Goal: Task Accomplishment & Management: Manage account settings

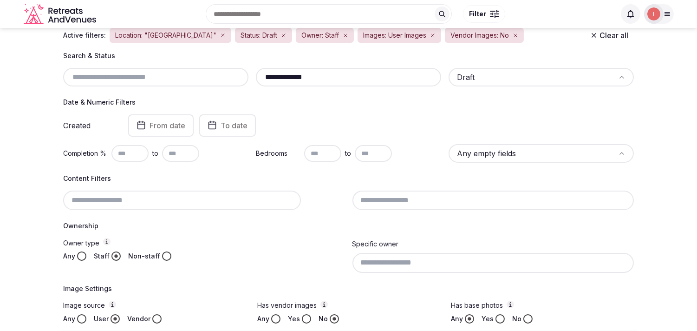
scroll to position [103, 0]
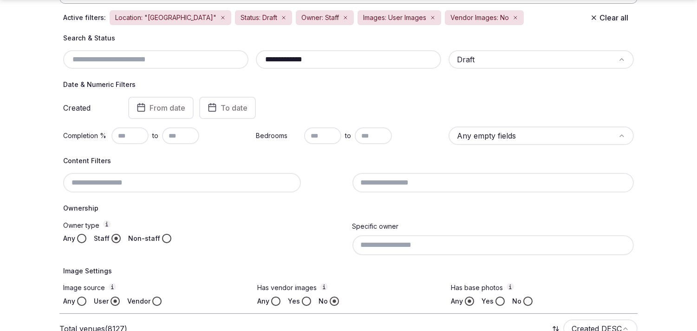
click at [495, 131] on html "**********" at bounding box center [348, 62] width 697 height 331
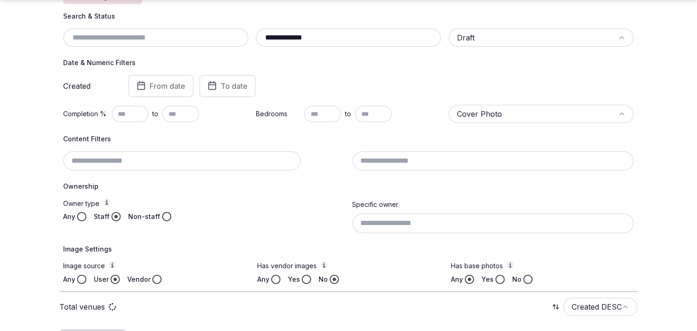
scroll to position [309, 0]
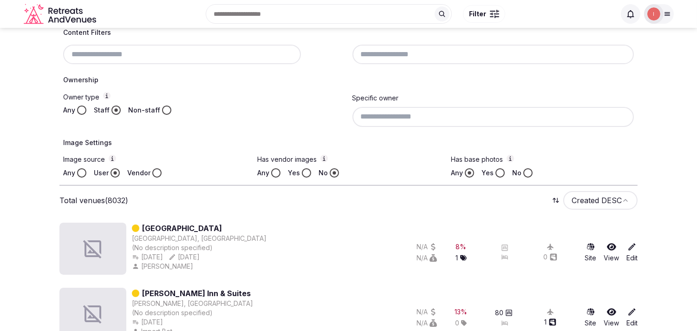
scroll to position [206, 0]
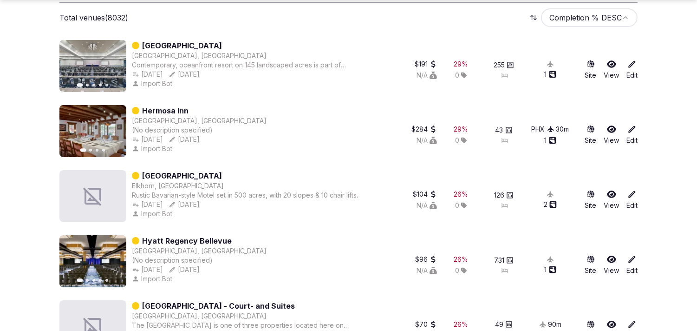
scroll to position [413, 0]
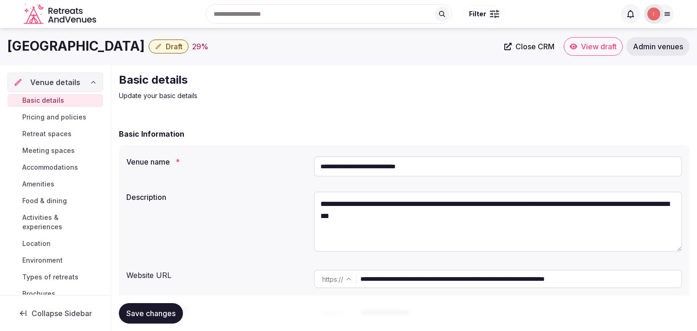
click at [145, 42] on h1 "[GEOGRAPHIC_DATA]" at bounding box center [76, 46] width 138 height 18
click at [145, 42] on h1 "Embassy Suites Oceanfront Resort" at bounding box center [76, 46] width 138 height 18
copy div "Embassy Suites Oceanfront Resort"
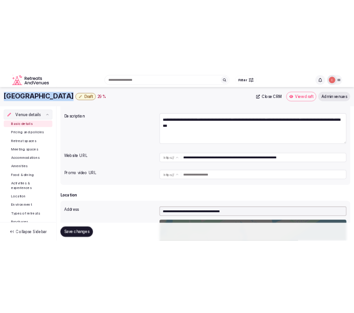
scroll to position [103, 0]
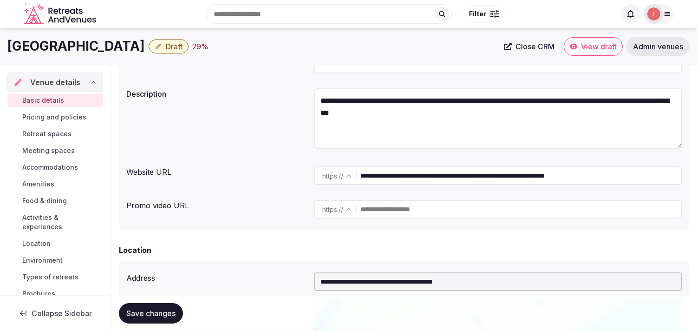
click at [415, 177] on input "**********" at bounding box center [521, 175] width 321 height 19
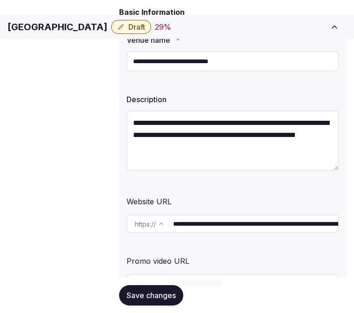
scroll to position [155, 0]
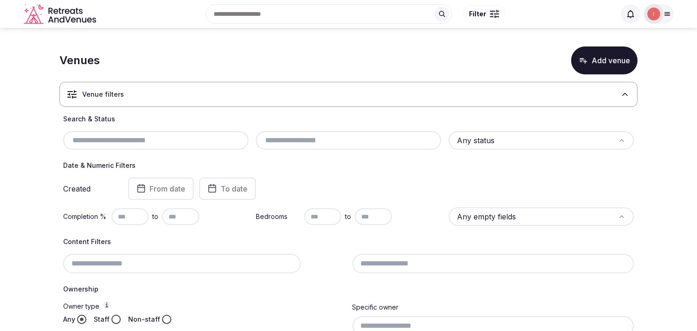
click at [447, 99] on div "Venue filters" at bounding box center [348, 94] width 578 height 25
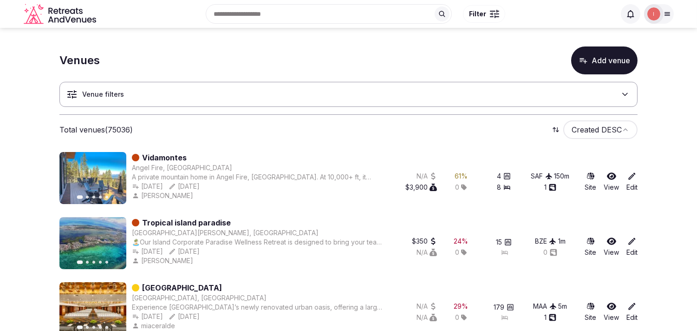
click at [233, 58] on div "Venues Add venue" at bounding box center [348, 60] width 578 height 28
click at [236, 33] on div "Search Popular Destinations Toscana, Italy Riviera Maya, Mexico Indonesia, Bali…" at bounding box center [358, 14] width 516 height 40
click at [117, 96] on h3 "Venue filters" at bounding box center [103, 94] width 42 height 9
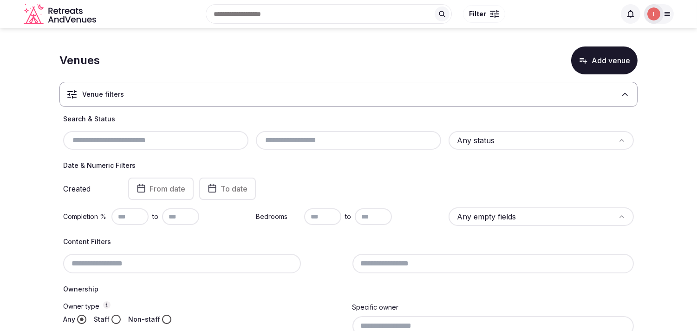
click at [108, 137] on input "text" at bounding box center [156, 140] width 178 height 11
paste input "**********"
type input "**********"
click at [108, 124] on h4 "Search & Status" at bounding box center [348, 118] width 571 height 9
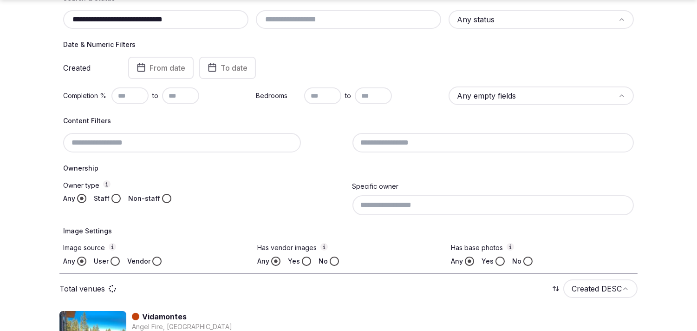
scroll to position [155, 0]
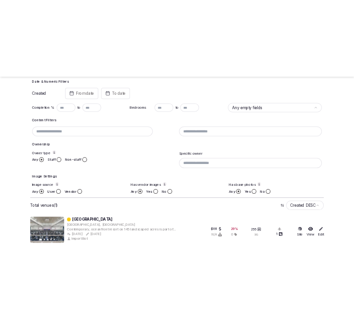
scroll to position [188, 0]
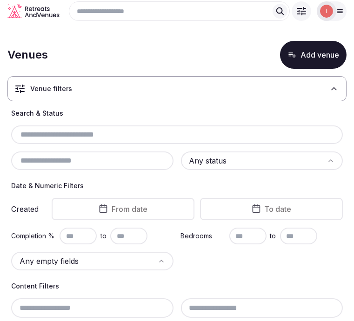
click at [119, 140] on input "text" at bounding box center [177, 134] width 324 height 11
paste input "**********"
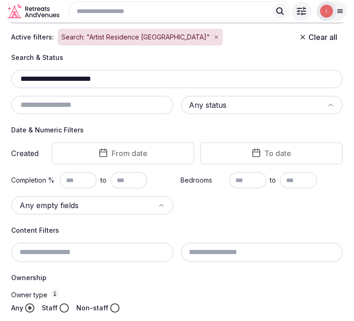
scroll to position [76, 0]
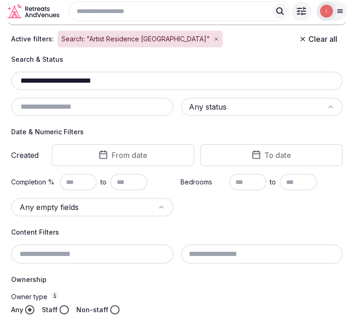
click at [110, 86] on input "**********" at bounding box center [177, 80] width 324 height 11
click at [131, 82] on input "**********" at bounding box center [177, 80] width 324 height 11
paste input "***"
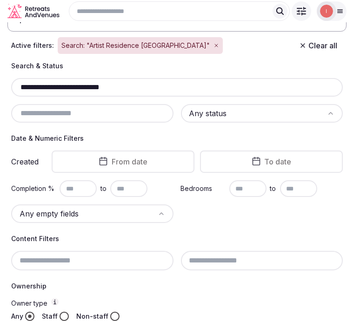
scroll to position [0, 0]
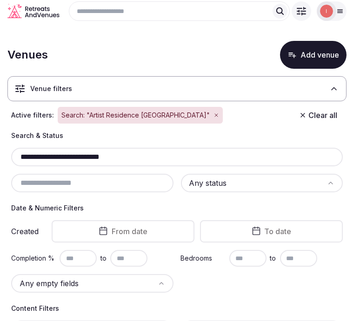
type input "**********"
click at [309, 62] on button "Add venue" at bounding box center [313, 55] width 66 height 28
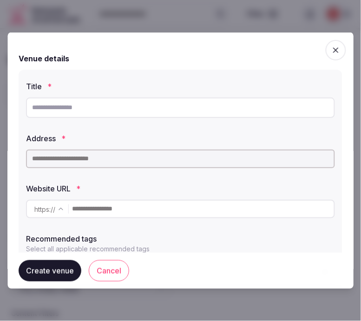
click at [211, 102] on input "text" at bounding box center [180, 107] width 309 height 20
paste input "**********"
type input "**********"
click at [188, 149] on div at bounding box center [180, 158] width 309 height 19
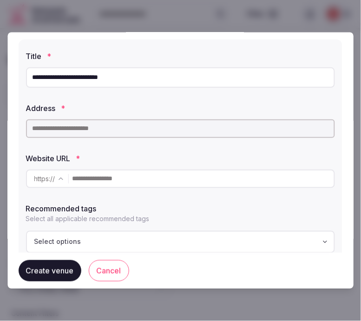
scroll to position [61, 0]
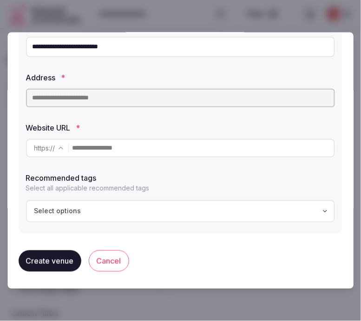
click at [206, 43] on input "**********" at bounding box center [180, 46] width 309 height 20
drag, startPoint x: 117, startPoint y: 206, endPoint x: 121, endPoint y: 210, distance: 5.3
click at [119, 208] on div "Select options" at bounding box center [180, 210] width 303 height 9
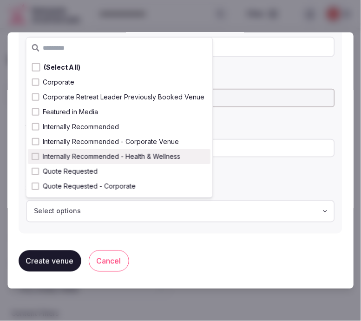
click at [262, 64] on div "**********" at bounding box center [181, 120] width 324 height 225
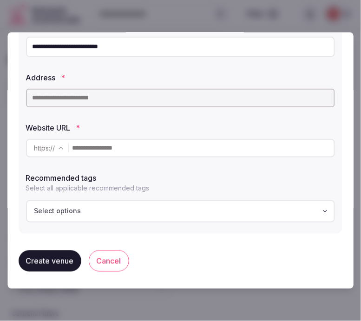
click at [214, 100] on input "text" at bounding box center [180, 97] width 309 height 19
paste input "**********"
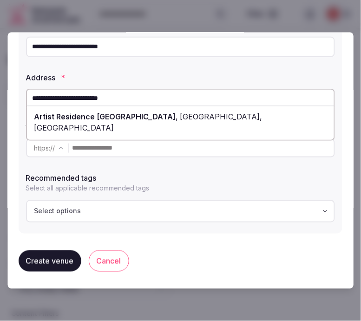
click at [219, 116] on span "Station Road, South Leigh, Witney, UK" at bounding box center [148, 122] width 228 height 20
type input "**********"
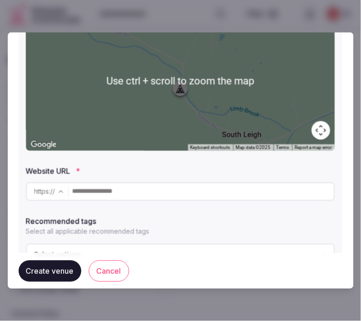
scroll to position [207, 0]
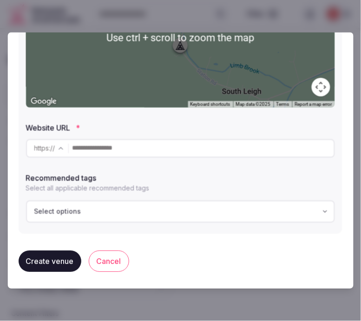
click at [203, 146] on input "text" at bounding box center [203, 148] width 262 height 19
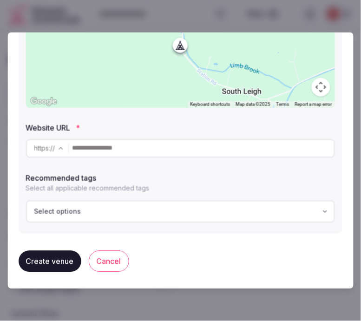
click at [206, 154] on input "text" at bounding box center [203, 148] width 262 height 19
paste input "**********"
type input "**********"
click at [53, 270] on button "Create venue" at bounding box center [50, 260] width 63 height 21
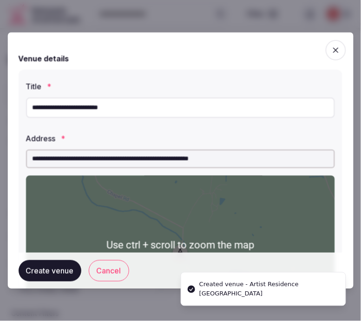
scroll to position [46, 0]
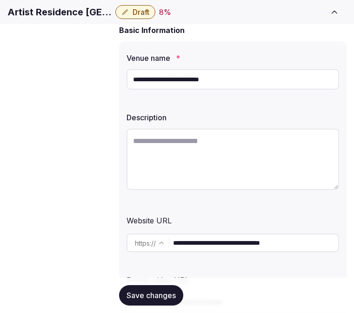
scroll to position [103, 0]
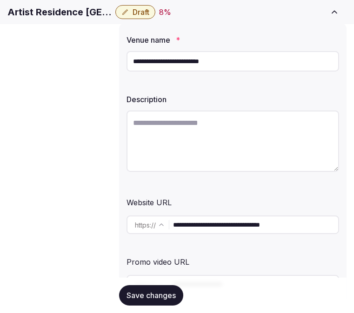
click at [222, 149] on textarea at bounding box center [232, 141] width 212 height 61
paste textarea "**********"
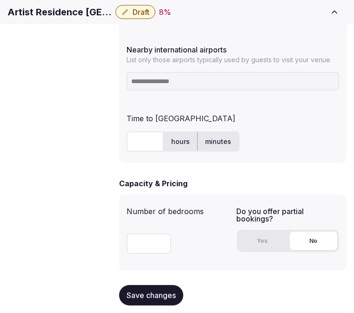
scroll to position [619, 0]
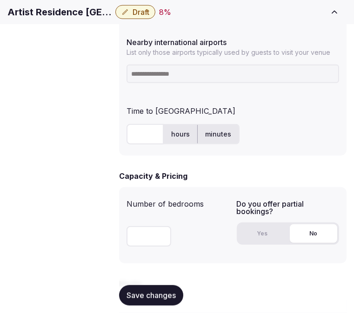
type textarea "**********"
click at [112, 12] on h1 "Artist Residence Oxfordshire" at bounding box center [59, 12] width 104 height 13
copy div "Artist Residence Oxfordshire"
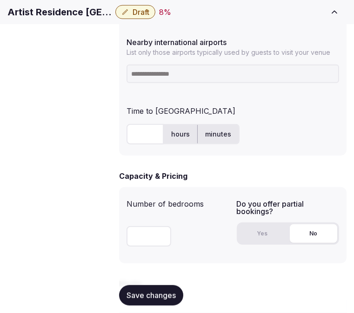
click at [263, 65] on input at bounding box center [232, 74] width 212 height 19
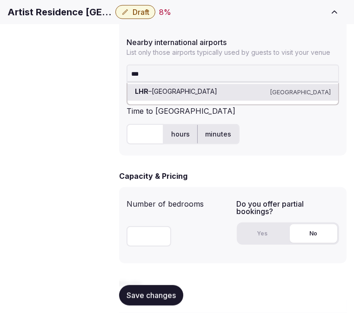
type input "***"
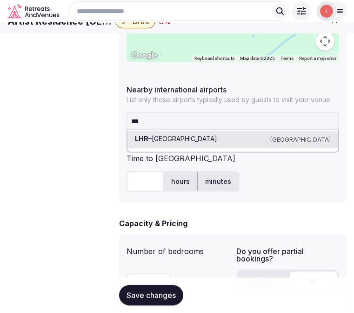
scroll to position [568, 0]
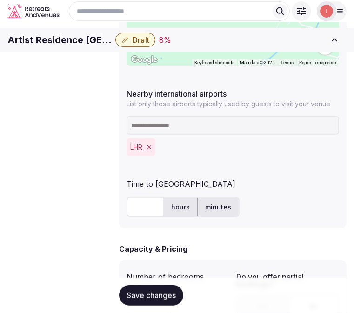
click at [133, 197] on input "text" at bounding box center [144, 207] width 37 height 20
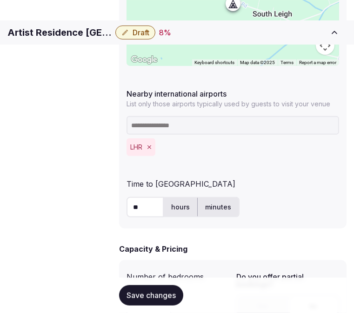
scroll to position [619, 0]
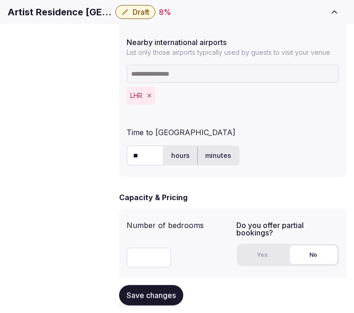
type input "**"
click at [147, 248] on input "number" at bounding box center [148, 258] width 45 height 20
type input "**"
click at [269, 246] on button "Yes" at bounding box center [261, 255] width 47 height 19
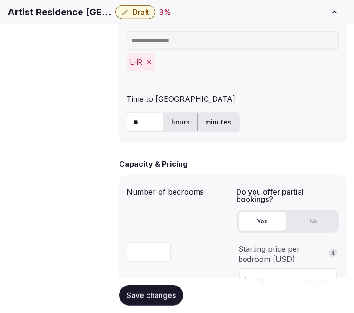
scroll to position [671, 0]
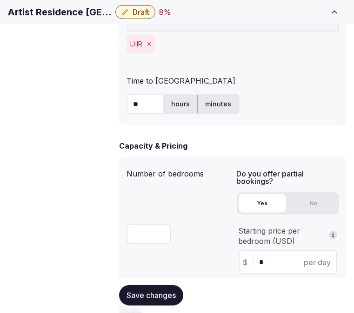
click at [271, 257] on input "*" at bounding box center [295, 262] width 73 height 11
type input "***"
click at [280, 277] on form "**********" at bounding box center [232, 82] width 227 height 1287
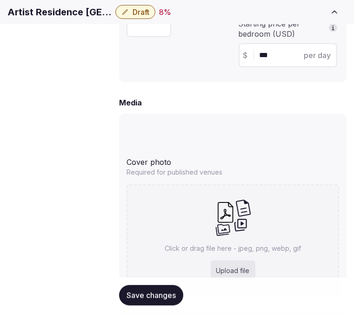
scroll to position [929, 0]
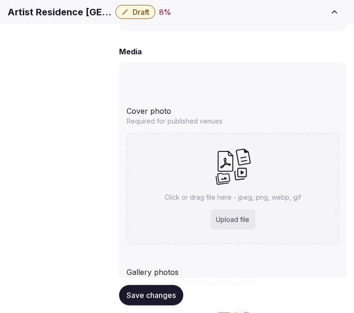
drag, startPoint x: 165, startPoint y: 298, endPoint x: 308, endPoint y: 257, distance: 148.5
click at [171, 296] on span "Save changes" at bounding box center [150, 295] width 49 height 9
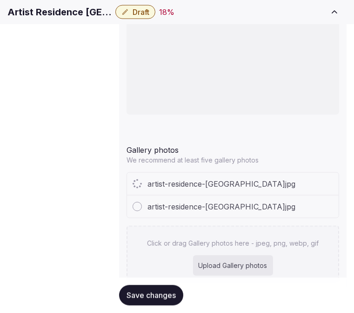
scroll to position [1070, 0]
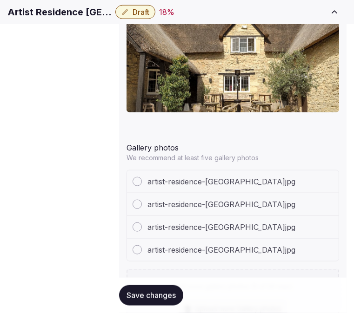
click at [131, 301] on button "Save changes" at bounding box center [151, 295] width 64 height 20
click at [131, 294] on span "Save changes" at bounding box center [150, 295] width 49 height 9
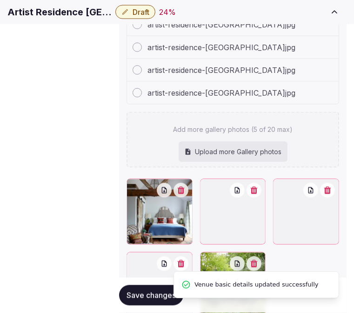
scroll to position [1227, 0]
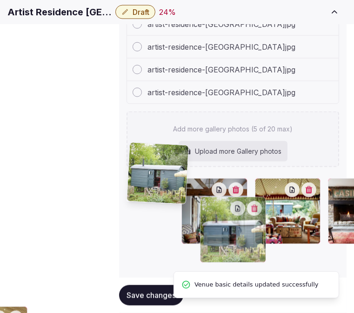
drag, startPoint x: 135, startPoint y: 203, endPoint x: 141, endPoint y: 158, distance: 45.1
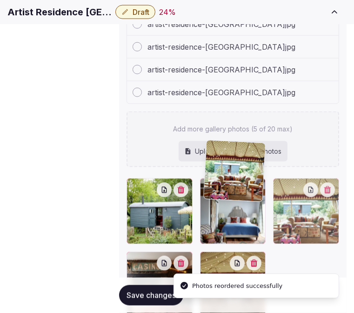
drag, startPoint x: 240, startPoint y: 153, endPoint x: 184, endPoint y: 165, distance: 57.4
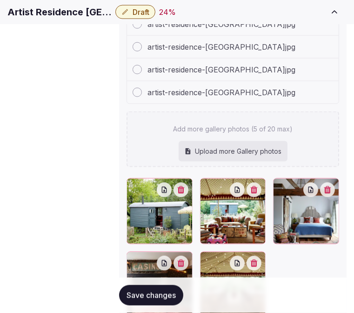
drag, startPoint x: 170, startPoint y: 285, endPoint x: 173, endPoint y: 267, distance: 18.4
click at [170, 291] on span "Save changes" at bounding box center [150, 295] width 49 height 9
click at [155, 19] on button "Draft" at bounding box center [135, 12] width 40 height 14
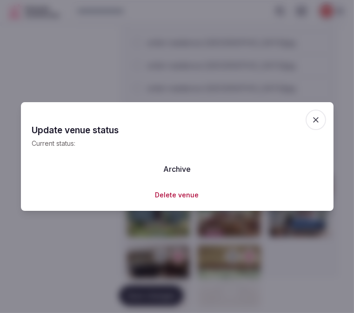
scroll to position [1220, 0]
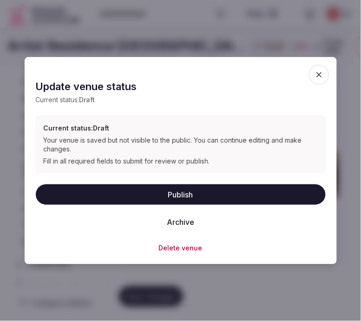
click at [202, 194] on button "Publish" at bounding box center [181, 194] width 290 height 20
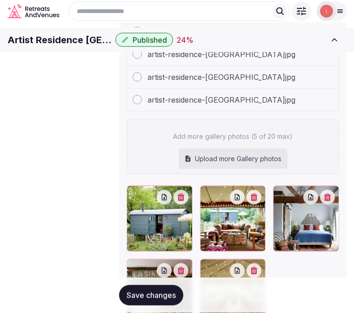
click at [154, 296] on span "Save changes" at bounding box center [150, 295] width 49 height 9
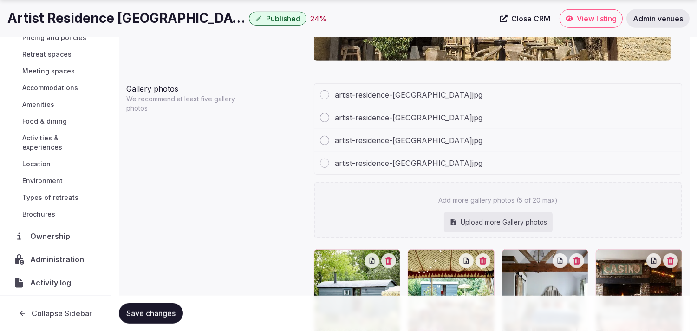
scroll to position [969, 0]
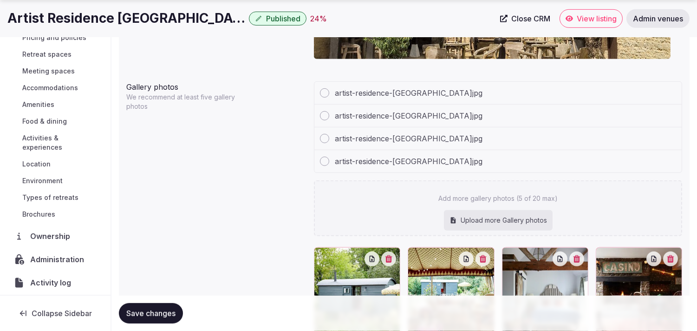
drag, startPoint x: 170, startPoint y: 305, endPoint x: 165, endPoint y: 308, distance: 5.0
click at [169, 305] on button "Save changes" at bounding box center [151, 313] width 64 height 20
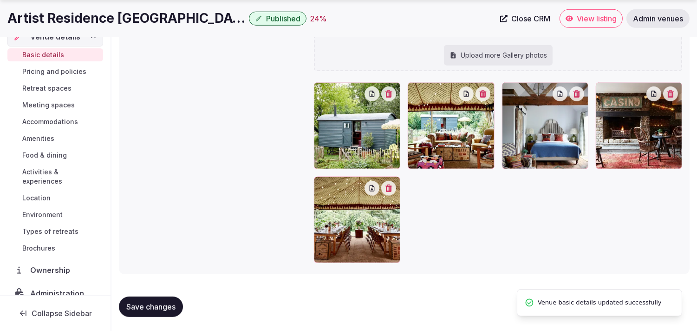
scroll to position [0, 0]
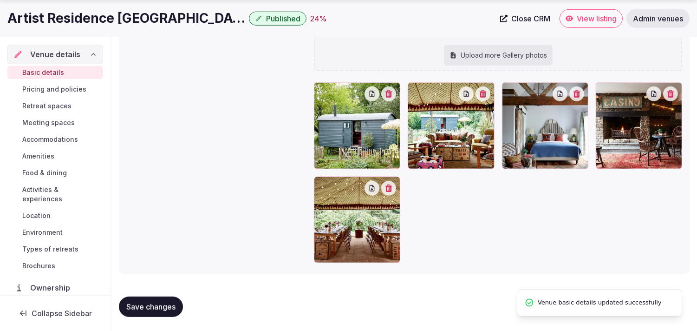
click at [47, 92] on span "Pricing and policies" at bounding box center [54, 89] width 64 height 9
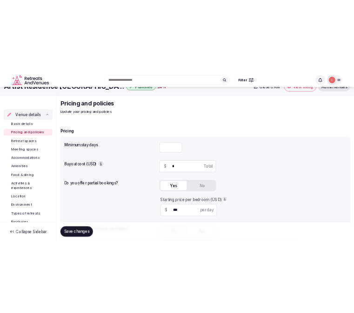
scroll to position [52, 0]
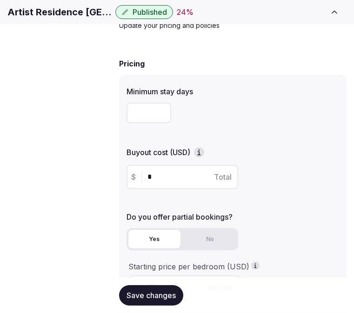
click at [72, 18] on h1 "Artist Residence Oxfordshire" at bounding box center [59, 12] width 104 height 13
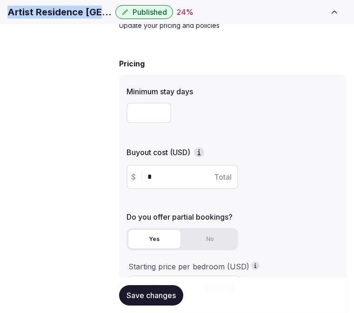
click at [72, 18] on h1 "Artist Residence Oxfordshire" at bounding box center [59, 12] width 104 height 13
copy div "Artist Residence Oxfordshire"
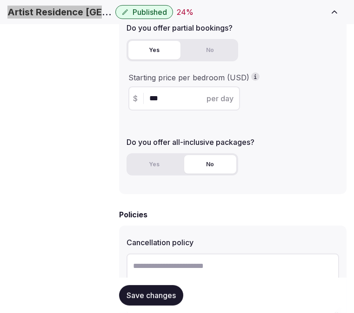
scroll to position [258, 0]
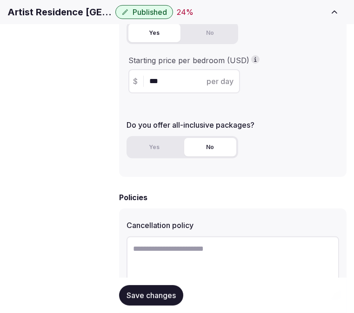
click at [192, 240] on textarea at bounding box center [232, 267] width 212 height 61
paste textarea "**********"
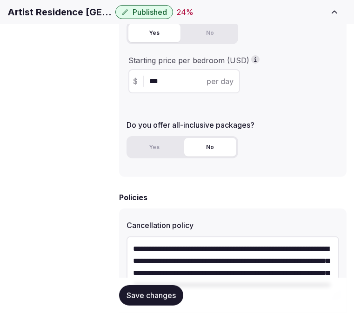
scroll to position [17, 0]
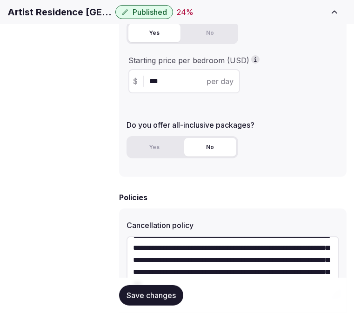
type textarea "**********"
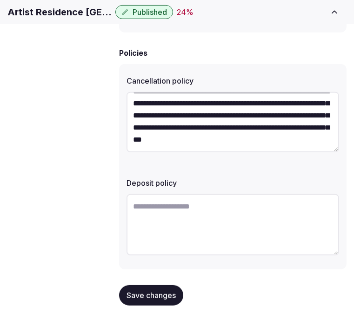
click at [190, 210] on textarea at bounding box center [232, 224] width 212 height 61
paste textarea "**********"
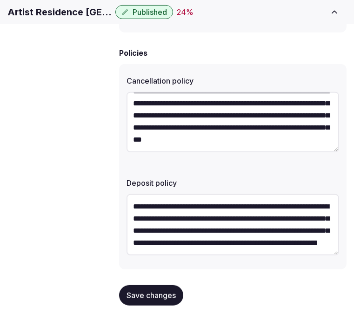
scroll to position [17, 0]
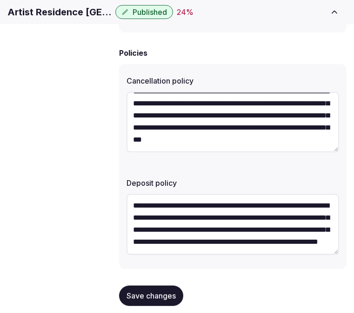
type textarea "**********"
drag, startPoint x: 121, startPoint y: 281, endPoint x: 128, endPoint y: 273, distance: 10.2
click at [126, 285] on div "Save changes" at bounding box center [151, 295] width 64 height 20
click at [155, 285] on button "Save changes" at bounding box center [151, 295] width 64 height 20
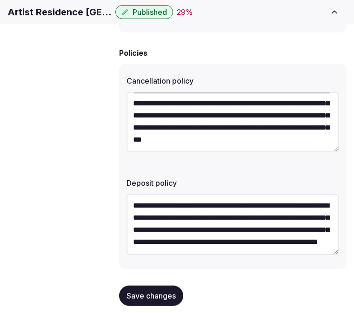
click at [0, 0] on span "Retreat spaces" at bounding box center [0, 0] width 0 height 0
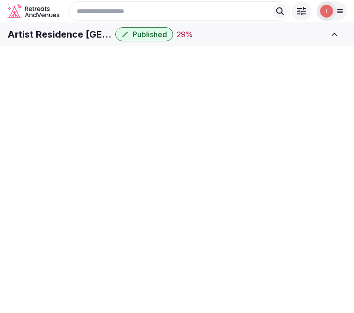
scroll to position [2, 0]
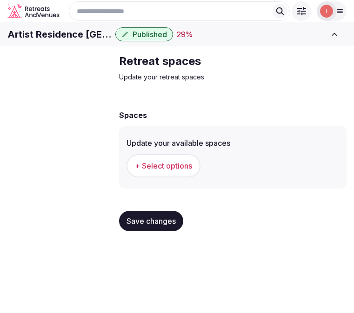
click at [160, 171] on span "+ Select options" at bounding box center [163, 166] width 57 height 10
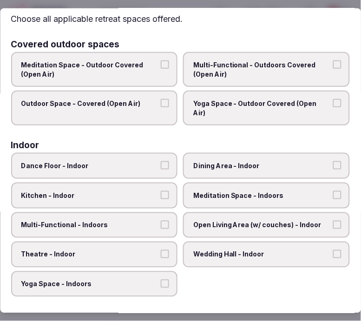
scroll to position [52, 0]
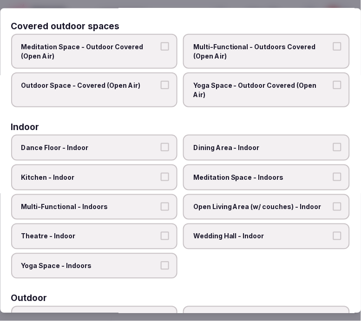
click at [238, 143] on span "Dining Area - Indoor" at bounding box center [262, 147] width 137 height 9
click at [333, 143] on button "Dining Area - Indoor" at bounding box center [337, 147] width 8 height 8
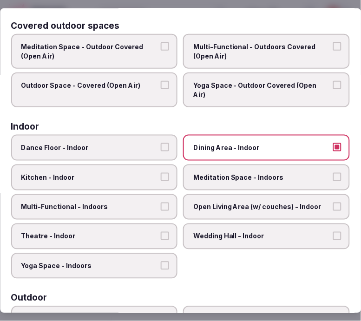
click at [143, 202] on span "Multi-Functional - Indoors" at bounding box center [89, 206] width 137 height 9
click at [161, 202] on button "Multi-Functional - Indoors" at bounding box center [165, 206] width 8 height 8
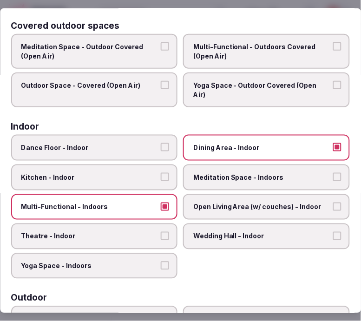
click at [255, 202] on span "Open Living Area (w/ couches) - Indoor" at bounding box center [262, 206] width 137 height 9
click at [333, 202] on button "Open Living Area (w/ couches) - Indoor" at bounding box center [337, 206] width 8 height 8
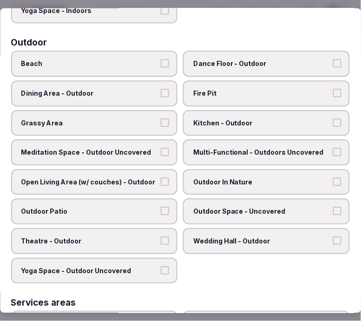
scroll to position [309, 0]
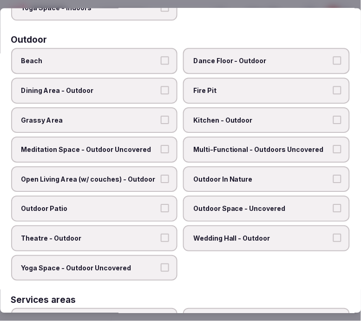
click at [121, 109] on label "Grassy Area" at bounding box center [94, 120] width 167 height 26
click at [161, 116] on button "Grassy Area" at bounding box center [165, 120] width 8 height 8
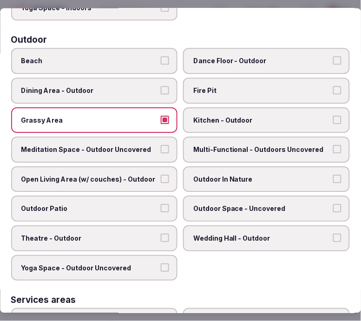
click at [214, 145] on span "Multi-Functional - Outdoors Uncovered" at bounding box center [262, 149] width 137 height 9
click at [333, 145] on button "Multi-Functional - Outdoors Uncovered" at bounding box center [337, 149] width 8 height 8
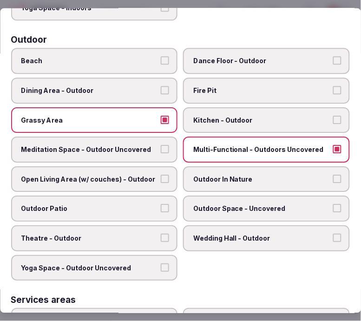
click at [226, 167] on label "Outdoor In Nature" at bounding box center [267, 180] width 167 height 26
click at [333, 175] on button "Outdoor In Nature" at bounding box center [337, 179] width 8 height 8
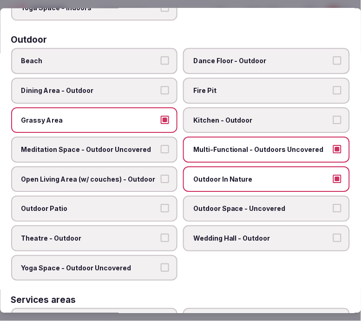
click at [132, 204] on span "Outdoor Patio" at bounding box center [89, 208] width 137 height 9
click at [161, 204] on button "Outdoor Patio" at bounding box center [165, 208] width 8 height 8
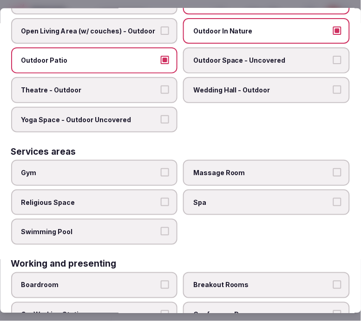
scroll to position [515, 0]
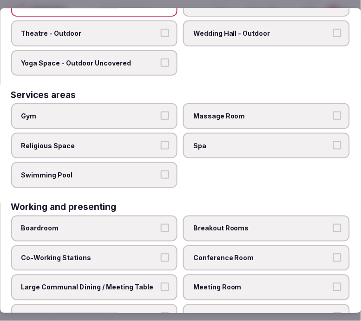
drag, startPoint x: 146, startPoint y: 259, endPoint x: 151, endPoint y: 256, distance: 5.0
click at [146, 283] on span "Large Communal Dining / Meeting Table" at bounding box center [89, 287] width 137 height 9
click at [161, 283] on button "Large Communal Dining / Meeting Table" at bounding box center [165, 287] width 8 height 8
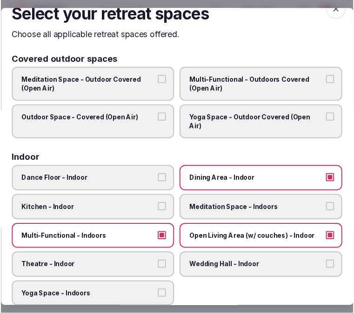
scroll to position [0, 0]
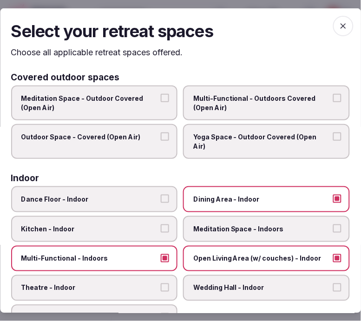
click at [341, 26] on icon "button" at bounding box center [344, 26] width 6 height 6
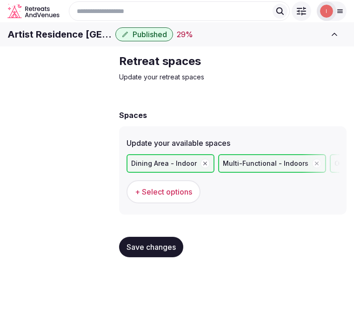
click at [158, 252] on span "Save changes" at bounding box center [150, 247] width 49 height 9
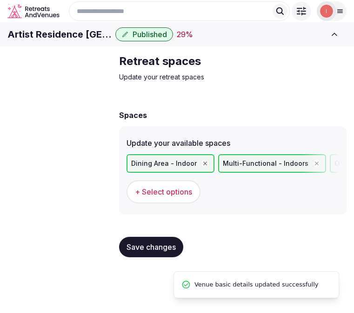
click at [0, 0] on span "Meeting spaces" at bounding box center [0, 0] width 0 height 0
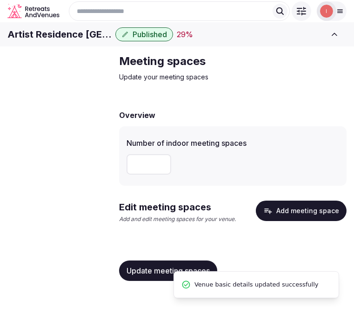
scroll to position [2, 0]
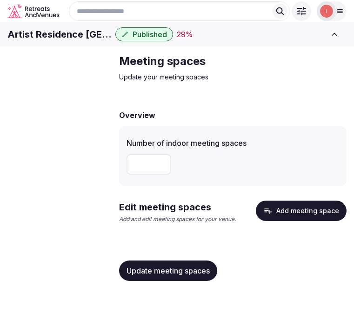
click at [141, 175] on input "number" at bounding box center [148, 164] width 45 height 20
type input "*"
click at [173, 276] on span "Update meeting spaces" at bounding box center [167, 270] width 83 height 9
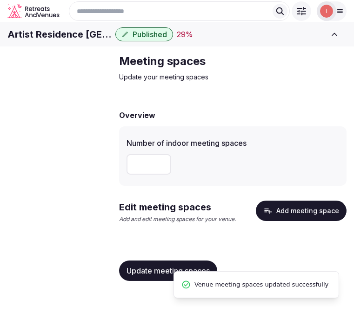
click at [282, 221] on button "Add meeting space" at bounding box center [301, 211] width 91 height 20
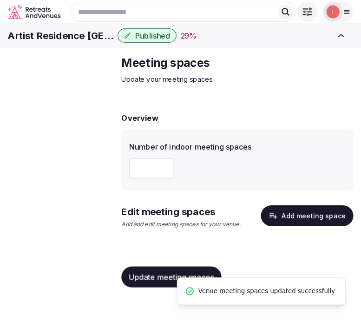
scroll to position [0, 0]
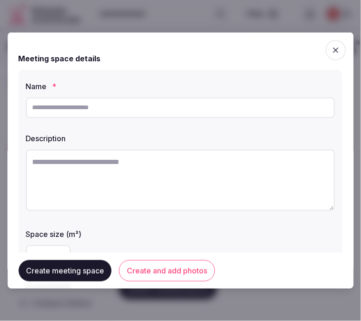
click at [83, 100] on input "text" at bounding box center [180, 107] width 309 height 20
paste input "**********"
type input "**********"
click at [157, 168] on textarea at bounding box center [180, 179] width 309 height 61
click at [196, 188] on textarea at bounding box center [180, 179] width 309 height 61
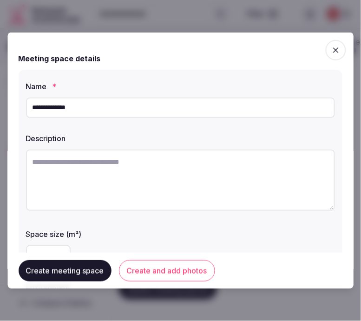
paste textarea "**********"
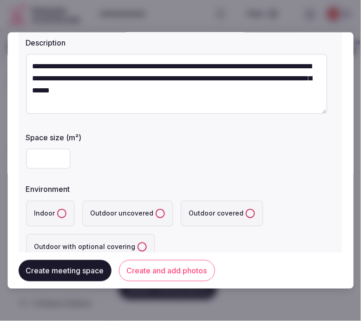
scroll to position [155, 0]
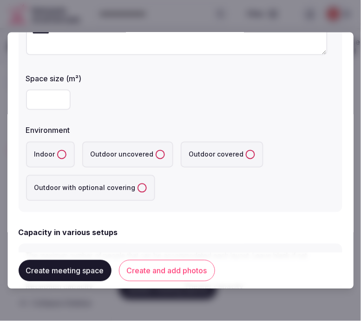
type textarea "**********"
click at [36, 99] on input "number" at bounding box center [48, 99] width 45 height 20
type input "**"
click at [58, 156] on button "Indoor" at bounding box center [61, 154] width 9 height 9
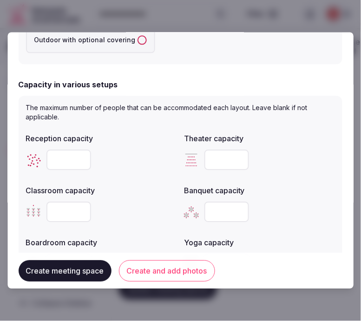
scroll to position [309, 0]
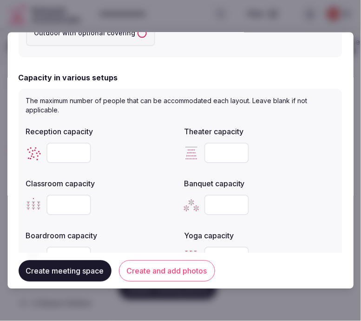
click at [63, 149] on input "number" at bounding box center [68, 153] width 45 height 20
type input "**"
click at [62, 247] on input "number" at bounding box center [68, 257] width 45 height 20
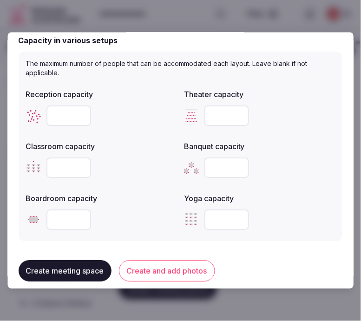
scroll to position [361, 0]
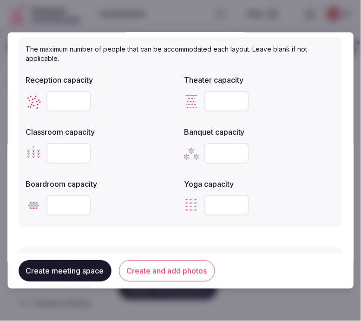
click at [58, 202] on input "number" at bounding box center [68, 205] width 45 height 20
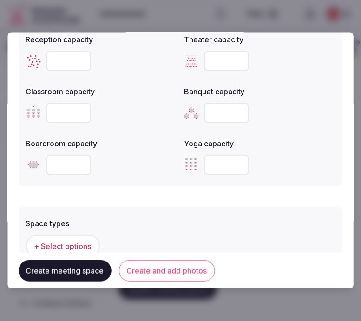
scroll to position [465, 0]
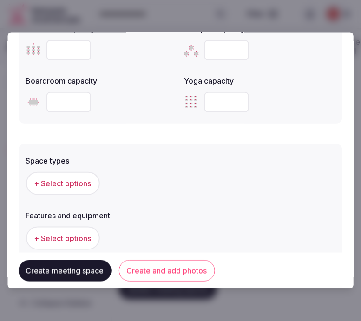
type input "**"
click at [80, 183] on span "+ Select options" at bounding box center [62, 183] width 57 height 10
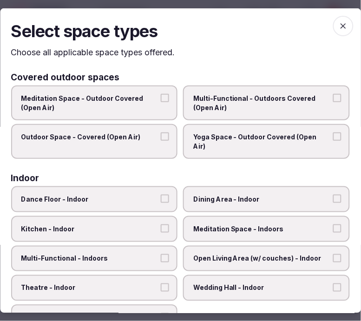
drag, startPoint x: 235, startPoint y: 186, endPoint x: 200, endPoint y: 219, distance: 48.0
click at [235, 195] on span "Dining Area - Indoor" at bounding box center [262, 199] width 137 height 9
click at [333, 195] on button "Dining Area - Indoor" at bounding box center [337, 199] width 8 height 8
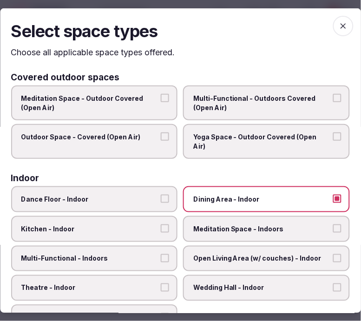
click at [150, 250] on label "Multi-Functional - Indoors" at bounding box center [94, 258] width 167 height 26
click at [161, 254] on button "Multi-Functional - Indoors" at bounding box center [165, 258] width 8 height 8
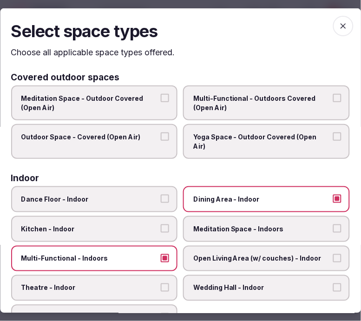
click at [339, 25] on icon "button" at bounding box center [343, 25] width 9 height 9
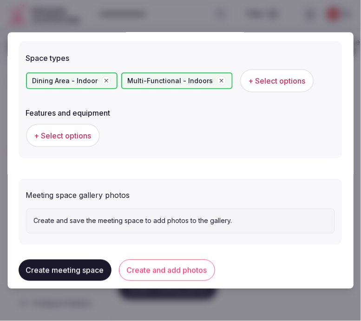
scroll to position [568, 0]
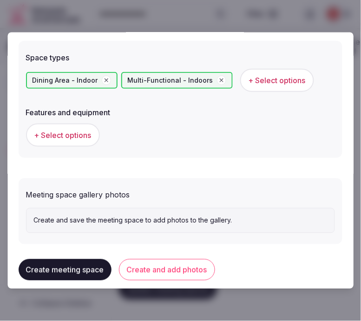
click at [72, 130] on span "+ Select options" at bounding box center [62, 135] width 57 height 10
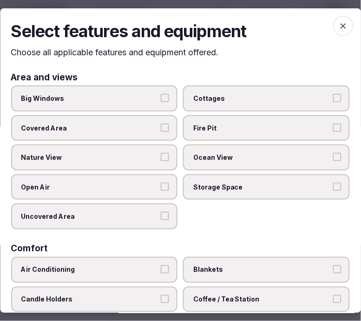
click at [132, 94] on span "Big Windows" at bounding box center [89, 98] width 137 height 9
click at [161, 94] on button "Big Windows" at bounding box center [165, 98] width 8 height 8
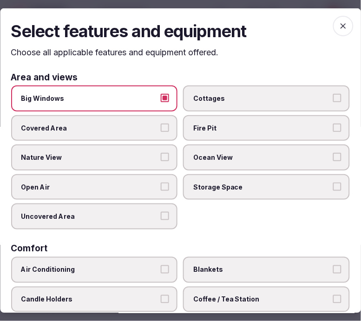
click at [165, 150] on label "Nature View" at bounding box center [94, 158] width 167 height 26
click at [165, 153] on button "Nature View" at bounding box center [165, 157] width 8 height 8
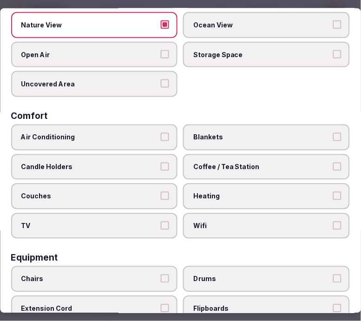
scroll to position [155, 0]
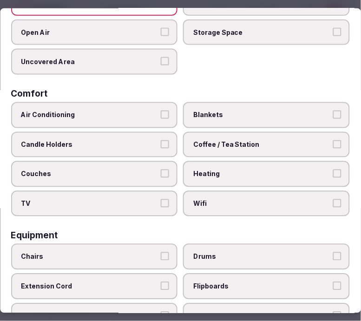
click at [156, 112] on label "Air Conditioning" at bounding box center [94, 115] width 167 height 26
click at [161, 112] on button "Air Conditioning" at bounding box center [165, 115] width 8 height 8
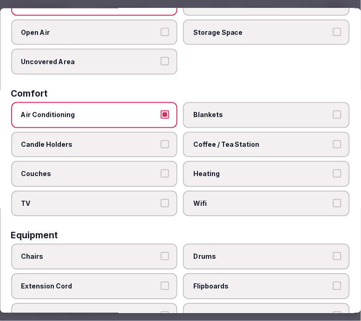
click at [210, 191] on label "Wifi" at bounding box center [267, 204] width 167 height 26
click at [333, 199] on button "Wifi" at bounding box center [337, 203] width 8 height 8
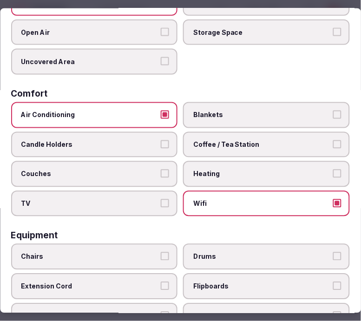
click at [243, 142] on span "Coffee / Tea Station" at bounding box center [262, 144] width 137 height 9
click at [333, 142] on button "Coffee / Tea Station" at bounding box center [337, 144] width 8 height 8
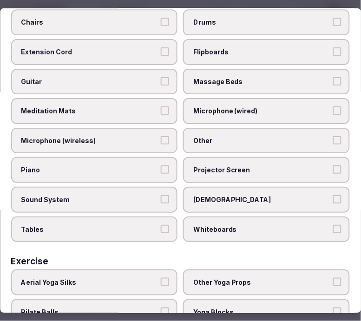
scroll to position [298, 0]
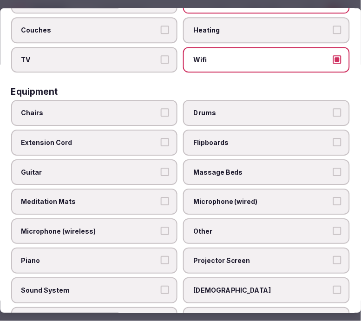
click at [143, 109] on span "Chairs" at bounding box center [89, 113] width 137 height 9
click at [161, 109] on button "Chairs" at bounding box center [165, 113] width 8 height 8
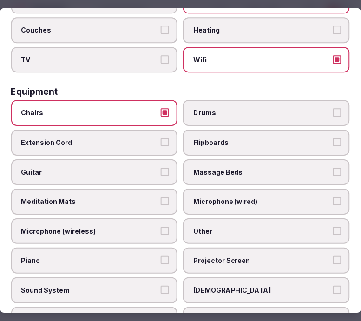
click at [207, 227] on span "Other" at bounding box center [262, 231] width 137 height 9
click at [333, 227] on button "Other" at bounding box center [337, 231] width 8 height 8
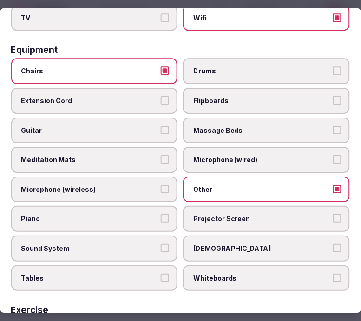
scroll to position [401, 0]
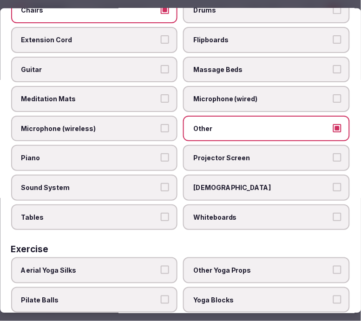
click at [174, 196] on div "Chairs Drums Extension Cord Flipboards Guitar Massage Beds Meditation Mats Micr…" at bounding box center [180, 113] width 339 height 233
click at [165, 204] on label "Tables" at bounding box center [94, 217] width 167 height 26
click at [165, 212] on button "Tables" at bounding box center [165, 216] width 8 height 8
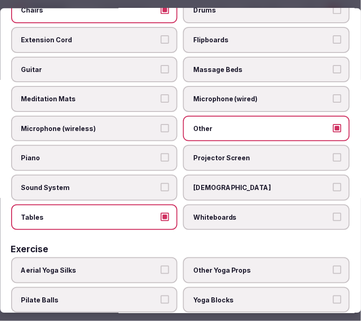
click at [202, 152] on label "Projector Screen" at bounding box center [267, 158] width 167 height 26
click at [333, 153] on button "Projector Screen" at bounding box center [337, 157] width 8 height 8
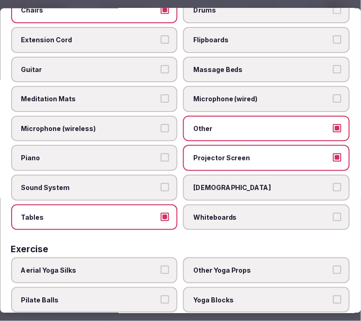
click at [202, 152] on label "Projector Screen" at bounding box center [267, 158] width 167 height 26
click at [333, 153] on button "Projector Screen" at bounding box center [337, 157] width 8 height 8
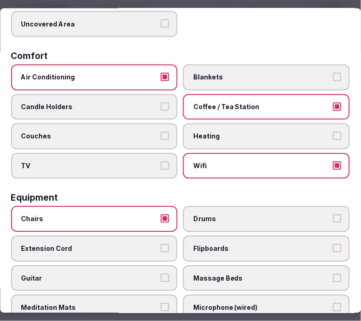
scroll to position [0, 0]
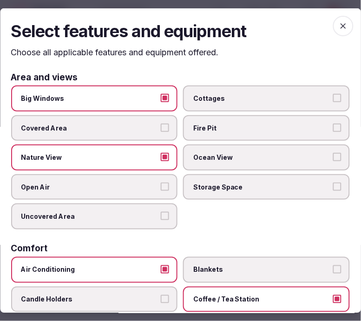
click at [336, 30] on span "button" at bounding box center [343, 25] width 20 height 20
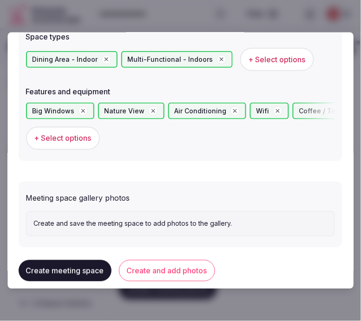
scroll to position [598, 0]
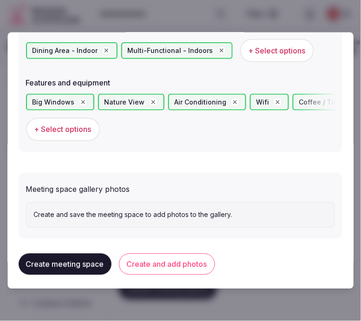
click at [180, 256] on button "Create and add photos" at bounding box center [167, 264] width 96 height 21
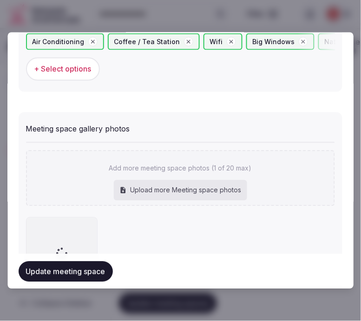
scroll to position [682, 0]
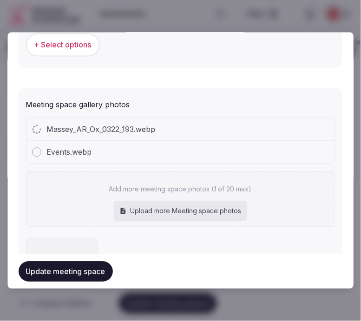
click at [240, 149] on div "Events.webp" at bounding box center [180, 152] width 308 height 22
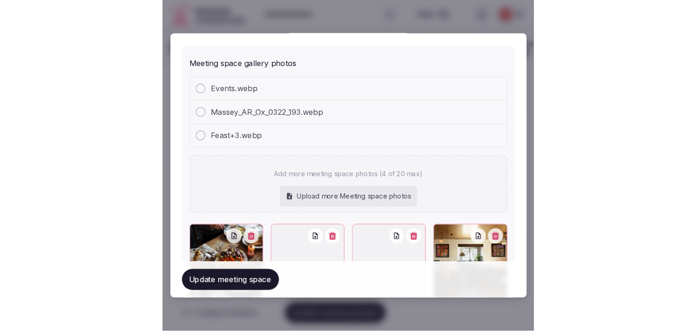
scroll to position [784, 0]
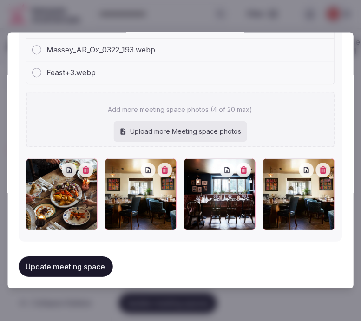
click at [320, 171] on button "button" at bounding box center [323, 170] width 15 height 15
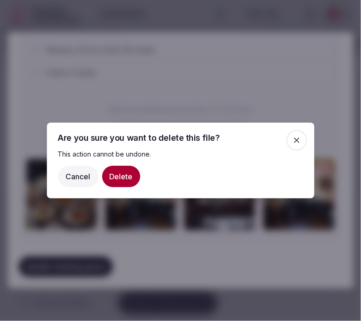
click at [126, 172] on button "Delete" at bounding box center [121, 176] width 38 height 21
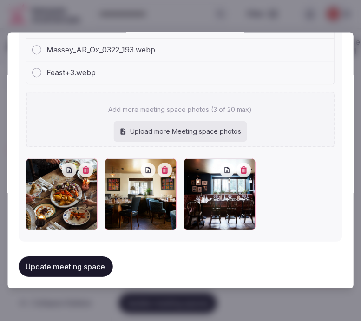
click at [84, 263] on button "Update meeting space" at bounding box center [66, 266] width 94 height 20
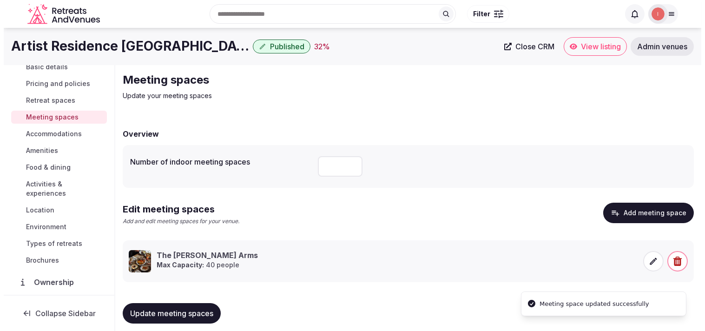
scroll to position [52, 0]
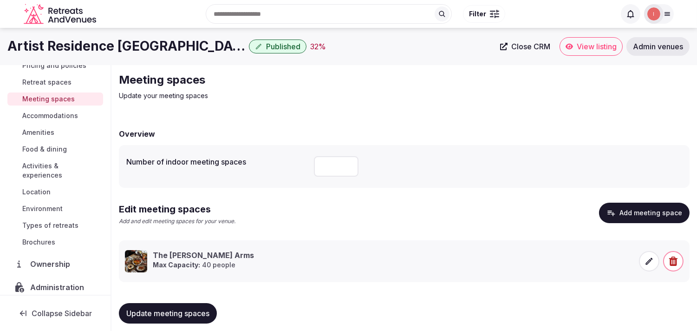
click at [353, 261] on icon at bounding box center [649, 260] width 7 height 7
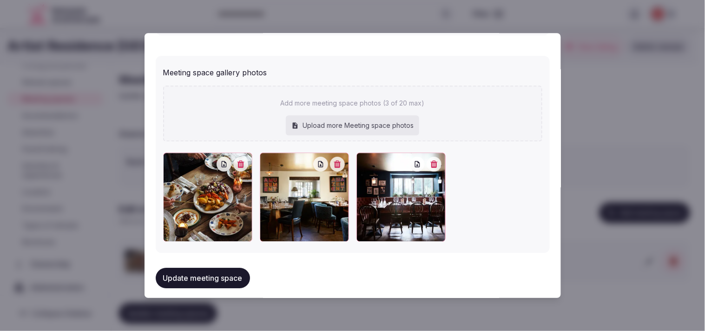
scroll to position [676, 0]
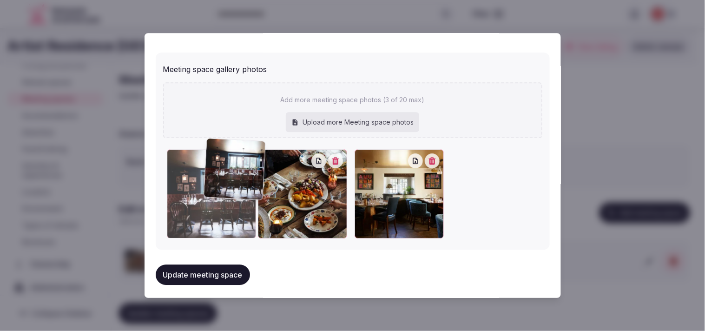
drag, startPoint x: 361, startPoint y: 149, endPoint x: 214, endPoint y: 143, distance: 147.4
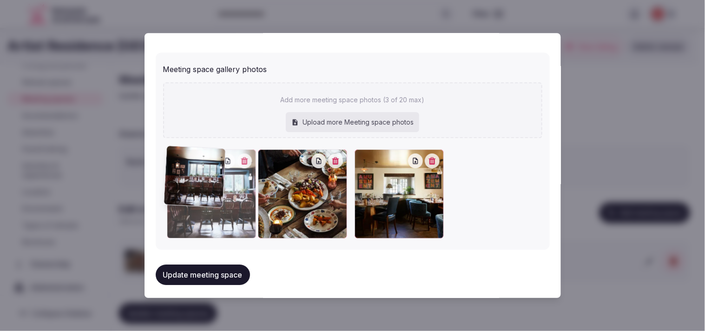
click at [214, 143] on div "Add more meeting space photos (3 of 20 max) Upload more Meeting space photos To…" at bounding box center [352, 160] width 379 height 156
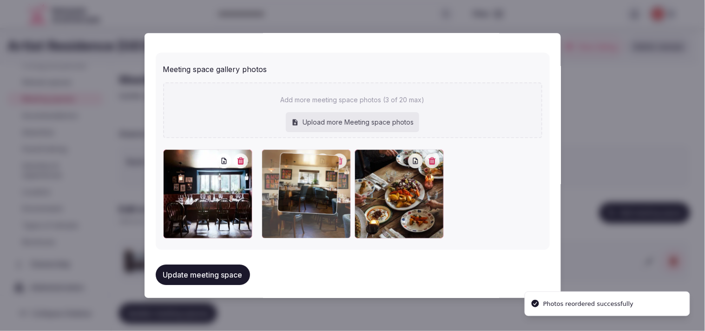
drag, startPoint x: 363, startPoint y: 155, endPoint x: 289, endPoint y: 163, distance: 74.4
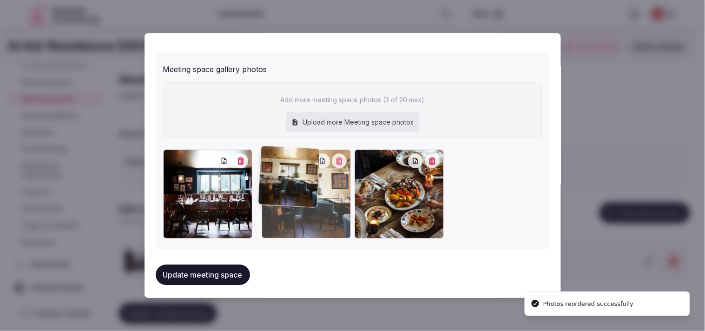
click at [289, 163] on div at bounding box center [306, 193] width 89 height 89
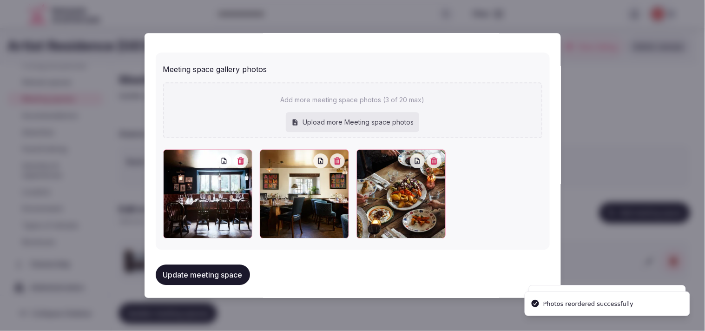
drag, startPoint x: 227, startPoint y: 261, endPoint x: 248, endPoint y: 251, distance: 23.5
click at [235, 258] on div "Update meeting space" at bounding box center [353, 274] width 394 height 35
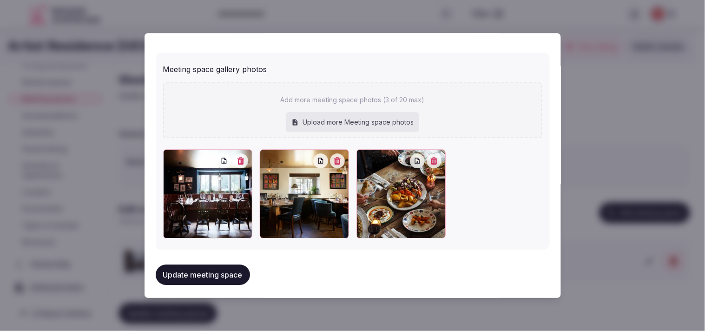
click at [235, 266] on button "Update meeting space" at bounding box center [203, 274] width 94 height 20
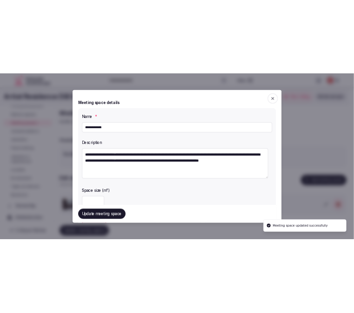
scroll to position [0, 0]
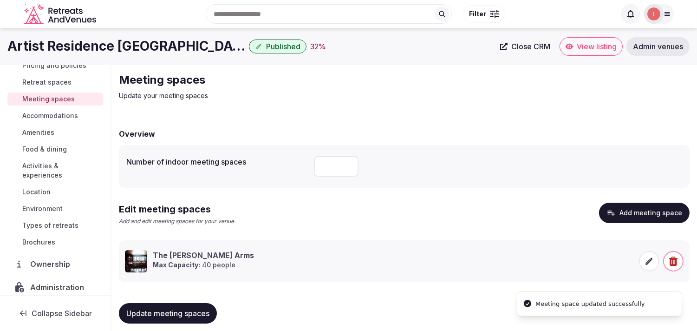
click at [353, 50] on span "Close CRM" at bounding box center [531, 46] width 39 height 9
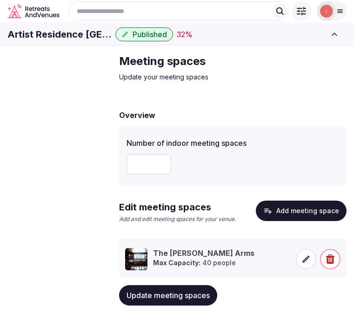
click at [0, 0] on span "Accommodations" at bounding box center [0, 0] width 0 height 0
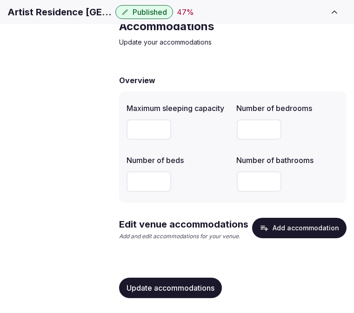
scroll to position [53, 0]
click at [292, 224] on button "Add accommodation" at bounding box center [299, 228] width 94 height 20
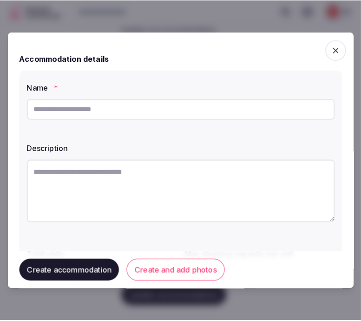
scroll to position [45, 0]
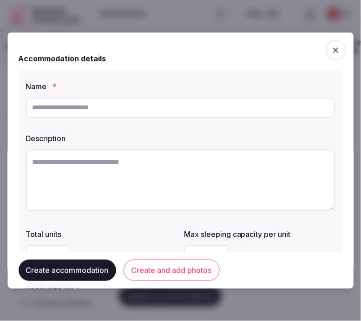
click at [249, 110] on input "text" at bounding box center [180, 107] width 309 height 20
paste input "**********"
type input "**********"
click at [216, 169] on textarea at bounding box center [180, 179] width 309 height 61
paste textarea "**********"
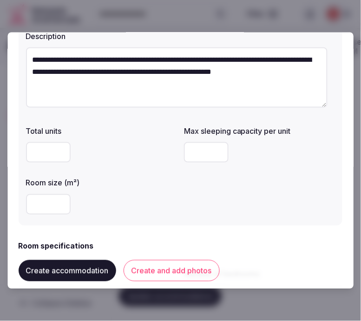
scroll to position [103, 0]
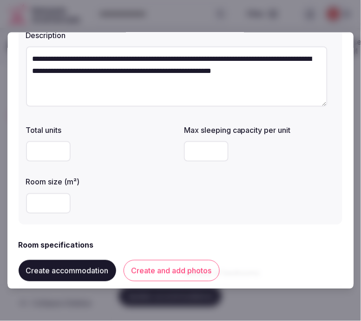
type textarea "**********"
click at [49, 151] on input "number" at bounding box center [48, 151] width 45 height 20
click at [200, 144] on input "number" at bounding box center [206, 151] width 45 height 20
type input "*"
click at [42, 202] on input "number" at bounding box center [48, 203] width 45 height 20
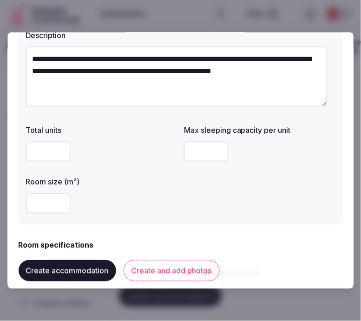
type input "**"
click at [169, 266] on button "Create and add photos" at bounding box center [172, 270] width 96 height 21
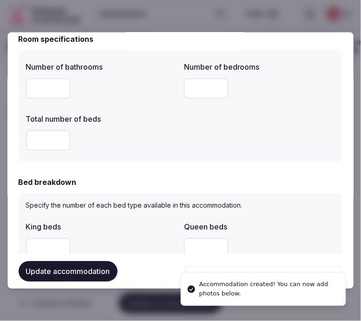
scroll to position [309, 0]
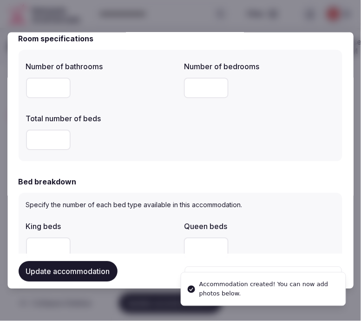
click at [43, 93] on input "number" at bounding box center [48, 88] width 45 height 20
type input "*"
click at [194, 85] on input "number" at bounding box center [206, 88] width 45 height 20
type input "*"
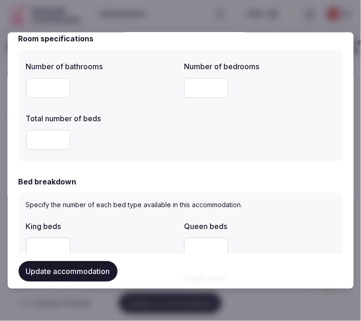
click at [47, 143] on input "*" at bounding box center [48, 140] width 45 height 20
type input "*"
click at [103, 163] on form "**********" at bounding box center [181, 306] width 324 height 1144
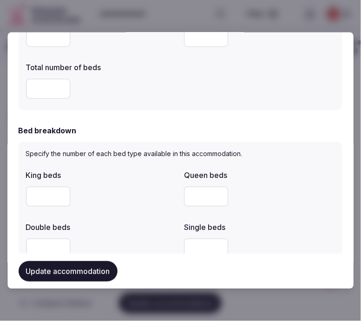
scroll to position [465, 0]
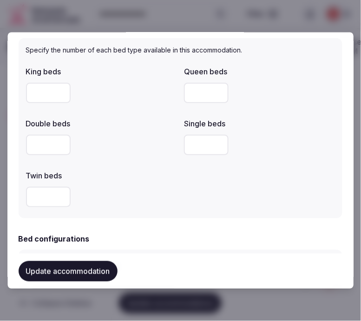
click at [191, 99] on input "number" at bounding box center [206, 92] width 45 height 20
type input "*"
click at [79, 268] on button "Update accommodation" at bounding box center [68, 271] width 99 height 20
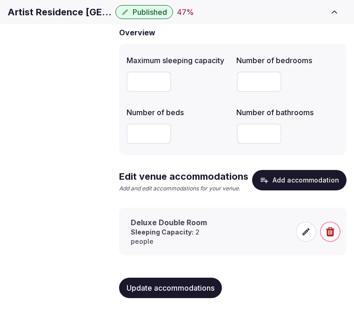
scroll to position [101, 0]
click at [303, 235] on icon at bounding box center [305, 231] width 9 height 9
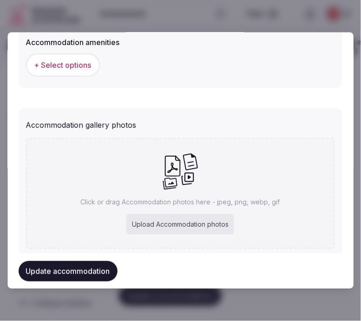
scroll to position [929, 0]
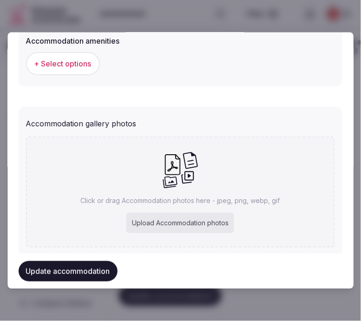
click at [91, 64] on span "+ Select options" at bounding box center [62, 63] width 57 height 10
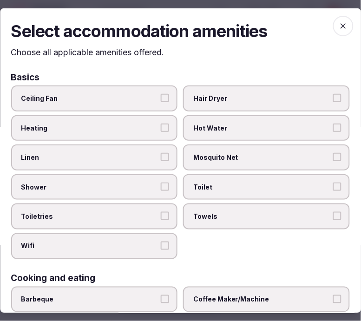
drag, startPoint x: 135, startPoint y: 152, endPoint x: 141, endPoint y: 161, distance: 10.7
click at [136, 154] on span "Linen" at bounding box center [89, 157] width 137 height 9
click at [161, 154] on button "Linen" at bounding box center [165, 157] width 8 height 8
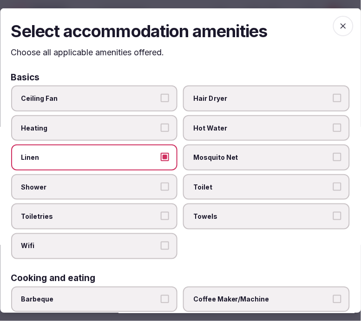
drag, startPoint x: 154, startPoint y: 187, endPoint x: 162, endPoint y: 192, distance: 9.0
click at [157, 189] on label "Shower" at bounding box center [94, 187] width 167 height 26
click at [161, 189] on button "Shower" at bounding box center [165, 187] width 8 height 8
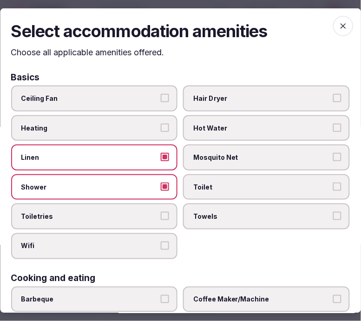
click at [164, 214] on button "Toiletries" at bounding box center [165, 216] width 8 height 8
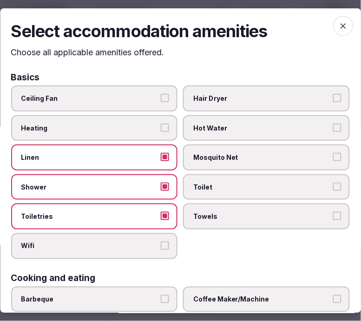
click at [168, 244] on label "Wifi" at bounding box center [94, 246] width 167 height 26
click at [168, 244] on button "Wifi" at bounding box center [165, 246] width 8 height 8
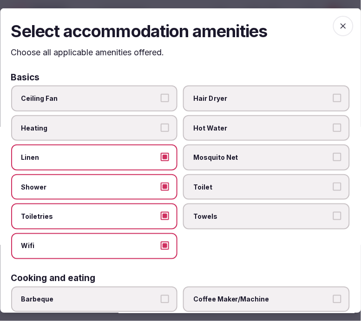
click at [210, 223] on label "Towels" at bounding box center [267, 217] width 167 height 26
click at [333, 220] on button "Towels" at bounding box center [337, 216] width 8 height 8
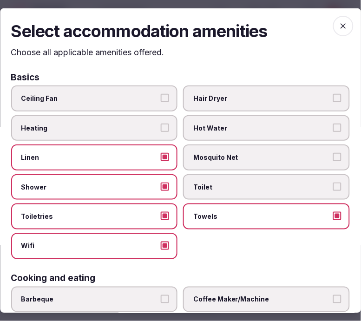
click at [222, 183] on span "Toilet" at bounding box center [262, 187] width 137 height 9
click at [333, 183] on button "Toilet" at bounding box center [337, 187] width 8 height 8
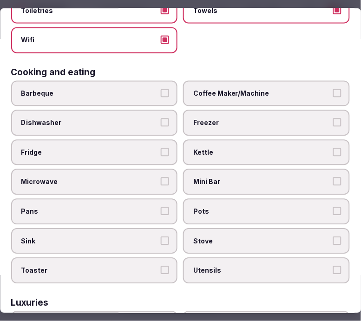
scroll to position [206, 0]
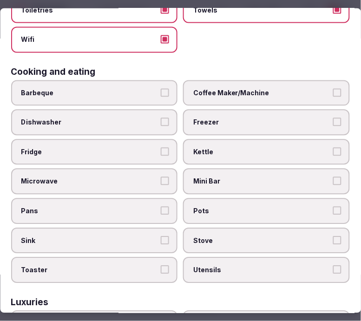
drag, startPoint x: 220, startPoint y: 93, endPoint x: 194, endPoint y: 187, distance: 97.5
click at [221, 93] on label "Coffee Maker/Machine" at bounding box center [267, 93] width 167 height 26
click at [333, 93] on button "Coffee Maker/Machine" at bounding box center [337, 92] width 8 height 8
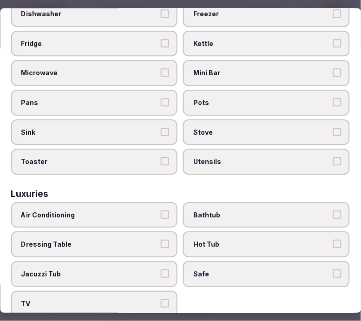
scroll to position [413, 0]
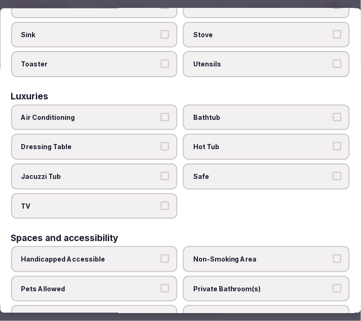
click at [215, 113] on span "Bathtub" at bounding box center [262, 117] width 137 height 9
click at [333, 113] on button "Bathtub" at bounding box center [337, 117] width 8 height 8
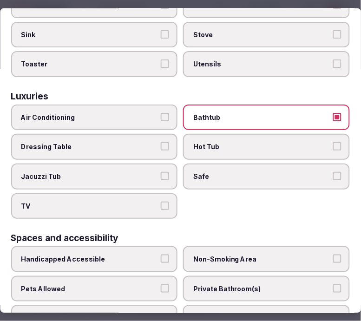
click at [118, 113] on span "Air Conditioning" at bounding box center [89, 117] width 137 height 9
click at [161, 113] on button "Air Conditioning" at bounding box center [165, 117] width 8 height 8
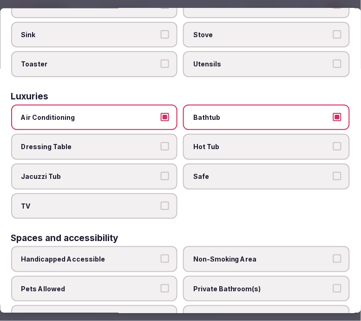
click at [153, 105] on label "Air Conditioning" at bounding box center [94, 118] width 167 height 26
click at [161, 113] on button "Air Conditioning" at bounding box center [165, 117] width 8 height 8
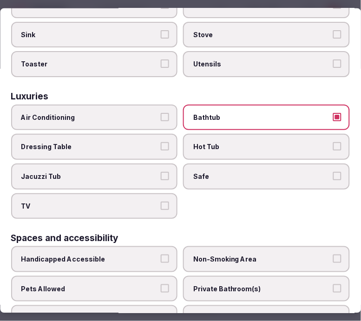
click at [151, 201] on span "TV" at bounding box center [89, 205] width 137 height 9
click at [161, 201] on button "TV" at bounding box center [165, 205] width 8 height 8
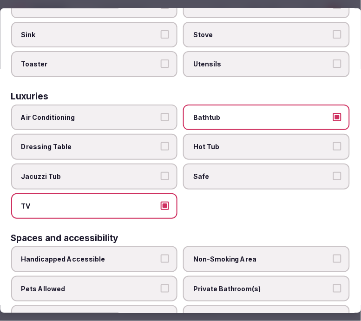
click at [223, 172] on span "Safe" at bounding box center [262, 176] width 137 height 9
click at [333, 172] on button "Safe" at bounding box center [337, 176] width 8 height 8
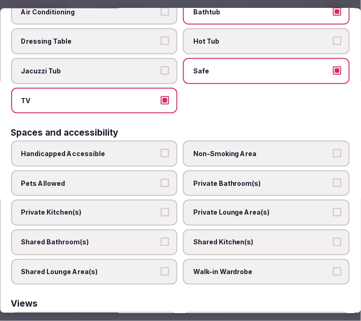
scroll to position [568, 0]
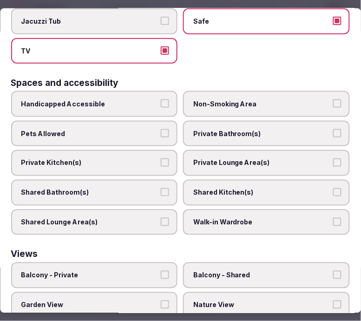
click at [220, 129] on span "Private Bathroom(s)" at bounding box center [262, 133] width 137 height 9
click at [333, 129] on button "Private Bathroom(s)" at bounding box center [337, 133] width 8 height 8
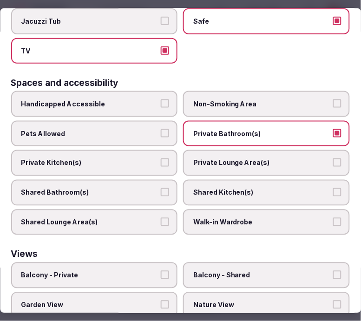
drag, startPoint x: 218, startPoint y: 142, endPoint x: 217, endPoint y: 149, distance: 7.0
click at [218, 150] on label "Private Lounge Area(s)" at bounding box center [267, 163] width 167 height 26
click at [333, 158] on button "Private Lounge Area(s)" at bounding box center [337, 162] width 8 height 8
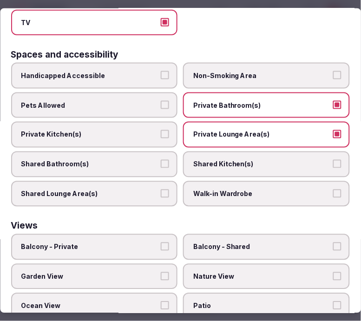
scroll to position [620, 0]
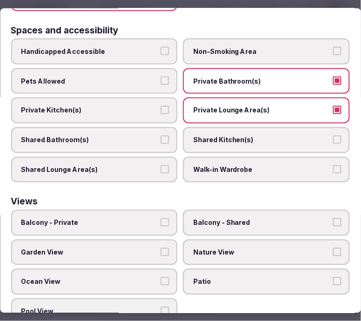
click at [225, 248] on span "Nature View" at bounding box center [262, 252] width 137 height 9
click at [333, 248] on button "Nature View" at bounding box center [337, 252] width 8 height 8
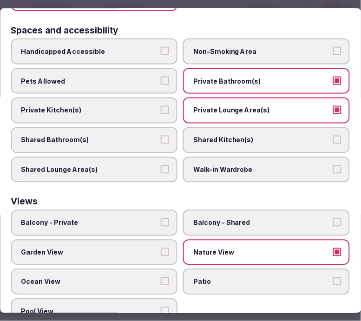
drag, startPoint x: 103, startPoint y: 234, endPoint x: 117, endPoint y: 229, distance: 15.3
click at [109, 248] on span "Garden View" at bounding box center [89, 252] width 137 height 9
click at [161, 248] on button "Garden View" at bounding box center [165, 252] width 8 height 8
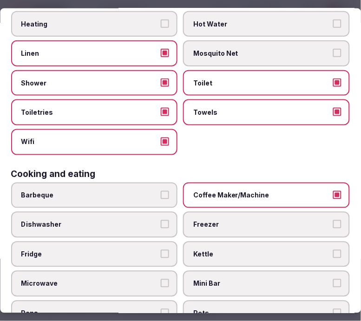
scroll to position [0, 0]
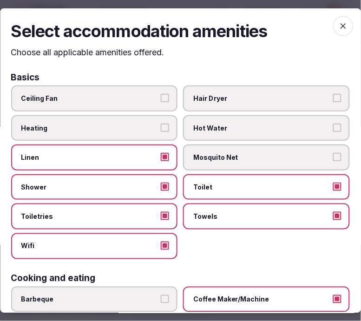
click at [345, 26] on span "button" at bounding box center [343, 25] width 20 height 20
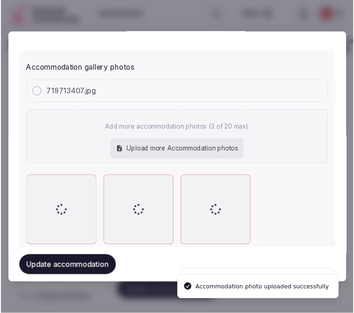
scroll to position [1007, 0]
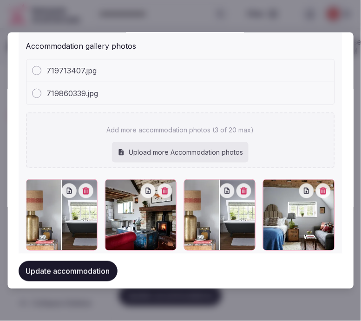
click at [241, 187] on icon "button" at bounding box center [244, 190] width 7 height 7
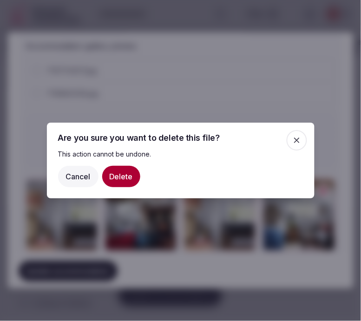
drag, startPoint x: 121, startPoint y: 179, endPoint x: 127, endPoint y: 176, distance: 6.9
click at [121, 178] on button "Delete" at bounding box center [121, 176] width 38 height 21
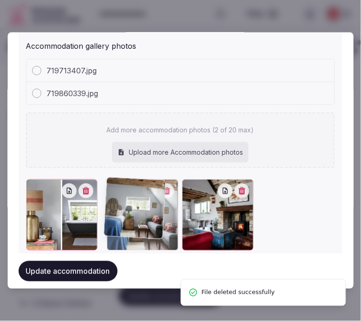
drag, startPoint x: 191, startPoint y: 188, endPoint x: 53, endPoint y: 196, distance: 137.3
click at [53, 196] on div at bounding box center [180, 215] width 309 height 72
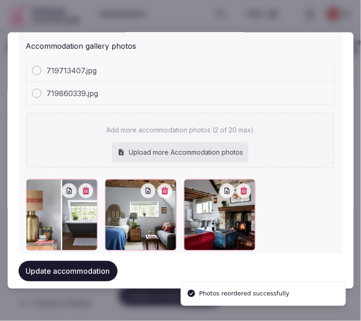
click at [90, 270] on button "Update accommodation" at bounding box center [68, 271] width 99 height 20
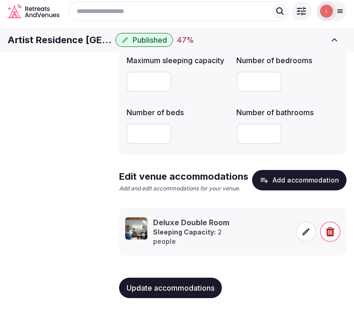
click at [0, 0] on link "Amenities" at bounding box center [0, 0] width 0 height 0
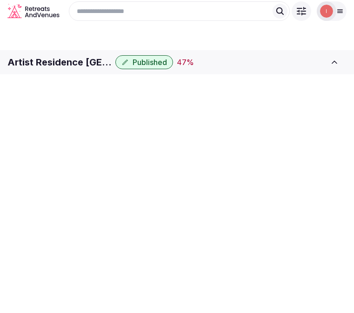
scroll to position [2, 0]
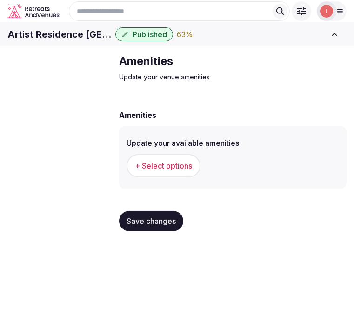
click at [194, 177] on button "+ Select options" at bounding box center [163, 165] width 74 height 23
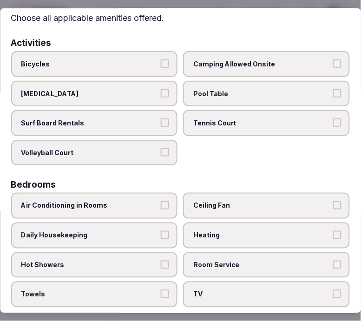
scroll to position [52, 0]
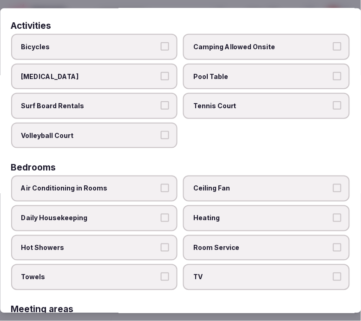
click at [142, 188] on span "Air Conditioning in Rooms" at bounding box center [89, 188] width 137 height 9
click at [161, 188] on button "Air Conditioning in Rooms" at bounding box center [165, 188] width 8 height 8
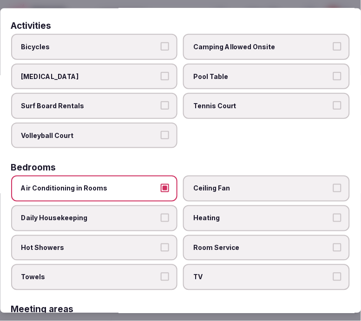
click at [163, 191] on label "Air Conditioning in Rooms" at bounding box center [94, 189] width 167 height 26
click at [163, 191] on button "Air Conditioning in Rooms" at bounding box center [165, 188] width 8 height 8
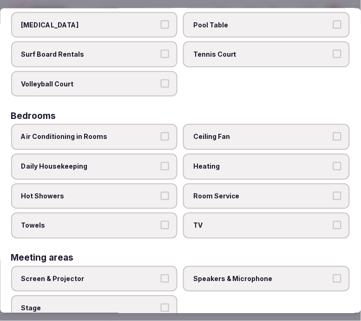
scroll to position [155, 0]
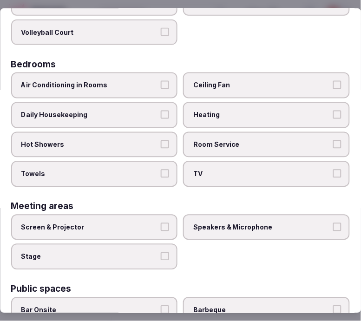
click at [145, 115] on label "Daily Housekeeping" at bounding box center [94, 115] width 167 height 26
click at [161, 115] on button "Daily Housekeeping" at bounding box center [165, 115] width 8 height 8
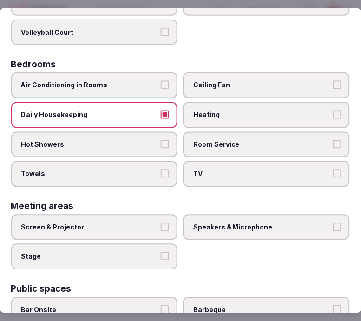
click at [145, 143] on span "Hot Showers" at bounding box center [89, 144] width 137 height 9
click at [161, 143] on button "Hot Showers" at bounding box center [165, 144] width 8 height 8
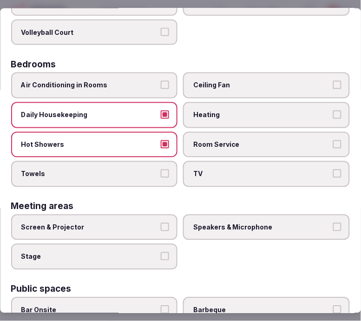
click at [163, 170] on button "Towels" at bounding box center [165, 174] width 8 height 8
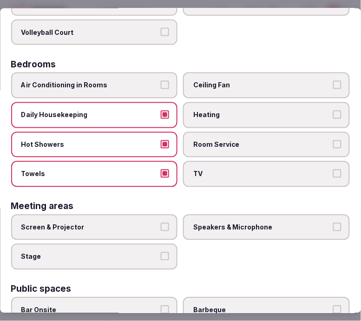
click at [200, 161] on label "TV" at bounding box center [267, 174] width 167 height 26
click at [333, 170] on button "TV" at bounding box center [337, 174] width 8 height 8
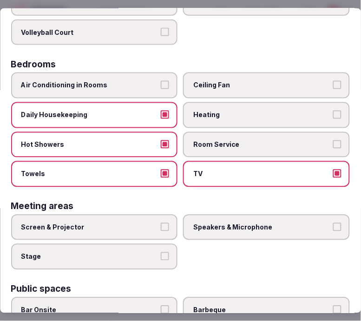
click at [229, 147] on label "Room Service" at bounding box center [267, 144] width 167 height 26
click at [333, 147] on button "Room Service" at bounding box center [337, 144] width 8 height 8
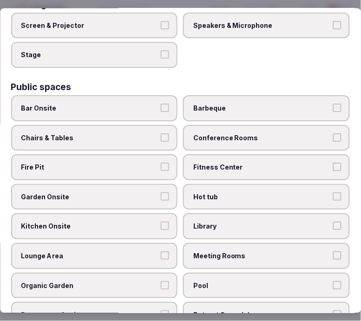
scroll to position [413, 0]
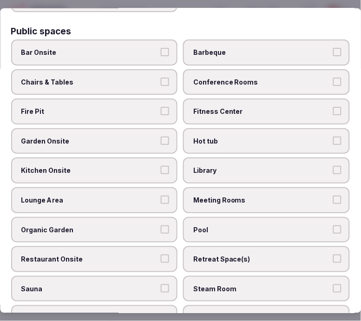
click at [161, 48] on button "Bar Onsite" at bounding box center [165, 52] width 8 height 8
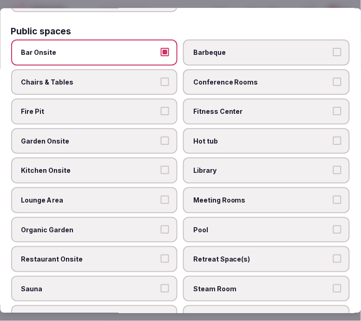
click at [217, 77] on span "Conference Rooms" at bounding box center [262, 81] width 137 height 9
click at [333, 77] on button "Conference Rooms" at bounding box center [337, 81] width 8 height 8
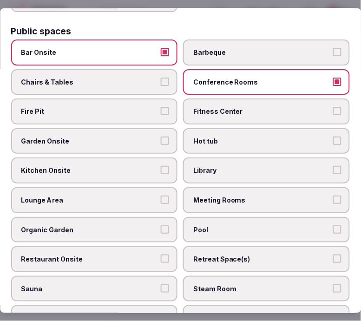
click at [218, 77] on span "Conference Rooms" at bounding box center [262, 81] width 137 height 9
click at [333, 77] on button "Conference Rooms" at bounding box center [337, 81] width 8 height 8
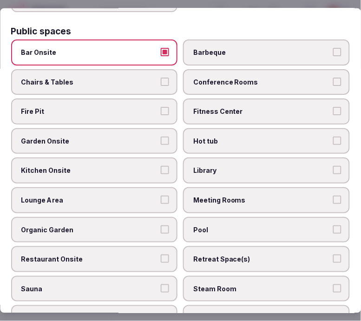
click at [129, 77] on span "Chairs & Tables" at bounding box center [89, 81] width 137 height 9
click at [161, 77] on button "Chairs & Tables" at bounding box center [165, 81] width 8 height 8
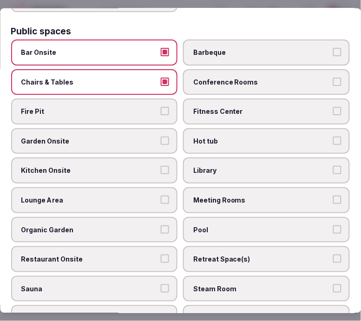
click at [141, 196] on span "Lounge Area" at bounding box center [89, 200] width 137 height 9
click at [161, 196] on button "Lounge Area" at bounding box center [165, 200] width 8 height 8
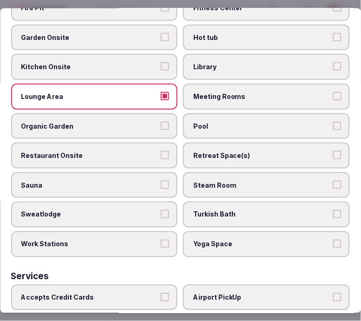
scroll to position [568, 0]
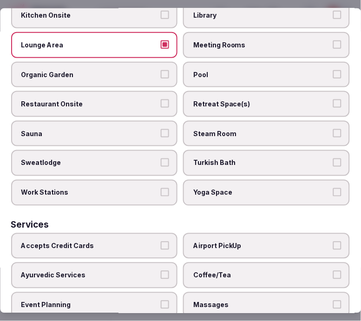
click at [166, 91] on label "Restaurant Onsite" at bounding box center [94, 104] width 167 height 26
click at [166, 99] on button "Restaurant Onsite" at bounding box center [165, 103] width 8 height 8
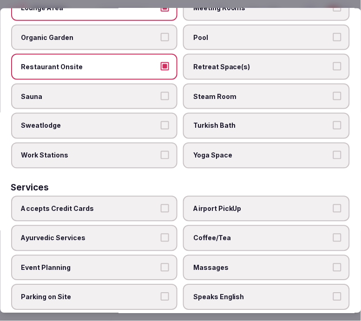
scroll to position [649, 0]
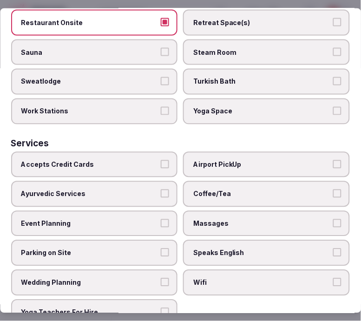
drag, startPoint x: 260, startPoint y: 151, endPoint x: 268, endPoint y: 156, distance: 9.2
click at [267, 151] on label "Airport PickUp" at bounding box center [267, 164] width 167 height 26
click at [333, 160] on button "Airport PickUp" at bounding box center [337, 164] width 8 height 8
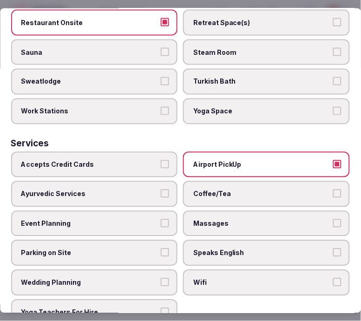
click at [263, 160] on span "Airport PickUp" at bounding box center [262, 164] width 137 height 9
click at [333, 160] on button "Airport PickUp" at bounding box center [337, 164] width 8 height 8
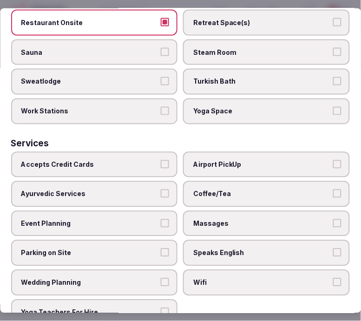
drag, startPoint x: 258, startPoint y: 172, endPoint x: 266, endPoint y: 207, distance: 35.7
click at [258, 190] on span "Coffee/Tea" at bounding box center [262, 194] width 137 height 9
click at [333, 190] on button "Coffee/Tea" at bounding box center [337, 194] width 8 height 8
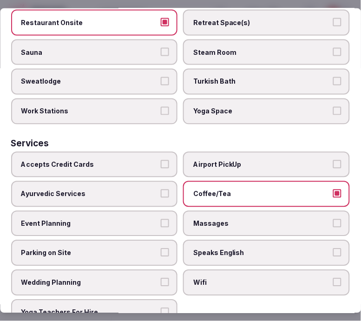
click at [270, 249] on span "Speaks English" at bounding box center [262, 253] width 137 height 9
click at [333, 249] on button "Speaks English" at bounding box center [337, 253] width 8 height 8
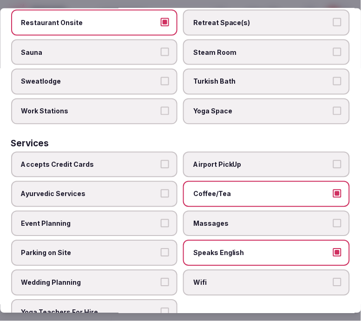
drag, startPoint x: 266, startPoint y: 256, endPoint x: 187, endPoint y: 170, distance: 116.4
click at [264, 270] on label "Wifi" at bounding box center [267, 283] width 167 height 26
click at [333, 278] on button "Wifi" at bounding box center [337, 282] width 8 height 8
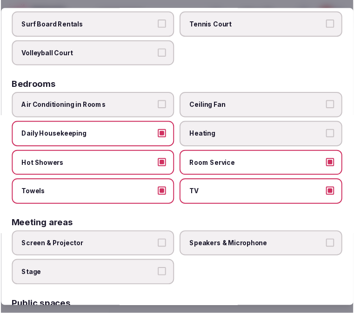
scroll to position [0, 0]
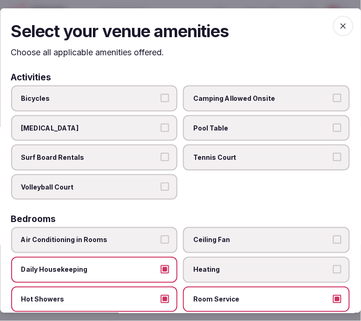
click at [333, 20] on span "button" at bounding box center [343, 25] width 20 height 20
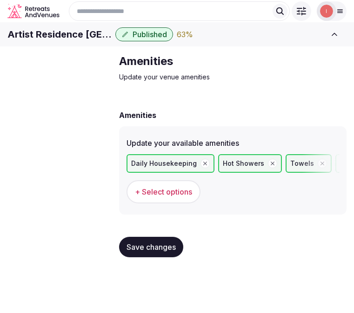
drag, startPoint x: 174, startPoint y: 264, endPoint x: 171, endPoint y: 259, distance: 5.7
click at [173, 252] on span "Save changes" at bounding box center [150, 247] width 49 height 9
click at [0, 0] on span "Accommodations" at bounding box center [0, 0] width 0 height 0
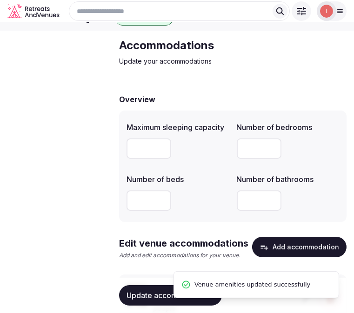
scroll to position [101, 0]
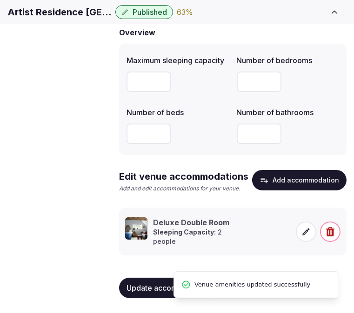
click at [305, 228] on icon at bounding box center [305, 231] width 9 height 9
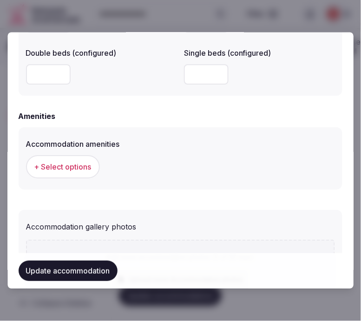
scroll to position [774, 0]
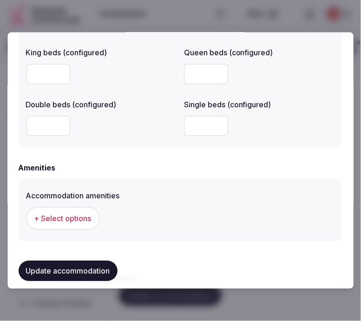
click at [78, 213] on span "+ Select options" at bounding box center [62, 218] width 57 height 10
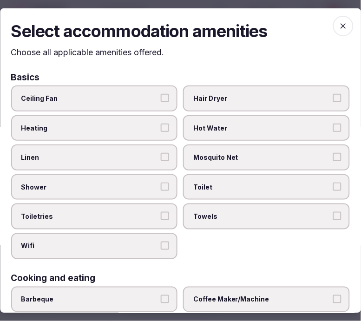
click at [158, 102] on label "Ceiling Fan" at bounding box center [94, 98] width 167 height 26
click at [161, 102] on button "Ceiling Fan" at bounding box center [165, 98] width 8 height 8
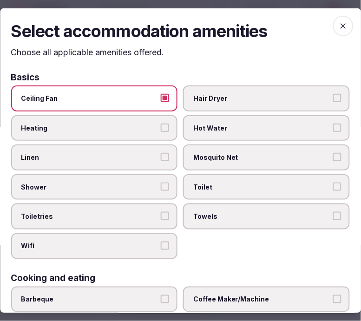
click at [173, 96] on div "Ceiling Fan Hair Dryer Heating Hot Water Linen Mosquito Net Shower Toilet Toile…" at bounding box center [180, 172] width 339 height 174
click at [170, 98] on label "Ceiling Fan" at bounding box center [94, 98] width 167 height 26
click at [170, 98] on button "Ceiling Fan" at bounding box center [165, 98] width 8 height 8
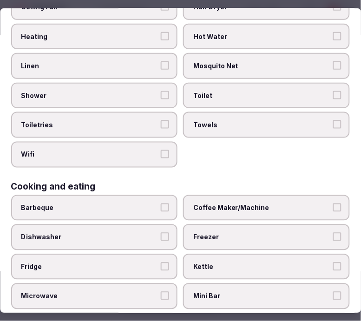
scroll to position [103, 0]
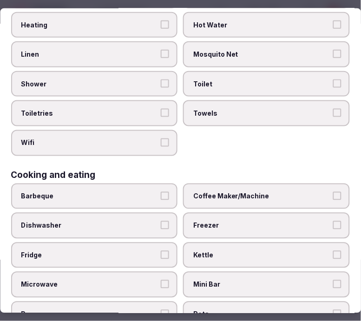
drag, startPoint x: 173, startPoint y: 50, endPoint x: 161, endPoint y: 70, distance: 23.3
click at [172, 50] on label "Linen" at bounding box center [94, 54] width 167 height 26
click at [170, 50] on button "Linen" at bounding box center [165, 54] width 8 height 8
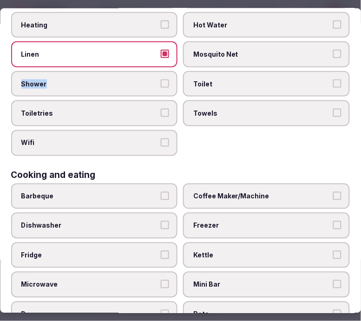
drag, startPoint x: 160, startPoint y: 73, endPoint x: 164, endPoint y: 83, distance: 10.6
click at [164, 80] on label "Shower" at bounding box center [94, 84] width 167 height 26
click at [162, 89] on label "Shower" at bounding box center [94, 84] width 167 height 26
click at [162, 88] on button "Shower" at bounding box center [165, 83] width 8 height 8
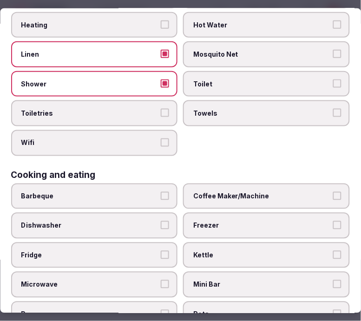
click at [152, 109] on span "Toiletries" at bounding box center [89, 113] width 137 height 9
click at [161, 109] on button "Toiletries" at bounding box center [165, 113] width 8 height 8
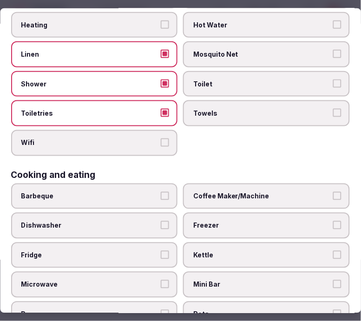
drag, startPoint x: 217, startPoint y: 80, endPoint x: 217, endPoint y: 94, distance: 14.0
click at [216, 81] on span "Toilet" at bounding box center [262, 83] width 137 height 9
click at [333, 81] on button "Toilet" at bounding box center [337, 83] width 8 height 8
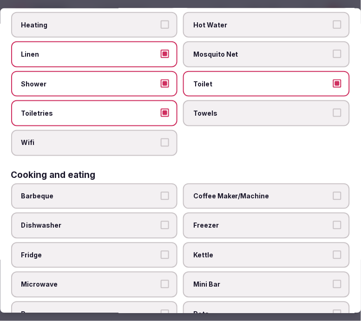
drag, startPoint x: 246, startPoint y: 110, endPoint x: 224, endPoint y: 118, distance: 23.2
click at [236, 114] on label "Towels" at bounding box center [267, 113] width 167 height 26
click at [333, 114] on button "Towels" at bounding box center [337, 113] width 8 height 8
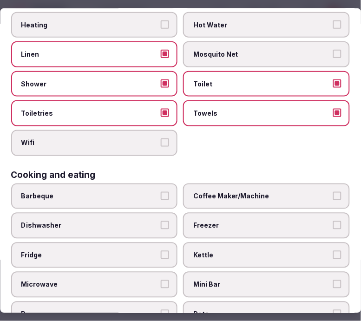
click at [165, 141] on button "Wifi" at bounding box center [165, 142] width 8 height 8
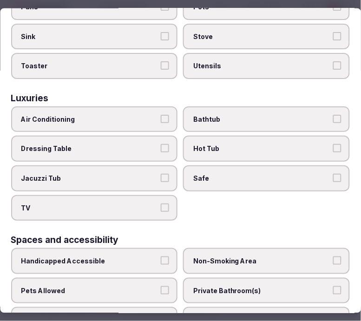
scroll to position [413, 0]
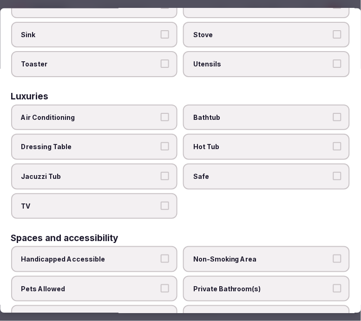
click at [161, 113] on button "Air Conditioning" at bounding box center [165, 117] width 8 height 8
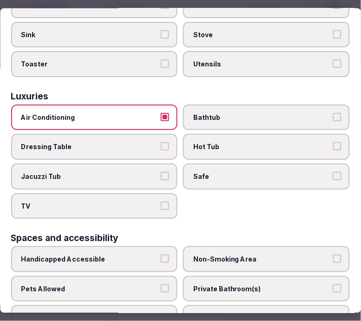
click at [161, 113] on button "Air Conditioning" at bounding box center [165, 117] width 8 height 8
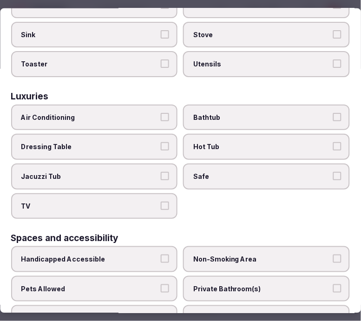
drag, startPoint x: 218, startPoint y: 101, endPoint x: 220, endPoint y: 106, distance: 4.9
click at [219, 113] on span "Bathtub" at bounding box center [262, 117] width 137 height 9
click at [333, 113] on button "Bathtub" at bounding box center [337, 117] width 8 height 8
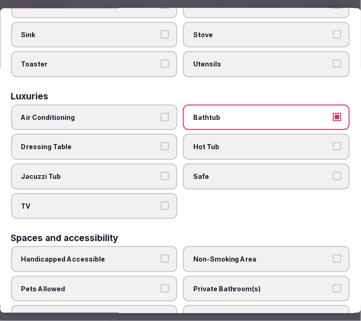
drag, startPoint x: 218, startPoint y: 171, endPoint x: 191, endPoint y: 177, distance: 28.6
click at [212, 172] on label "Safe" at bounding box center [267, 177] width 167 height 26
click at [333, 172] on button "Safe" at bounding box center [337, 176] width 8 height 8
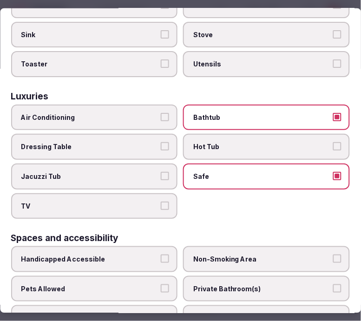
click at [151, 201] on span "TV" at bounding box center [89, 205] width 137 height 9
click at [161, 201] on button "TV" at bounding box center [165, 205] width 8 height 8
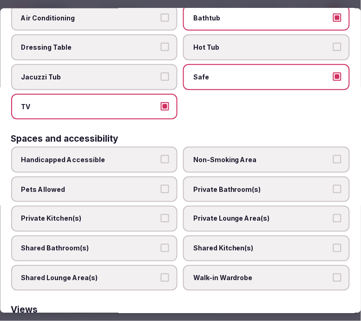
scroll to position [516, 0]
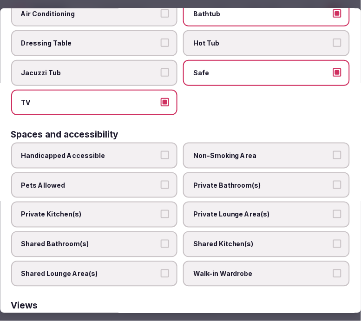
click at [201, 178] on label "Private Bathroom(s)" at bounding box center [267, 185] width 167 height 26
click at [333, 181] on button "Private Bathroom(s)" at bounding box center [337, 185] width 8 height 8
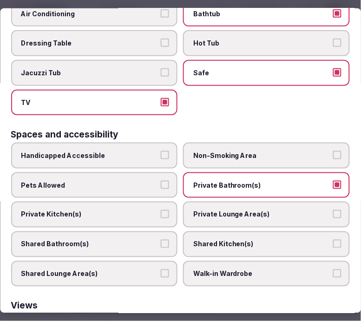
click at [198, 210] on span "Private Lounge Area(s)" at bounding box center [262, 214] width 137 height 9
click at [333, 210] on button "Private Lounge Area(s)" at bounding box center [337, 214] width 8 height 8
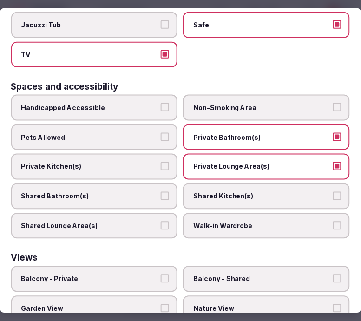
scroll to position [620, 0]
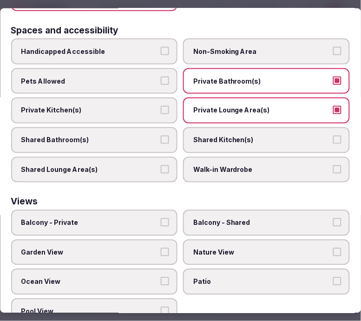
drag, startPoint x: 197, startPoint y: 233, endPoint x: 158, endPoint y: 234, distance: 38.1
click at [187, 240] on label "Nature View" at bounding box center [267, 253] width 167 height 26
click at [151, 248] on span "Garden View" at bounding box center [89, 252] width 137 height 9
click at [161, 248] on button "Garden View" at bounding box center [165, 252] width 8 height 8
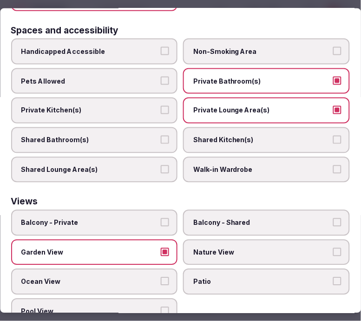
click at [200, 248] on span "Nature View" at bounding box center [262, 252] width 137 height 9
click at [333, 248] on button "Nature View" at bounding box center [337, 252] width 8 height 8
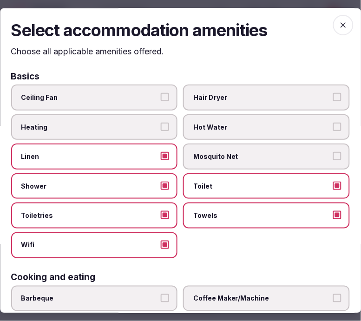
scroll to position [0, 0]
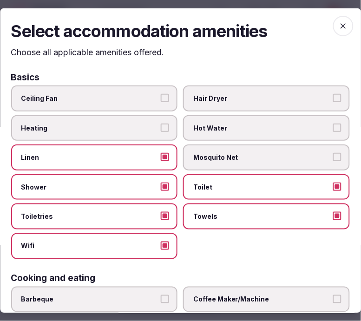
click at [339, 24] on icon "button" at bounding box center [343, 25] width 9 height 9
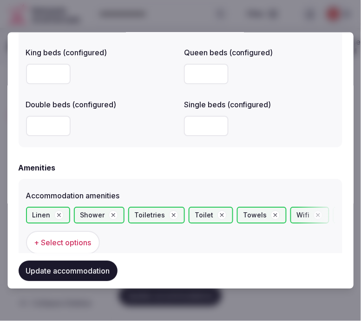
click at [105, 263] on button "Update accommodation" at bounding box center [68, 271] width 99 height 20
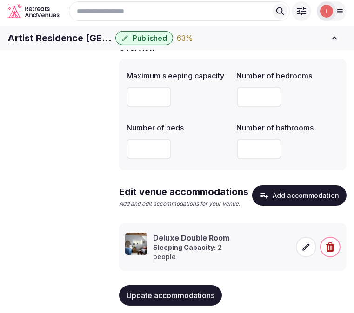
scroll to position [49, 0]
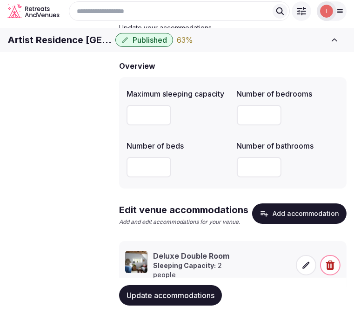
click at [148, 296] on span "Update accommodations" at bounding box center [170, 295] width 88 height 9
click at [191, 290] on button "Update accommodations" at bounding box center [170, 295] width 103 height 20
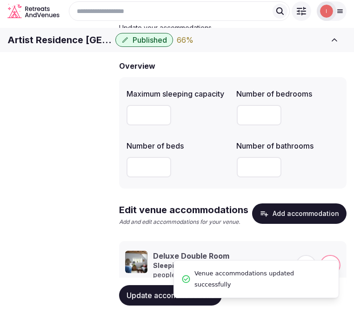
click at [0, 0] on span "Amenities" at bounding box center [0, 0] width 0 height 0
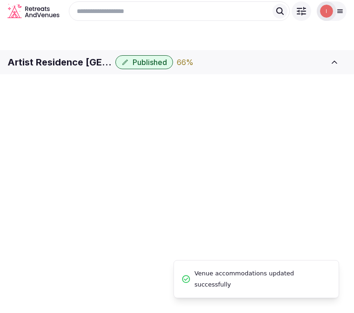
scroll to position [2, 0]
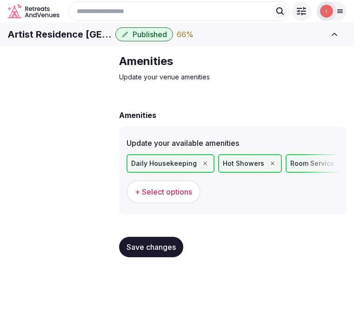
click at [0, 0] on span "Amenities" at bounding box center [0, 0] width 0 height 0
click at [0, 0] on link "Food & dining" at bounding box center [0, 0] width 0 height 0
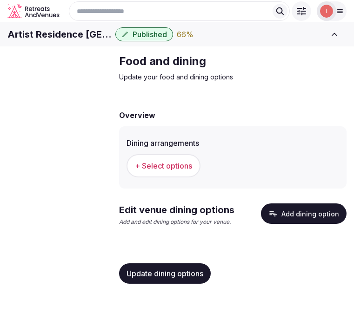
click at [152, 171] on span "+ Select options" at bounding box center [163, 166] width 57 height 10
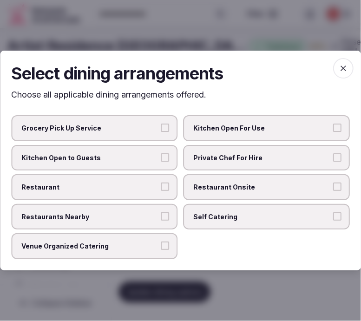
click at [214, 182] on label "Restaurant Onsite" at bounding box center [267, 187] width 167 height 26
click at [333, 183] on button "Restaurant Onsite" at bounding box center [337, 187] width 8 height 8
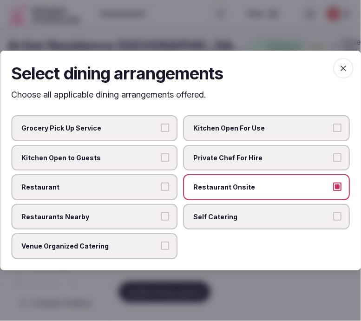
click at [166, 189] on button "Restaurant" at bounding box center [165, 187] width 8 height 8
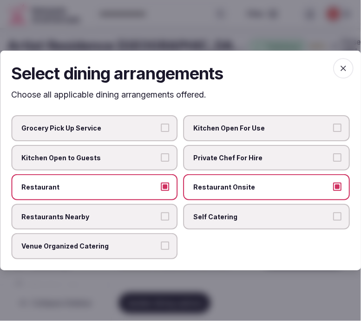
click at [345, 70] on icon "button" at bounding box center [343, 68] width 9 height 9
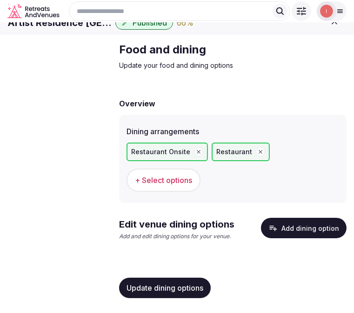
scroll to position [26, 0]
click at [186, 281] on button "Update dining options" at bounding box center [165, 288] width 92 height 20
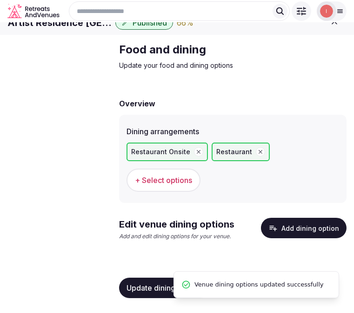
click at [322, 220] on button "Add dining option" at bounding box center [303, 228] width 85 height 20
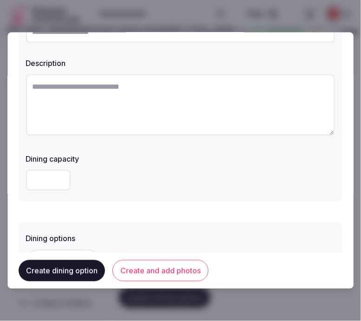
scroll to position [0, 0]
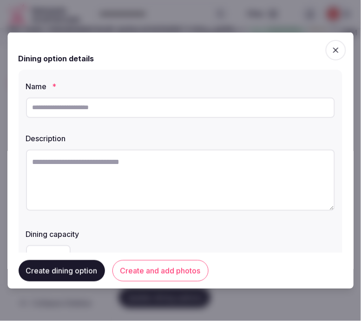
click at [132, 105] on input "text" at bounding box center [180, 107] width 309 height 20
type input "**********"
click at [252, 169] on textarea at bounding box center [180, 179] width 309 height 61
paste textarea "**********"
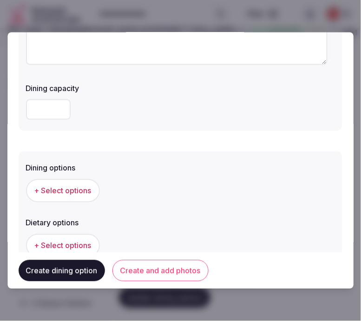
scroll to position [206, 0]
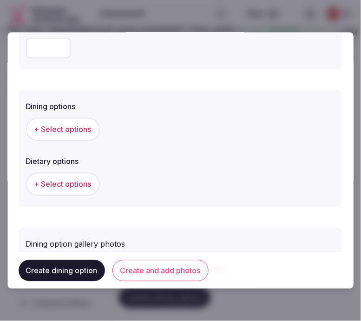
type textarea "**********"
click at [67, 135] on button "+ Select options" at bounding box center [63, 129] width 74 height 23
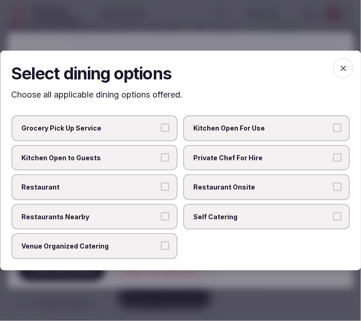
drag, startPoint x: 255, startPoint y: 187, endPoint x: 242, endPoint y: 189, distance: 13.1
click at [254, 187] on span "Restaurant Onsite" at bounding box center [262, 187] width 137 height 9
click at [333, 187] on button "Restaurant Onsite" at bounding box center [337, 187] width 8 height 8
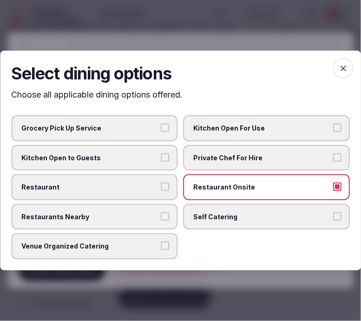
click at [154, 184] on span "Restaurant" at bounding box center [89, 187] width 137 height 9
click at [161, 184] on button "Restaurant" at bounding box center [165, 187] width 8 height 8
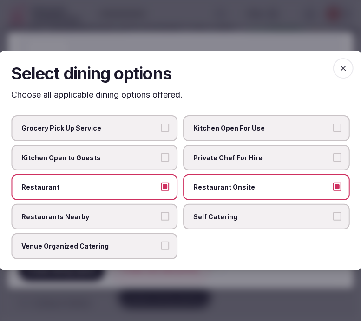
click at [340, 66] on icon "button" at bounding box center [343, 68] width 9 height 9
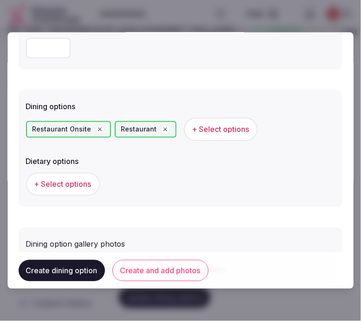
click at [79, 179] on span "+ Select options" at bounding box center [62, 184] width 57 height 10
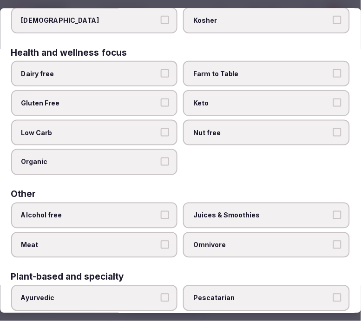
scroll to position [0, 0]
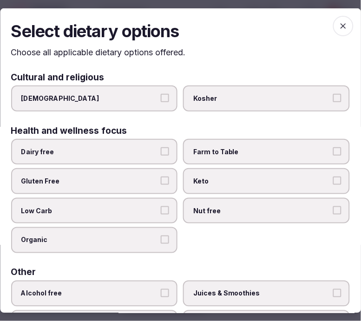
click at [333, 26] on span "button" at bounding box center [343, 25] width 20 height 20
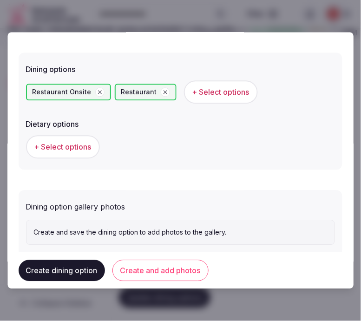
scroll to position [263, 0]
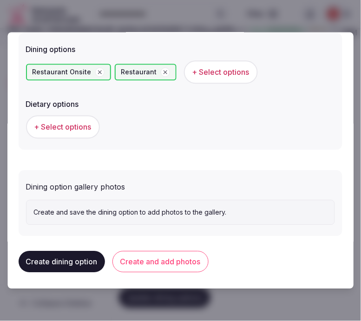
click at [171, 263] on button "Create and add photos" at bounding box center [160, 261] width 96 height 21
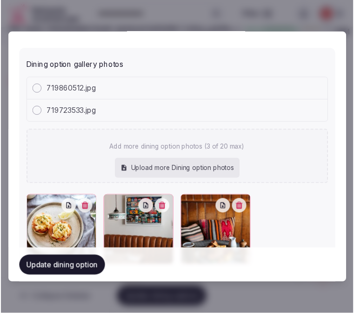
scroll to position [401, 0]
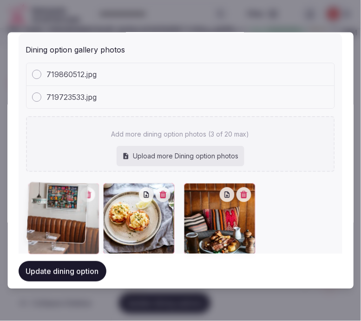
drag, startPoint x: 107, startPoint y: 188, endPoint x: 58, endPoint y: 197, distance: 49.5
click at [62, 192] on div at bounding box center [64, 220] width 72 height 72
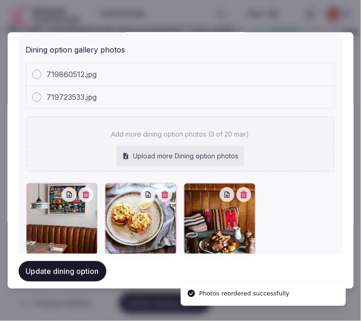
click at [75, 271] on button "Update dining option" at bounding box center [63, 271] width 88 height 20
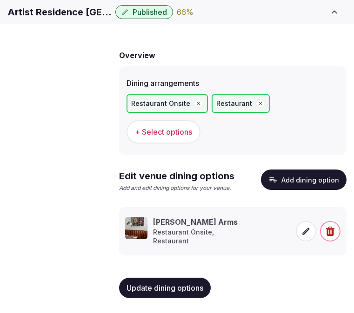
scroll to position [97, 0]
click at [172, 285] on span "Update dining options" at bounding box center [164, 287] width 77 height 9
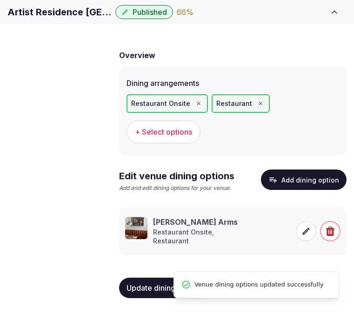
click at [0, 0] on span "Activities & experiences" at bounding box center [0, 0] width 0 height 0
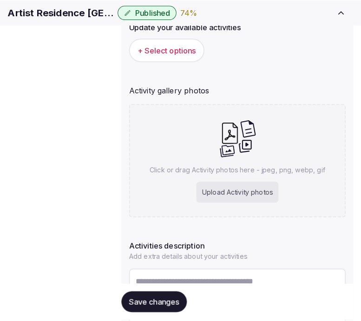
scroll to position [135, 0]
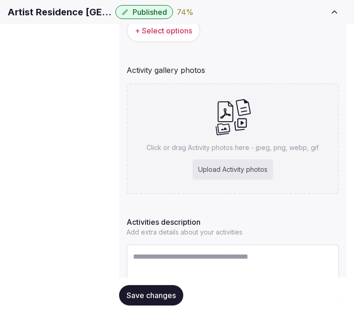
click at [168, 36] on span "+ Select options" at bounding box center [163, 31] width 57 height 10
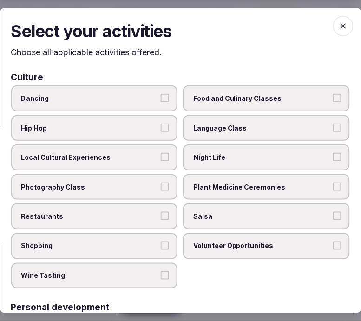
scroll to position [89, 0]
click at [233, 155] on span "Night Life" at bounding box center [262, 157] width 137 height 9
click at [333, 155] on button "Night Life" at bounding box center [337, 157] width 8 height 8
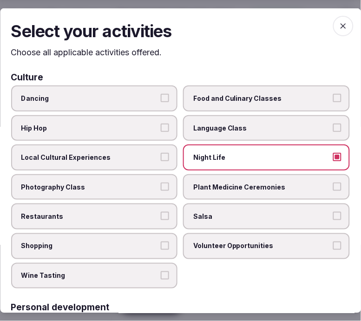
click at [140, 184] on span "Photography Class" at bounding box center [89, 187] width 137 height 9
click at [161, 184] on button "Photography Class" at bounding box center [165, 187] width 8 height 8
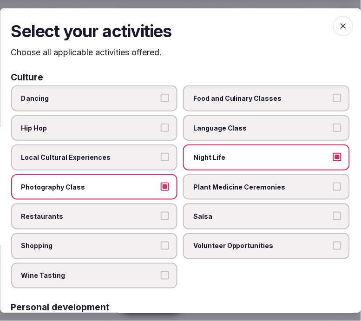
click at [208, 154] on span "Night Life" at bounding box center [262, 157] width 137 height 9
click at [333, 154] on button "Night Life" at bounding box center [337, 157] width 8 height 8
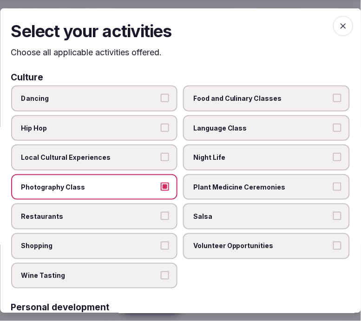
click at [142, 156] on span "Local Cultural Experiences" at bounding box center [89, 157] width 137 height 9
click at [161, 156] on button "Local Cultural Experiences" at bounding box center [165, 157] width 8 height 8
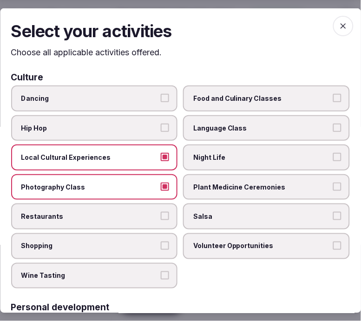
click at [137, 212] on span "Restaurants" at bounding box center [89, 216] width 137 height 9
click at [161, 212] on button "Restaurants" at bounding box center [165, 216] width 8 height 8
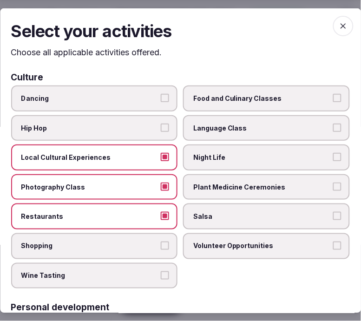
click at [143, 190] on label "Photography Class" at bounding box center [94, 187] width 167 height 26
click at [161, 190] on button "Photography Class" at bounding box center [165, 187] width 8 height 8
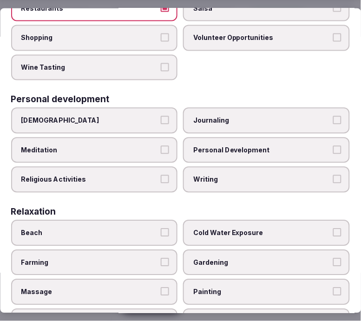
scroll to position [258, 0]
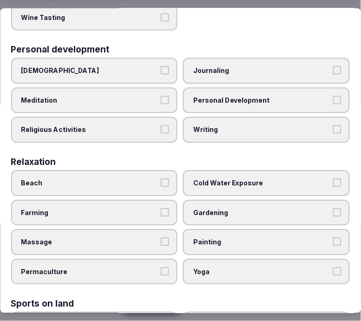
click at [236, 96] on span "Personal Development" at bounding box center [262, 100] width 137 height 9
click at [333, 96] on button "Personal Development" at bounding box center [337, 100] width 8 height 8
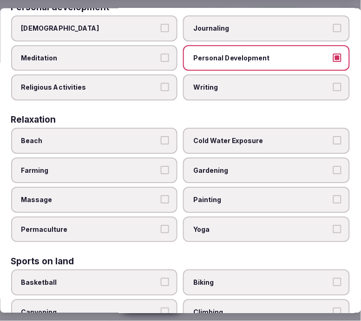
scroll to position [361, 0]
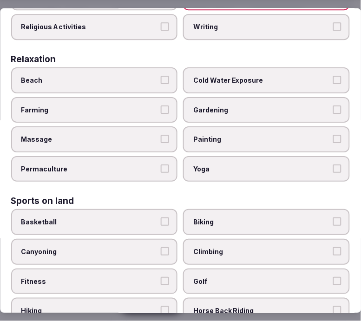
click at [130, 135] on span "Massage" at bounding box center [89, 139] width 137 height 9
click at [161, 135] on button "Massage" at bounding box center [165, 139] width 8 height 8
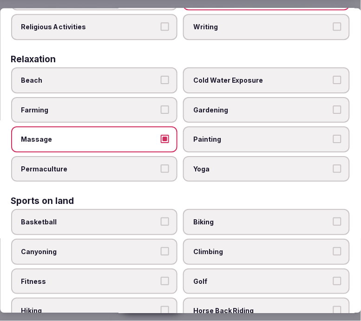
click at [157, 126] on label "Massage" at bounding box center [94, 139] width 167 height 26
click at [161, 135] on button "Massage" at bounding box center [165, 139] width 8 height 8
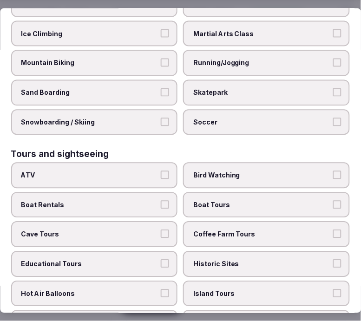
scroll to position [671, 0]
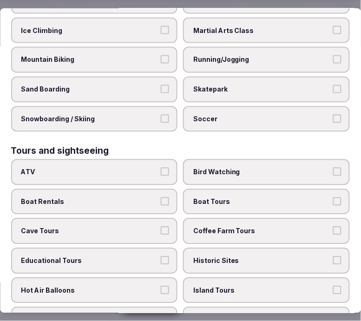
click at [224, 248] on label "Historic Sites" at bounding box center [267, 261] width 167 height 26
click at [333, 256] on button "Historic Sites" at bounding box center [337, 260] width 8 height 8
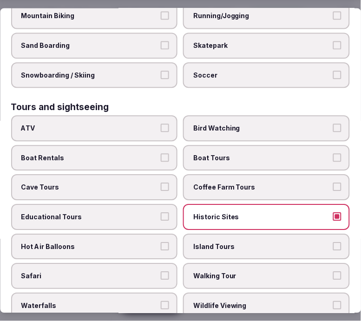
scroll to position [774, 0]
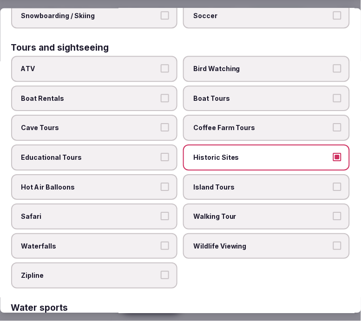
click at [219, 212] on span "Walking Tour" at bounding box center [262, 216] width 137 height 9
click at [333, 212] on button "Walking Tour" at bounding box center [337, 216] width 8 height 8
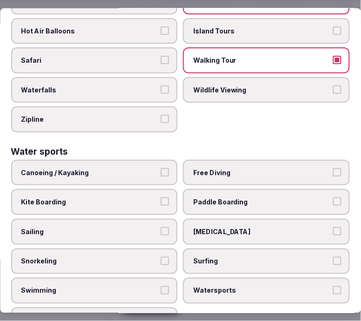
scroll to position [931, 0]
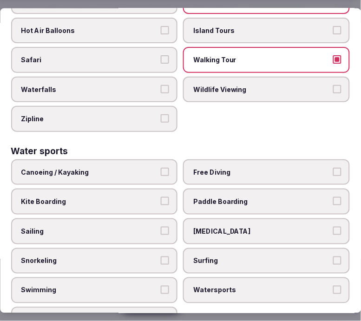
click at [140, 286] on span "Swimming" at bounding box center [89, 290] width 137 height 9
click at [161, 286] on button "Swimming" at bounding box center [165, 290] width 8 height 8
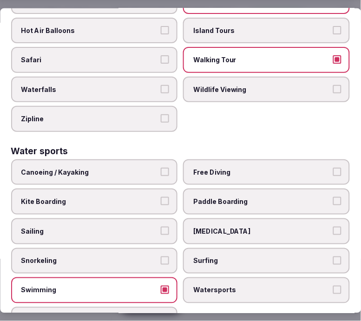
click at [138, 286] on span "Swimming" at bounding box center [89, 290] width 137 height 9
click at [161, 286] on button "Swimming" at bounding box center [165, 290] width 8 height 8
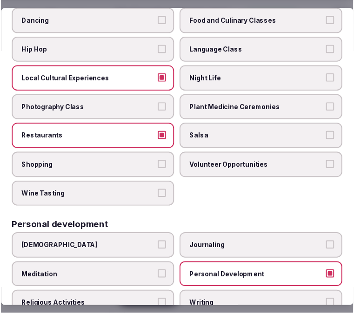
scroll to position [2, 0]
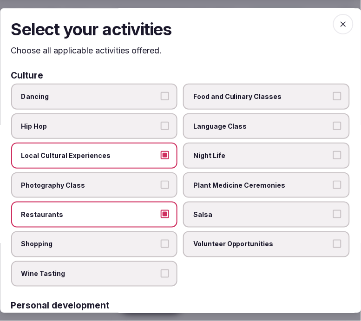
click at [333, 20] on span "button" at bounding box center [343, 23] width 20 height 20
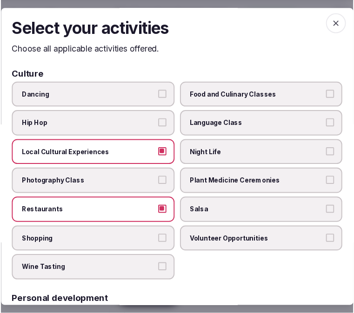
scroll to position [97, 0]
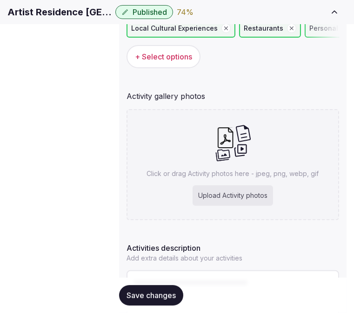
click at [165, 295] on span "Save changes" at bounding box center [150, 295] width 49 height 9
click at [112, 13] on h1 "Artist Residence Oxfordshire" at bounding box center [59, 12] width 104 height 13
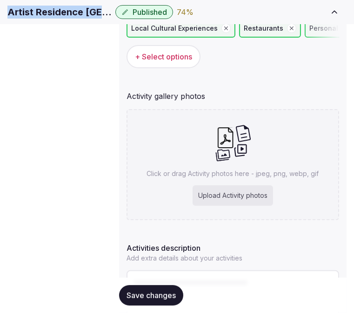
click at [112, 13] on h1 "Artist Residence Oxfordshire" at bounding box center [59, 12] width 104 height 13
copy div "Artist Residence Oxfordshire"
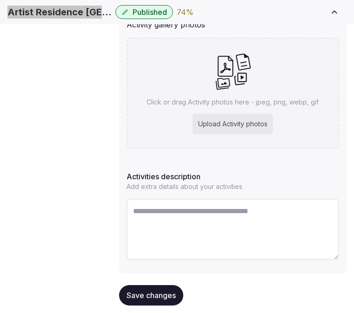
scroll to position [224, 0]
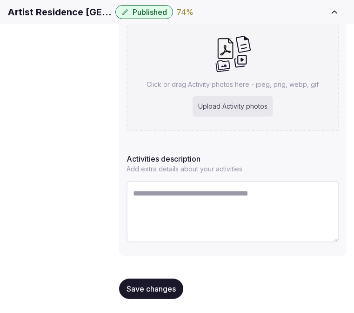
click at [227, 189] on textarea at bounding box center [232, 211] width 212 height 61
paste textarea "**********"
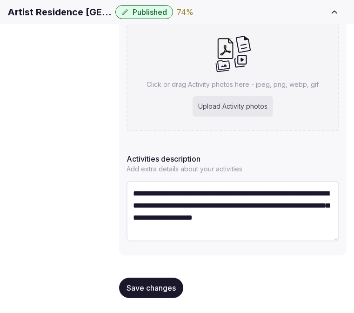
type textarea "**********"
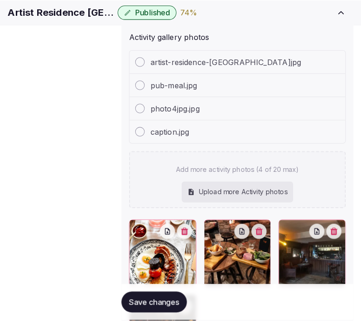
scroll to position [303, 0]
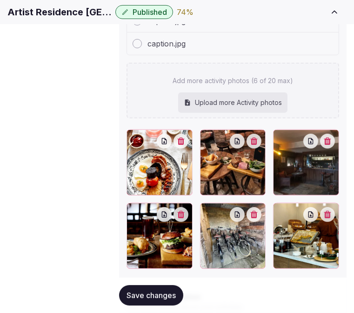
click at [323, 211] on icon "button" at bounding box center [326, 214] width 7 height 7
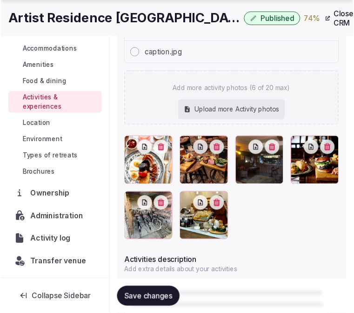
scroll to position [89, 0]
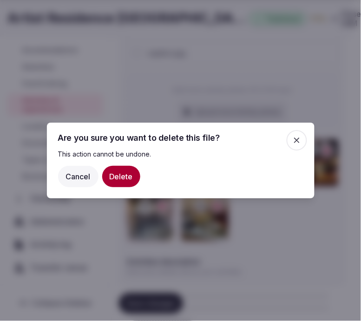
click at [131, 180] on button "Delete" at bounding box center [121, 176] width 38 height 21
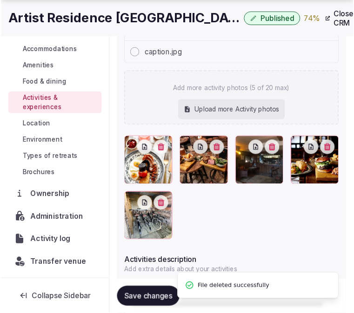
scroll to position [97, 0]
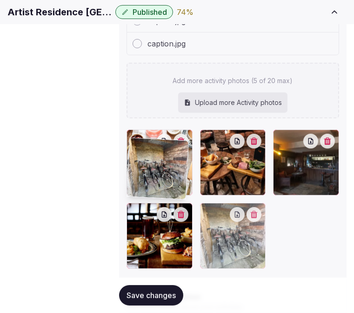
drag, startPoint x: 137, startPoint y: 201, endPoint x: 128, endPoint y: 155, distance: 46.9
click at [128, 155] on body "Search Popular Destinations Toscana, Italy Riviera Maya, Mexico Indonesia, Bali…" at bounding box center [177, 74] width 354 height 755
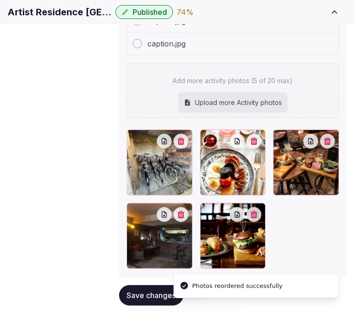
click at [168, 295] on span "Save changes" at bounding box center [150, 295] width 49 height 9
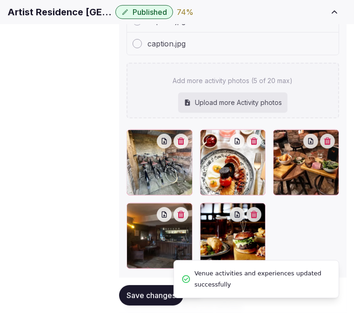
click at [165, 296] on span "Save changes" at bounding box center [150, 295] width 49 height 9
click at [0, 0] on span "Location" at bounding box center [0, 0] width 0 height 0
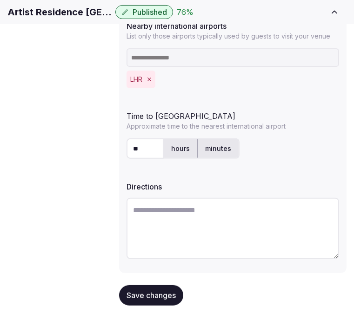
scroll to position [335, 0]
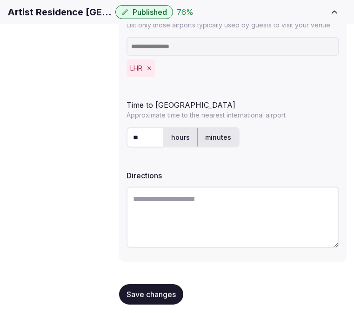
click at [165, 290] on span "Save changes" at bounding box center [150, 294] width 49 height 9
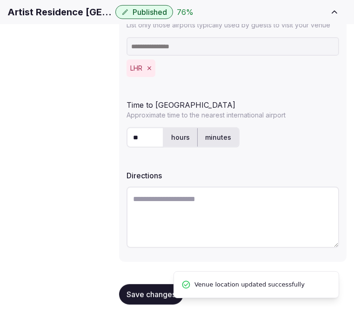
click at [0, 0] on span "Environment" at bounding box center [0, 0] width 0 height 0
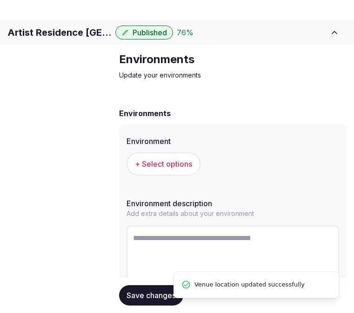
scroll to position [57, 0]
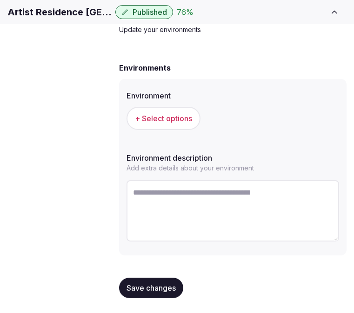
click at [165, 124] on span "+ Select options" at bounding box center [163, 118] width 57 height 10
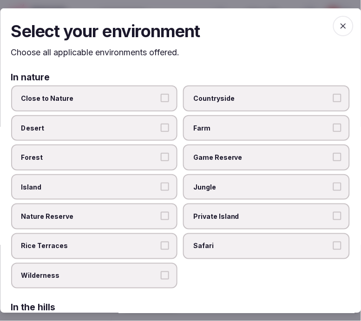
scroll to position [52, 0]
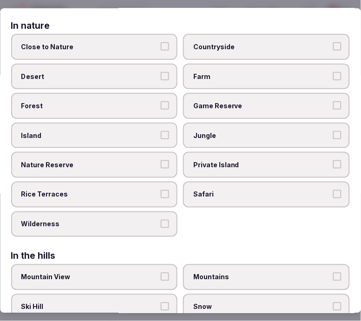
click at [161, 44] on button "Close to Nature" at bounding box center [165, 46] width 8 height 8
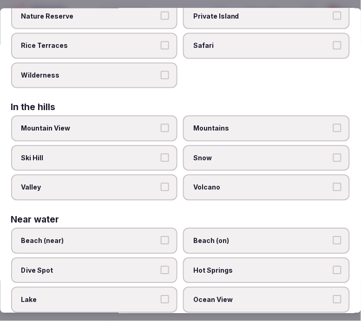
scroll to position [258, 0]
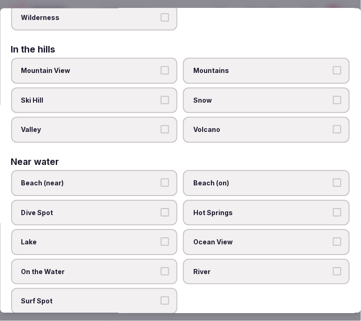
click at [165, 66] on button "Mountain View" at bounding box center [165, 70] width 8 height 8
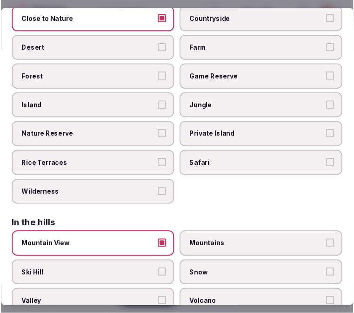
scroll to position [0, 0]
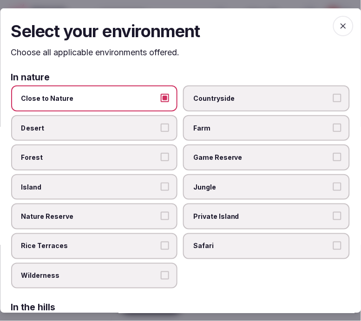
click at [341, 23] on icon "button" at bounding box center [343, 25] width 9 height 9
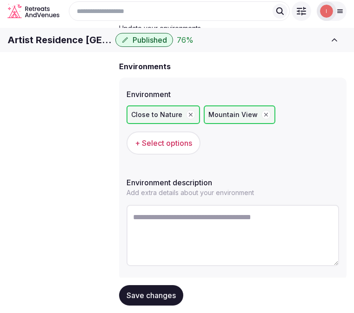
click at [158, 295] on span "Save changes" at bounding box center [150, 295] width 49 height 9
click at [0, 0] on link "Location" at bounding box center [0, 0] width 0 height 0
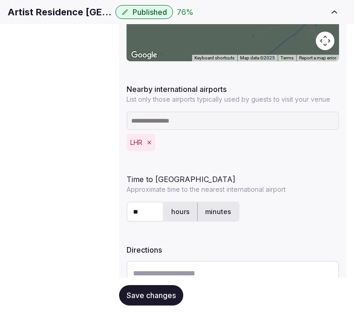
scroll to position [335, 0]
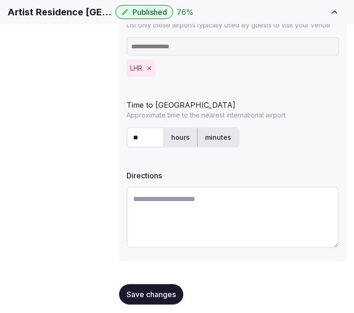
paste textarea "**********"
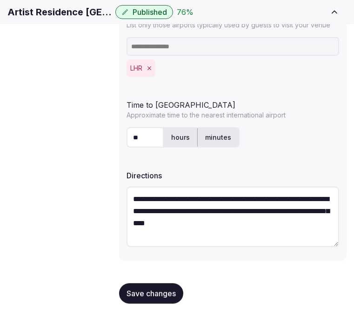
type textarea "**********"
click at [161, 289] on span "Save changes" at bounding box center [150, 293] width 49 height 9
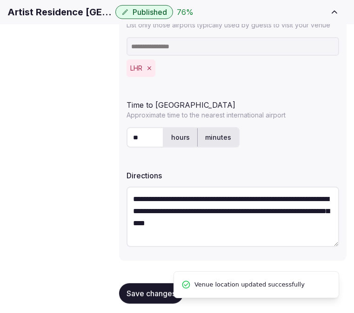
click at [0, 0] on link "Environment" at bounding box center [0, 0] width 0 height 0
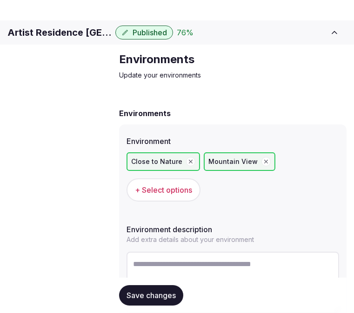
scroll to position [80, 0]
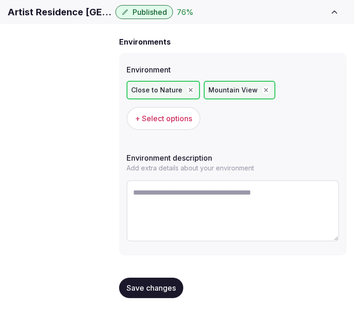
drag, startPoint x: 157, startPoint y: 185, endPoint x: 158, endPoint y: 196, distance: 10.8
click at [157, 186] on textarea at bounding box center [232, 210] width 212 height 61
paste textarea "**********"
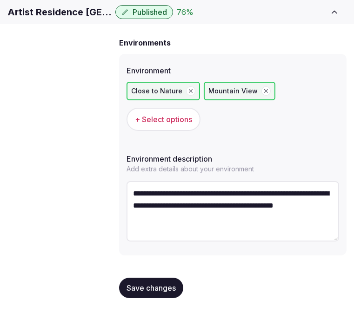
type textarea "**********"
click at [147, 293] on button "Save changes" at bounding box center [151, 288] width 64 height 20
click at [129, 285] on span "Save changes" at bounding box center [150, 287] width 49 height 9
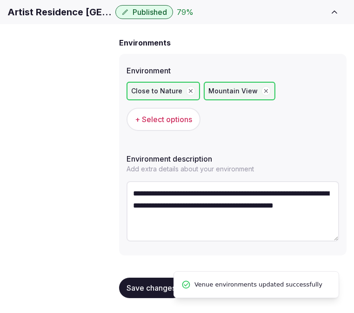
click at [0, 0] on span "Types of retreats" at bounding box center [0, 0] width 0 height 0
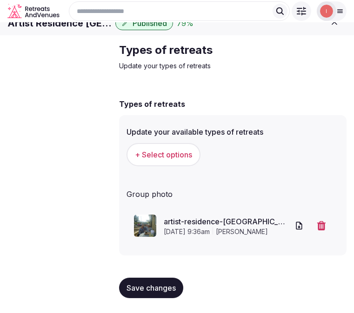
scroll to position [28, 0]
click at [164, 285] on span "Save changes" at bounding box center [150, 287] width 49 height 9
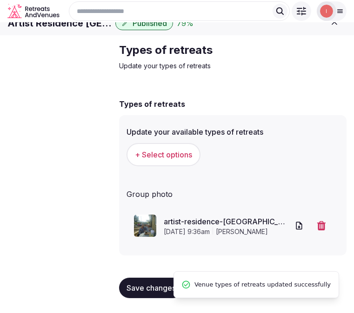
click at [193, 155] on button "+ Select options" at bounding box center [163, 154] width 74 height 23
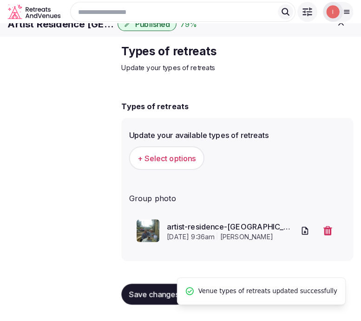
scroll to position [20, 0]
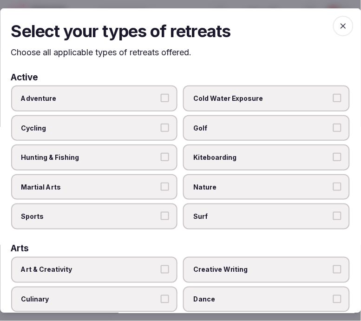
click at [134, 107] on label "Adventure" at bounding box center [94, 98] width 167 height 26
click at [161, 102] on button "Adventure" at bounding box center [165, 98] width 8 height 8
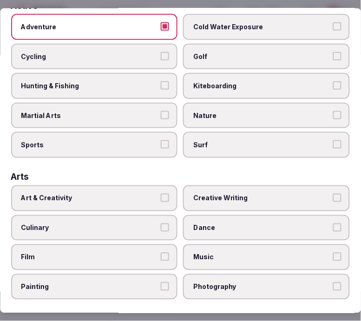
scroll to position [155, 0]
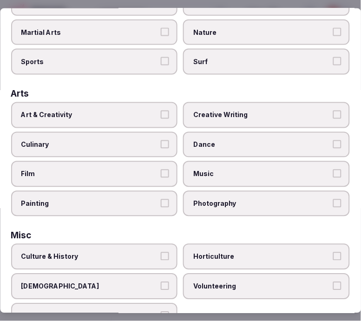
click at [147, 111] on span "Art & Creativity" at bounding box center [89, 115] width 137 height 9
click at [161, 111] on button "Art & Creativity" at bounding box center [165, 115] width 8 height 8
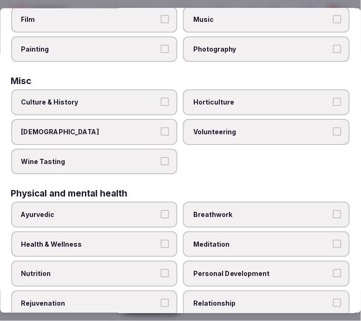
scroll to position [309, 0]
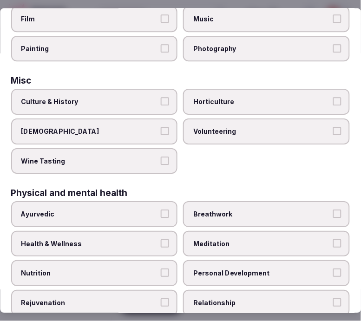
click at [161, 98] on button "Culture & History" at bounding box center [165, 102] width 8 height 8
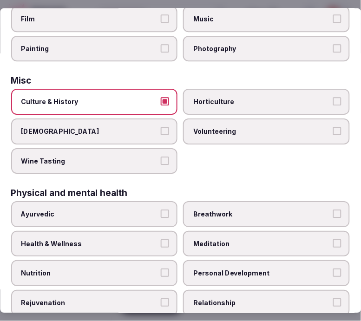
click at [153, 210] on label "Ayurvedic" at bounding box center [94, 215] width 167 height 26
click at [161, 210] on button "Ayurvedic" at bounding box center [165, 214] width 8 height 8
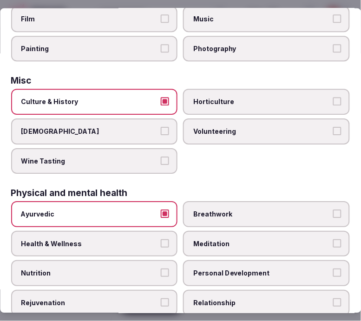
click at [168, 206] on label "Ayurvedic" at bounding box center [94, 215] width 167 height 26
click at [168, 210] on button "Ayurvedic" at bounding box center [165, 214] width 8 height 8
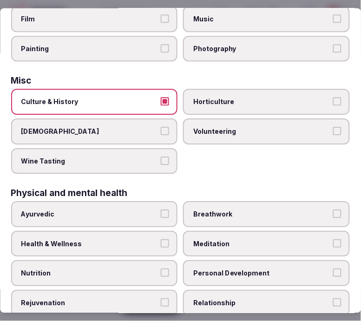
click at [209, 269] on span "Personal Development" at bounding box center [262, 273] width 137 height 9
click at [333, 269] on button "Personal Development" at bounding box center [337, 273] width 8 height 8
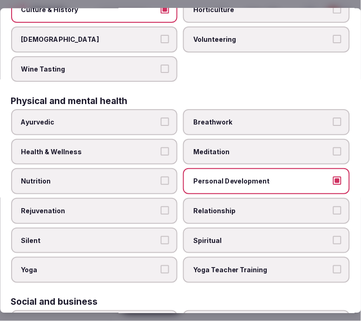
scroll to position [516, 0]
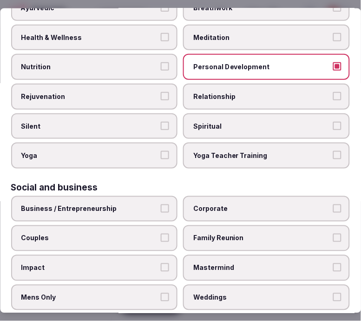
click at [231, 84] on label "Relationship" at bounding box center [267, 97] width 167 height 26
click at [333, 92] on button "Relationship" at bounding box center [337, 96] width 8 height 8
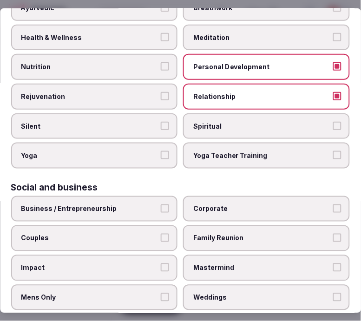
click at [128, 30] on label "Health & Wellness" at bounding box center [94, 38] width 167 height 26
click at [161, 33] on button "Health & Wellness" at bounding box center [165, 37] width 8 height 8
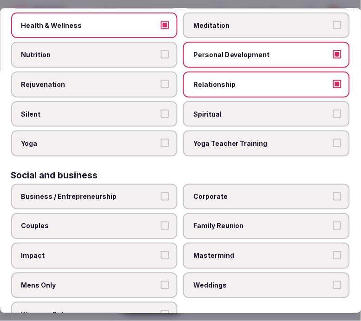
scroll to position [535, 0]
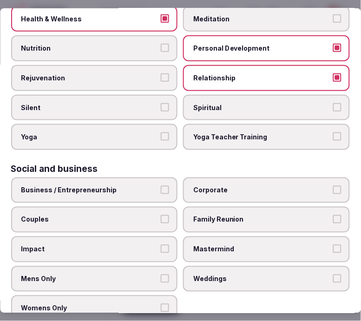
click at [140, 186] on span "Business / Entrepreneurship" at bounding box center [89, 190] width 137 height 9
click at [161, 186] on button "Business / Entrepreneurship" at bounding box center [165, 190] width 8 height 8
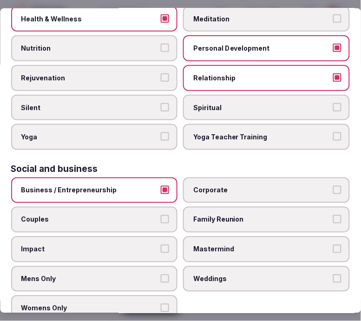
click at [226, 186] on span "Corporate" at bounding box center [262, 190] width 137 height 9
click at [333, 186] on button "Corporate" at bounding box center [337, 190] width 8 height 8
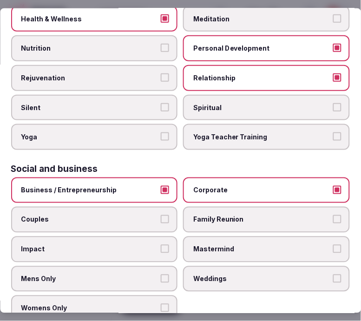
click at [91, 215] on span "Couples" at bounding box center [89, 219] width 137 height 9
click at [161, 215] on button "Couples" at bounding box center [165, 219] width 8 height 8
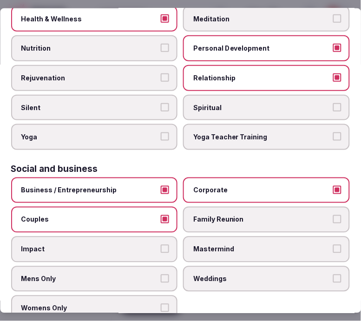
click at [249, 212] on label "Family Reunion" at bounding box center [267, 220] width 167 height 26
click at [333, 215] on button "Family Reunion" at bounding box center [337, 219] width 8 height 8
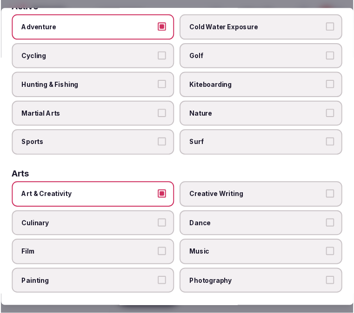
scroll to position [0, 0]
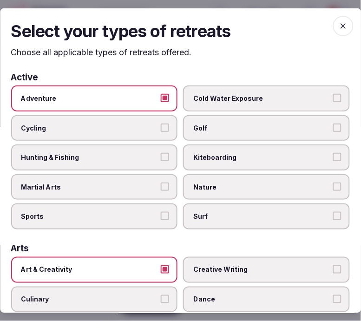
click at [333, 30] on span "button" at bounding box center [343, 25] width 20 height 20
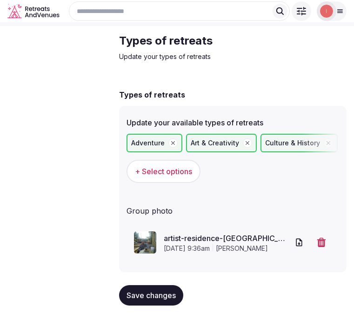
click at [131, 299] on span "Save changes" at bounding box center [150, 295] width 49 height 9
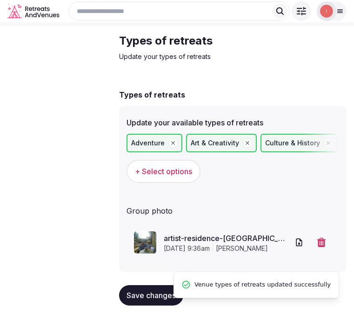
click at [0, 0] on span "Brochures" at bounding box center [0, 0] width 0 height 0
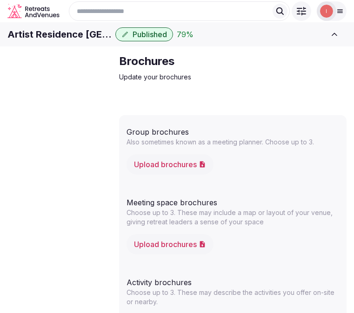
click at [0, 0] on span "Basic details" at bounding box center [0, 0] width 0 height 0
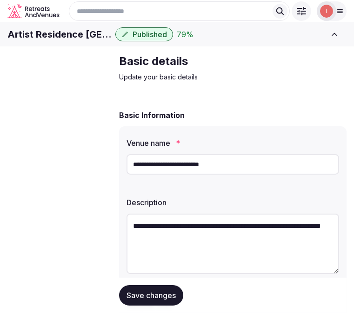
click at [177, 175] on input "**********" at bounding box center [232, 164] width 212 height 20
click at [0, 0] on span "Close CRM" at bounding box center [0, 0] width 0 height 0
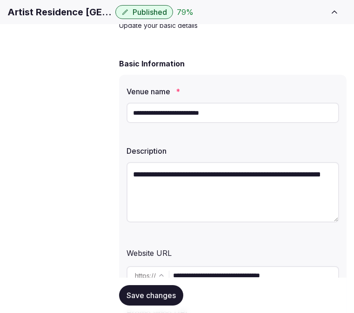
scroll to position [103, 0]
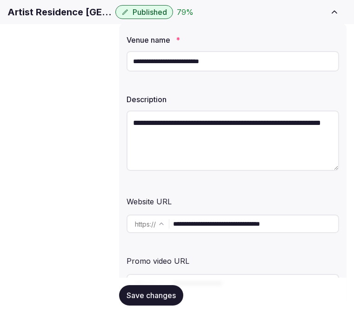
click at [157, 296] on span "Save changes" at bounding box center [150, 295] width 49 height 9
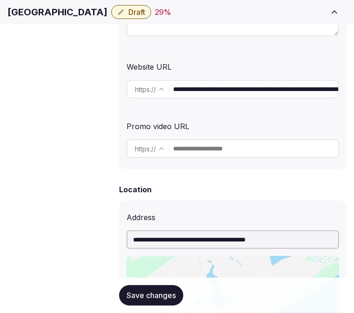
scroll to position [258, 0]
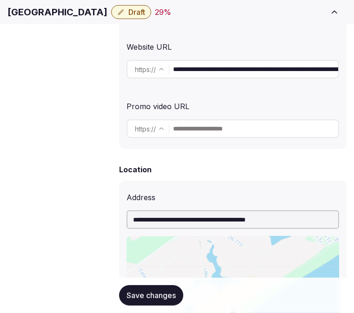
click at [0, 0] on span "Meeting spaces" at bounding box center [0, 0] width 0 height 0
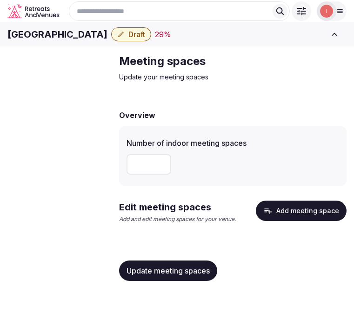
scroll to position [49, 0]
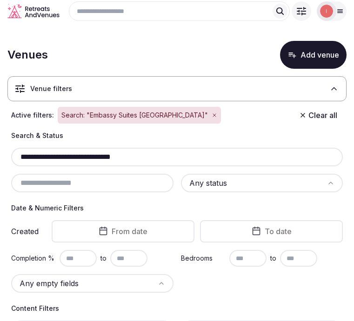
scroll to position [33, 0]
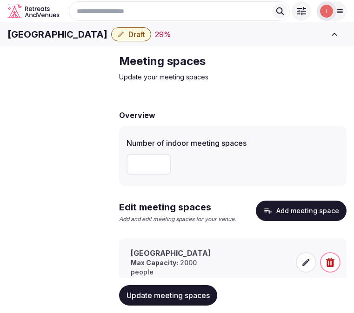
click at [107, 41] on h1 "[GEOGRAPHIC_DATA]" at bounding box center [57, 34] width 100 height 13
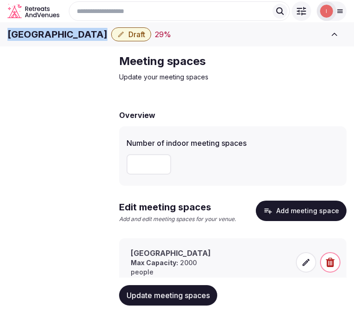
click at [107, 41] on h1 "[GEOGRAPHIC_DATA]" at bounding box center [57, 34] width 100 height 13
copy div "[GEOGRAPHIC_DATA]"
click at [79, 41] on h1 "[GEOGRAPHIC_DATA]" at bounding box center [57, 34] width 100 height 13
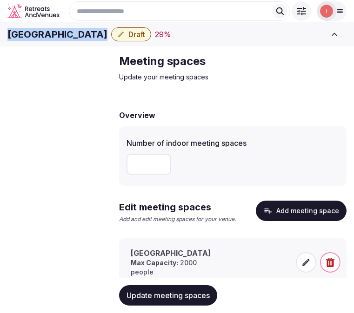
click at [79, 41] on h1 "[GEOGRAPHIC_DATA]" at bounding box center [57, 34] width 100 height 13
click at [0, 0] on link "Basic details" at bounding box center [0, 0] width 0 height 0
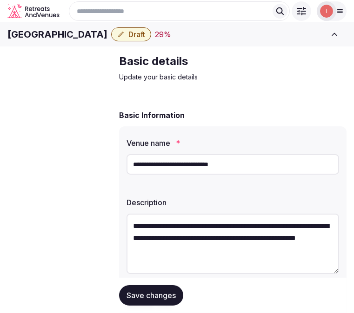
click at [165, 249] on textarea "**********" at bounding box center [232, 244] width 212 height 60
paste textarea "**********"
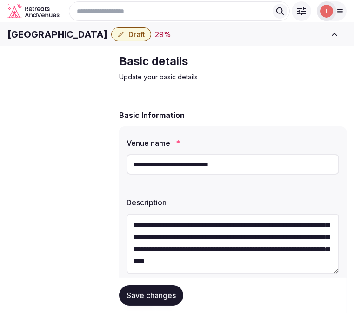
scroll to position [48, 0]
type textarea "**********"
click at [169, 289] on button "Save changes" at bounding box center [151, 295] width 64 height 20
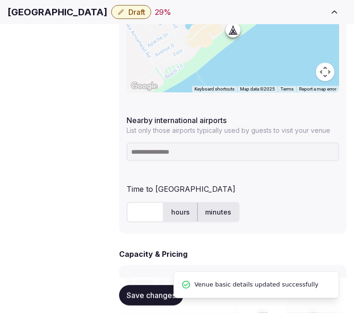
scroll to position [568, 0]
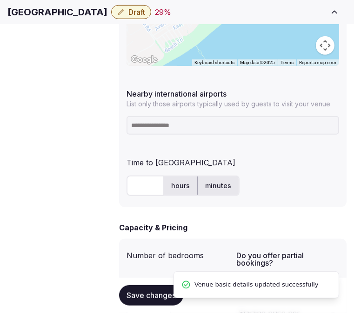
click at [107, 19] on h1 "[GEOGRAPHIC_DATA]" at bounding box center [57, 12] width 100 height 13
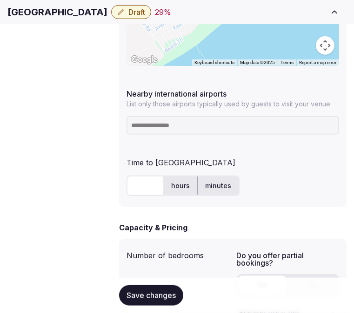
click at [107, 19] on h1 "[GEOGRAPHIC_DATA]" at bounding box center [57, 12] width 100 height 13
copy div "[GEOGRAPHIC_DATA]"
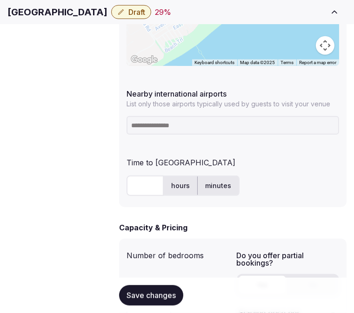
click at [205, 119] on input at bounding box center [232, 125] width 212 height 19
paste input "******"
type input "******"
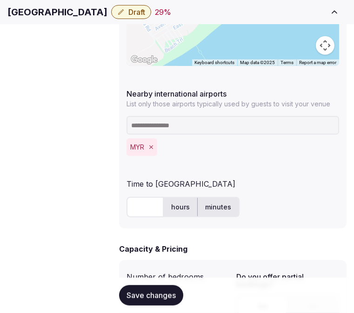
click at [146, 197] on input "text" at bounding box center [144, 207] width 37 height 20
type input "**"
click at [227, 195] on label "minutes" at bounding box center [217, 207] width 41 height 24
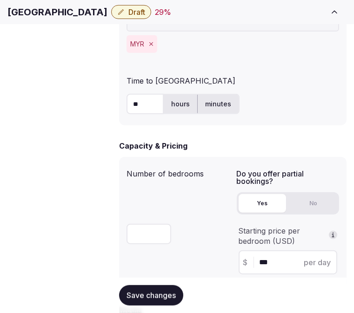
click at [172, 293] on span "Save changes" at bounding box center [150, 295] width 49 height 9
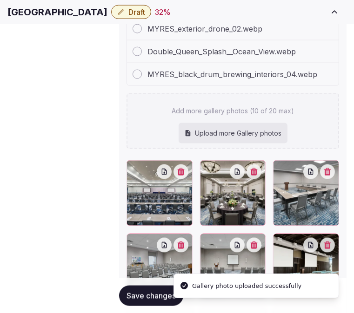
scroll to position [1259, 0]
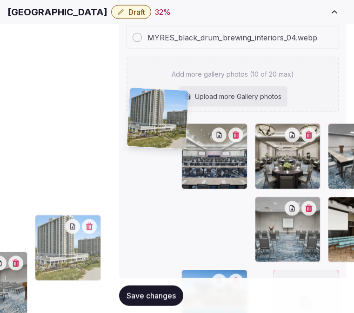
drag, startPoint x: 297, startPoint y: 151, endPoint x: 119, endPoint y: 100, distance: 185.0
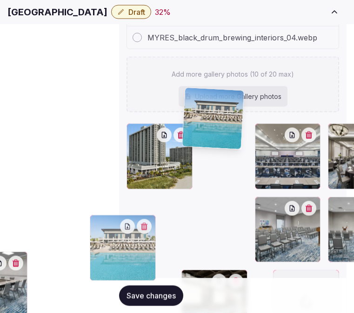
drag, startPoint x: 298, startPoint y: 147, endPoint x: 180, endPoint y: 98, distance: 128.1
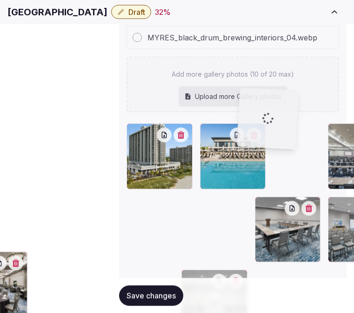
drag, startPoint x: 137, startPoint y: 203, endPoint x: 252, endPoint y: 103, distance: 152.2
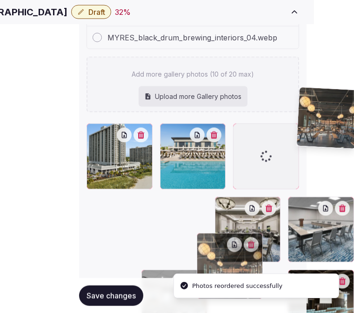
scroll to position [1259, 60]
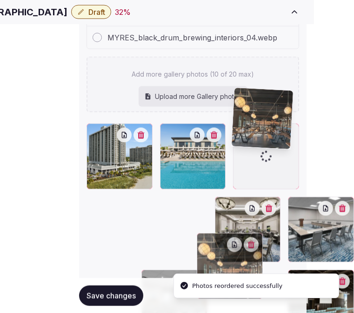
drag, startPoint x: 188, startPoint y: 208, endPoint x: 228, endPoint y: 90, distance: 125.0
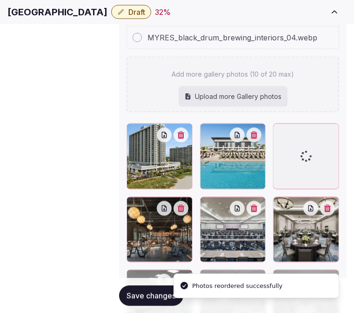
scroll to position [1259, 0]
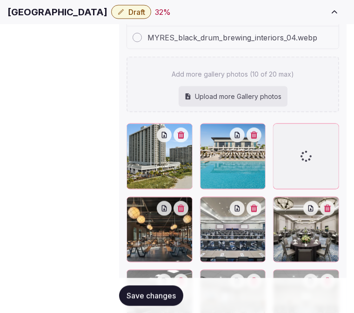
click at [129, 291] on span "Save changes" at bounding box center [150, 295] width 49 height 9
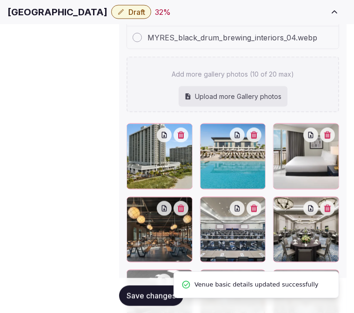
click at [144, 291] on span "Save changes" at bounding box center [150, 295] width 49 height 9
click at [141, 291] on span "Save changes" at bounding box center [150, 295] width 49 height 9
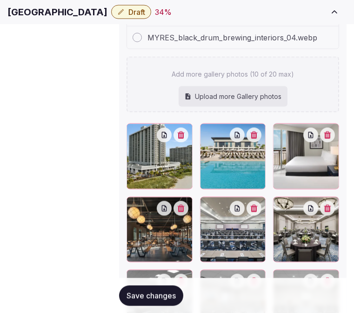
click at [0, 0] on span "Pricing and policies" at bounding box center [0, 0] width 0 height 0
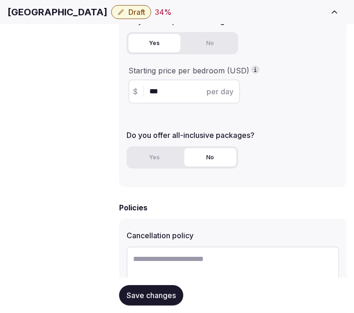
scroll to position [299, 0]
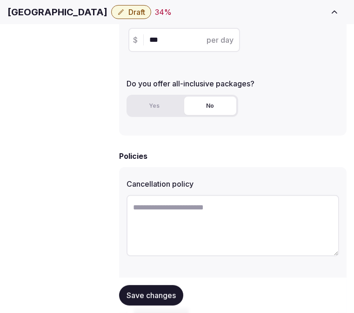
click at [216, 219] on textarea at bounding box center [232, 225] width 212 height 61
paste textarea "**********"
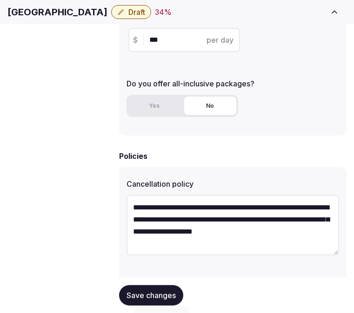
drag, startPoint x: 157, startPoint y: 201, endPoint x: 105, endPoint y: 199, distance: 52.1
click at [110, 199] on div "**********" at bounding box center [177, 88] width 354 height 683
drag, startPoint x: 136, startPoint y: 201, endPoint x: 128, endPoint y: 201, distance: 7.9
click at [128, 201] on textarea "**********" at bounding box center [232, 225] width 212 height 60
click at [160, 204] on textarea "**********" at bounding box center [232, 225] width 212 height 60
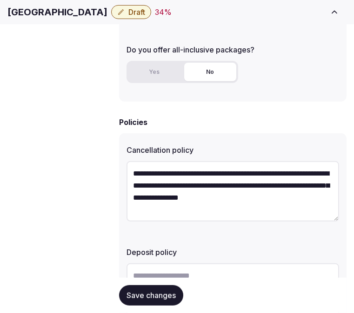
scroll to position [351, 0]
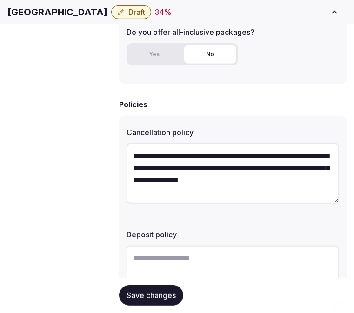
type textarea "**********"
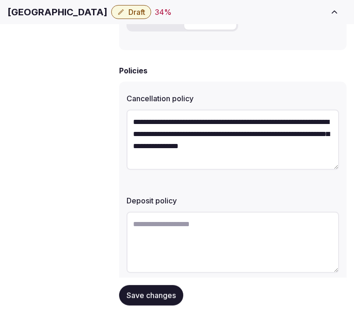
scroll to position [402, 0]
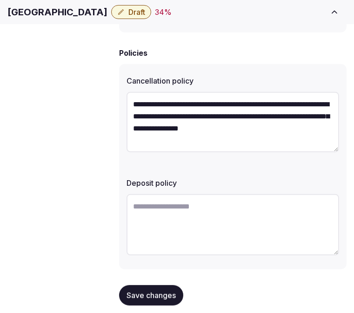
drag, startPoint x: 352, startPoint y: 226, endPoint x: 230, endPoint y: 201, distance: 124.4
click at [230, 201] on textarea at bounding box center [232, 224] width 212 height 61
paste textarea "**********"
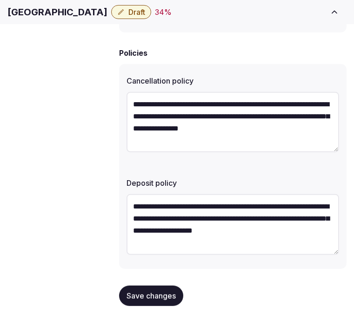
type textarea "**********"
click at [166, 285] on button "Save changes" at bounding box center [151, 295] width 64 height 20
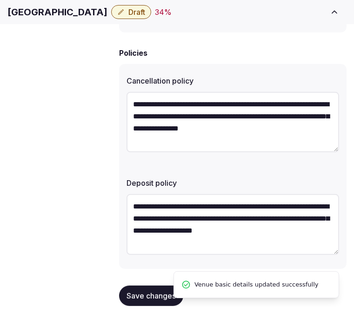
click at [133, 291] on span "Save changes" at bounding box center [150, 295] width 49 height 9
click at [0, 0] on link "Retreat spaces" at bounding box center [0, 0] width 0 height 0
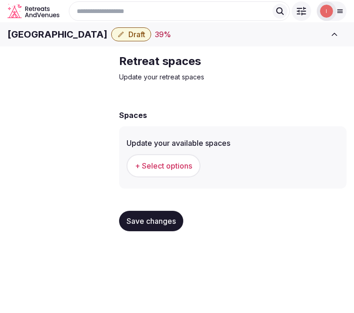
click at [182, 171] on span "+ Select options" at bounding box center [163, 166] width 57 height 10
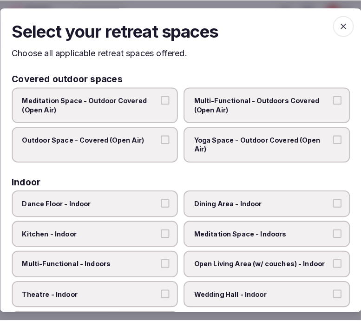
scroll to position [0, 0]
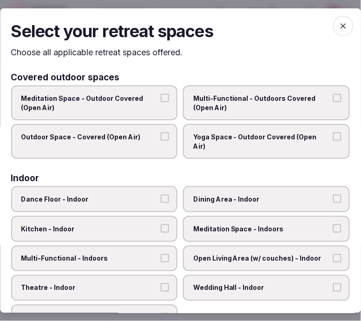
click at [341, 100] on label "Multi-Functional - Outdoors Covered (Open Air)" at bounding box center [267, 102] width 167 height 35
click at [341, 100] on button "Multi-Functional - Outdoors Covered (Open Air)" at bounding box center [337, 98] width 8 height 8
type button "on"
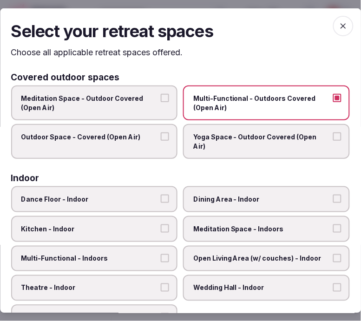
click at [165, 131] on label "Outdoor Space - Covered (Open Air)" at bounding box center [94, 141] width 167 height 35
click at [165, 132] on button "Outdoor Space - Covered (Open Air)" at bounding box center [165, 136] width 8 height 8
type button "on"
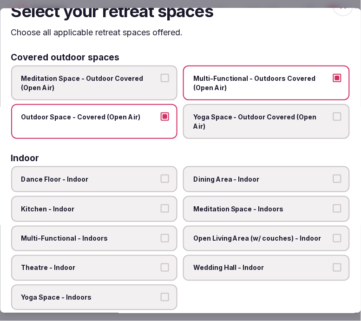
scroll to position [52, 0]
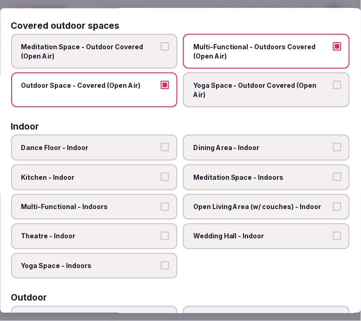
drag, startPoint x: 207, startPoint y: 139, endPoint x: 223, endPoint y: 154, distance: 21.7
click at [209, 143] on span "Dining Area - Indoor" at bounding box center [262, 147] width 137 height 9
click at [233, 202] on span "Open Living Area (w/ couches) - Indoor" at bounding box center [262, 206] width 137 height 9
click at [333, 202] on button "Open Living Area (w/ couches) - Indoor" at bounding box center [337, 206] width 8 height 8
type button "on"
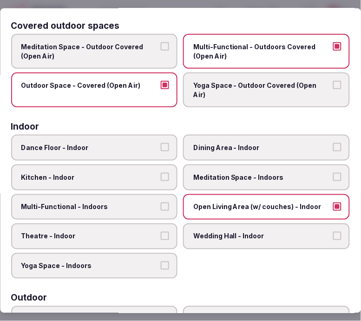
click at [272, 143] on span "Dining Area - Indoor" at bounding box center [262, 147] width 137 height 9
click at [333, 143] on button "Dining Area - Indoor" at bounding box center [337, 147] width 8 height 8
type button "on"
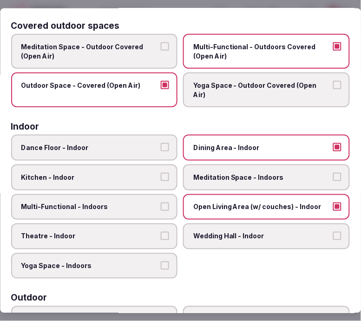
click at [138, 202] on span "Multi-Functional - Indoors" at bounding box center [89, 206] width 137 height 9
click at [161, 202] on button "Multi-Functional - Indoors" at bounding box center [165, 206] width 8 height 8
type button "on"
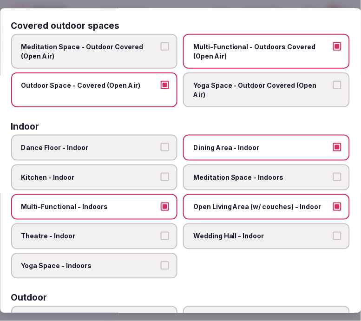
click at [123, 232] on span "Theatre - Indoor" at bounding box center [89, 236] width 137 height 9
click at [161, 232] on button "Theatre - Indoor" at bounding box center [165, 236] width 8 height 8
type button "on"
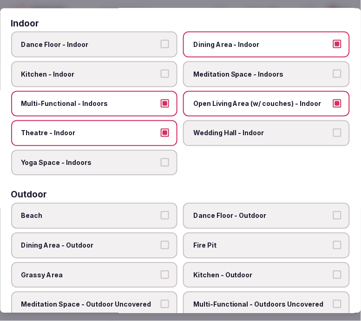
click at [133, 155] on label "Yoga Space - Indoors" at bounding box center [94, 163] width 167 height 26
click at [161, 158] on button "Yoga Space - Indoors" at bounding box center [165, 162] width 8 height 8
type button "on"
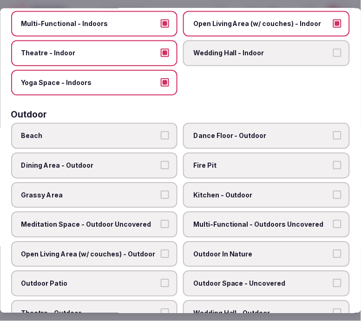
scroll to position [258, 0]
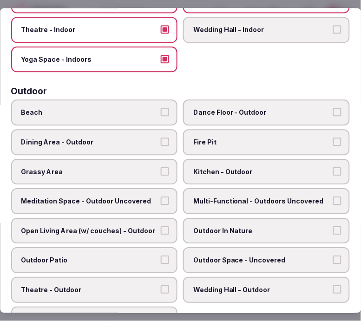
click at [167, 100] on label "Beach" at bounding box center [94, 113] width 167 height 26
click at [167, 108] on button "Beach" at bounding box center [165, 112] width 8 height 8
type button "on"
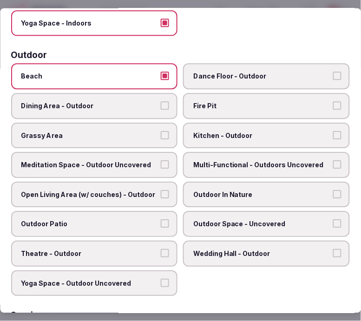
scroll to position [309, 0]
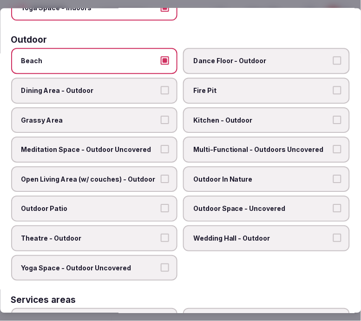
click at [274, 53] on label "Dance Floor - Outdoor" at bounding box center [267, 61] width 167 height 26
click at [333, 57] on button "Dance Floor - Outdoor" at bounding box center [337, 61] width 8 height 8
type button "on"
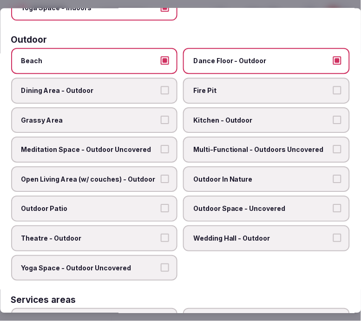
click at [274, 53] on label "Dance Floor - Outdoor" at bounding box center [267, 61] width 167 height 26
click at [333, 57] on button "Dance Floor - Outdoor" at bounding box center [337, 61] width 8 height 8
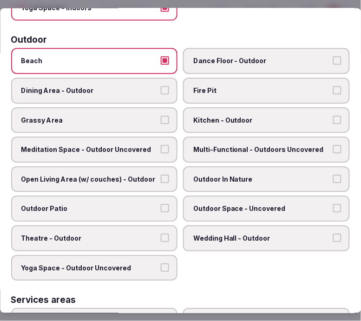
click at [154, 82] on label "Dining Area - Outdoor" at bounding box center [94, 91] width 167 height 26
click at [161, 86] on button "Dining Area - Outdoor" at bounding box center [165, 90] width 8 height 8
type button "on"
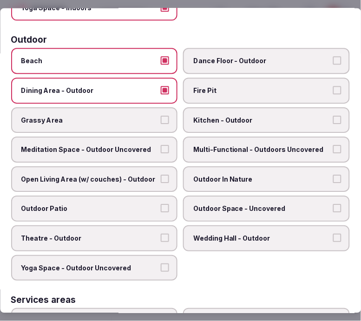
click at [208, 137] on label "Multi-Functional - Outdoors Uncovered" at bounding box center [267, 150] width 167 height 26
click at [333, 145] on button "Multi-Functional - Outdoors Uncovered" at bounding box center [337, 149] width 8 height 8
type button "on"
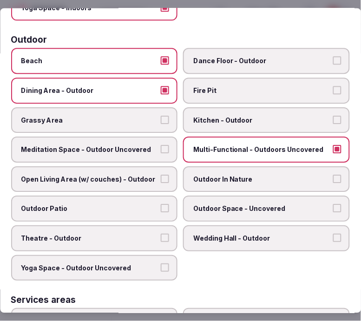
click at [150, 175] on span "Open Living Area (w/ couches) - Outdoor" at bounding box center [89, 179] width 137 height 9
click at [161, 175] on button "Open Living Area (w/ couches) - Outdoor" at bounding box center [165, 179] width 8 height 8
type button "on"
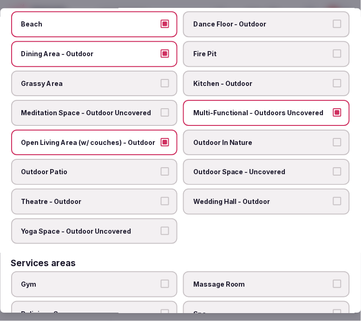
scroll to position [361, 0]
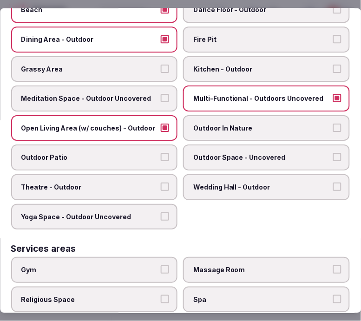
click at [142, 153] on span "Outdoor Patio" at bounding box center [89, 157] width 137 height 9
click at [161, 153] on button "Outdoor Patio" at bounding box center [165, 157] width 8 height 8
type button "on"
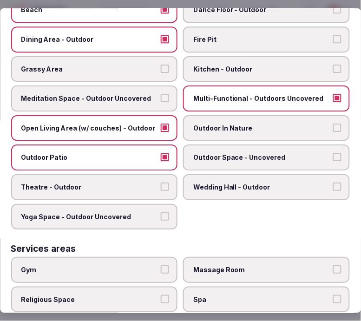
click at [261, 145] on label "Outdoor Space - Uncovered" at bounding box center [267, 158] width 167 height 26
click at [333, 153] on button "Outdoor Space - Uncovered" at bounding box center [337, 157] width 8 height 8
type button "on"
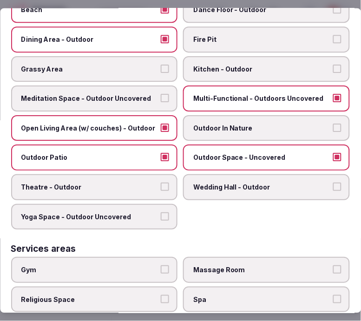
click at [265, 124] on span "Outdoor In Nature" at bounding box center [262, 128] width 137 height 9
click at [333, 124] on button "Outdoor In Nature" at bounding box center [337, 128] width 8 height 8
type button "on"
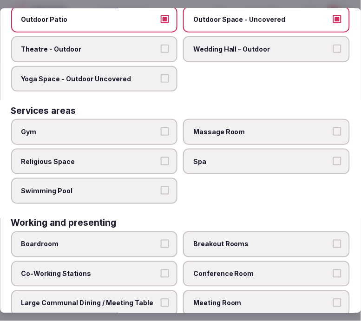
scroll to position [515, 0]
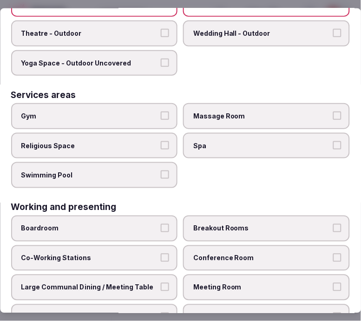
click at [143, 171] on span "Swimming Pool" at bounding box center [89, 175] width 137 height 9
click at [161, 171] on button "Swimming Pool" at bounding box center [165, 175] width 8 height 8
type button "on"
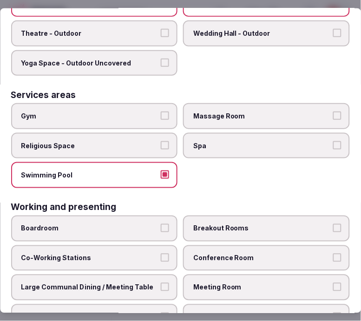
drag, startPoint x: 166, startPoint y: 101, endPoint x: 243, endPoint y: 93, distance: 77.1
click at [166, 103] on label "Gym" at bounding box center [94, 116] width 167 height 26
click at [166, 112] on button "Gym" at bounding box center [165, 116] width 8 height 8
type button "on"
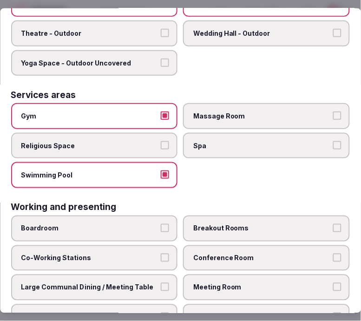
click at [263, 103] on label "Massage Room" at bounding box center [267, 116] width 167 height 26
click at [333, 112] on button "Massage Room" at bounding box center [337, 116] width 8 height 8
type button "on"
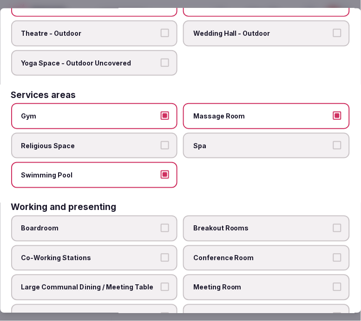
click at [271, 133] on label "Spa" at bounding box center [267, 146] width 167 height 26
click at [333, 141] on button "Spa" at bounding box center [337, 145] width 8 height 8
type button "on"
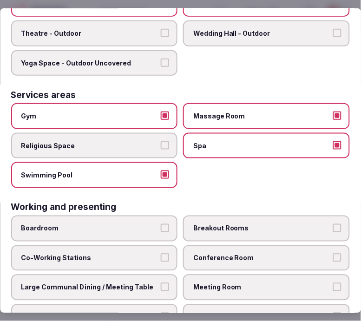
click at [238, 283] on span "Meeting Room" at bounding box center [262, 287] width 137 height 9
click at [333, 283] on button "Meeting Room" at bounding box center [337, 287] width 8 height 8
type button "on"
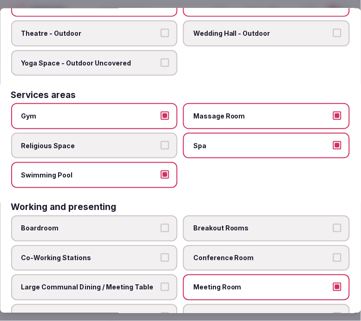
click at [252, 253] on span "Conference Room" at bounding box center [262, 257] width 137 height 9
click at [333, 253] on button "Conference Room" at bounding box center [337, 257] width 8 height 8
type button "on"
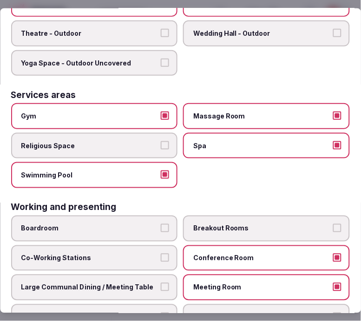
click at [139, 283] on span "Large Communal Dining / Meeting Table" at bounding box center [89, 287] width 137 height 9
click at [161, 283] on button "Large Communal Dining / Meeting Table" at bounding box center [165, 287] width 8 height 8
type button "on"
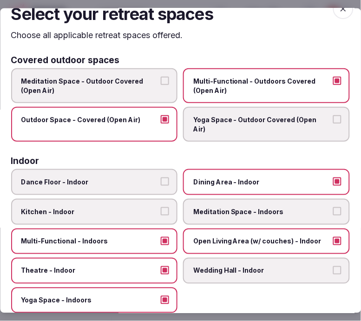
scroll to position [0, 0]
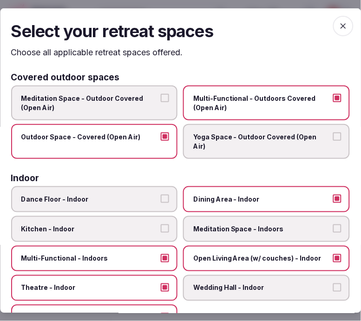
click at [339, 26] on icon "button" at bounding box center [343, 25] width 9 height 9
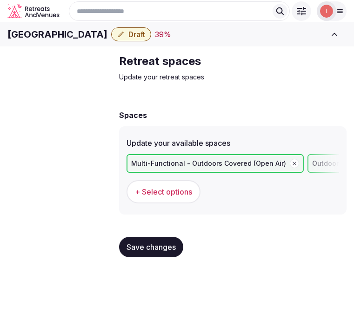
scroll to position [0, 68]
click at [126, 252] on span "Save changes" at bounding box center [150, 247] width 49 height 9
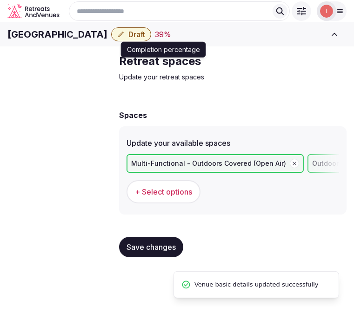
click at [151, 41] on button "Draft" at bounding box center [131, 34] width 40 height 14
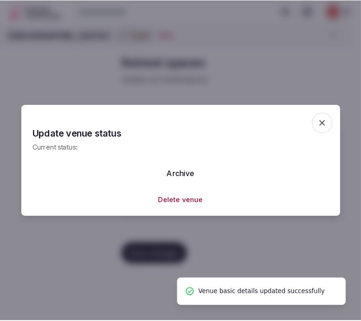
scroll to position [0, 60]
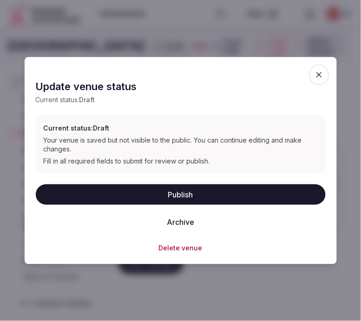
click at [219, 192] on button "Publish" at bounding box center [181, 194] width 290 height 20
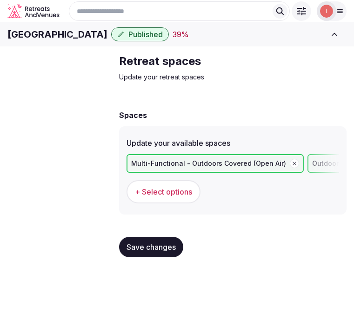
scroll to position [0, 89]
click at [119, 257] on button "Save changes" at bounding box center [151, 247] width 64 height 20
click at [0, 0] on span "Meeting spaces" at bounding box center [0, 0] width 0 height 0
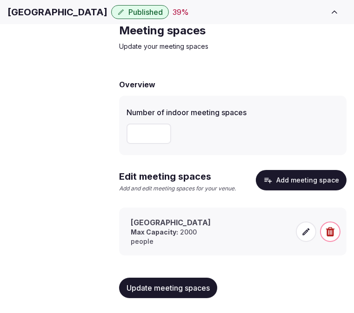
scroll to position [49, 89]
click at [126, 290] on span "Update meeting spaces" at bounding box center [167, 287] width 83 height 9
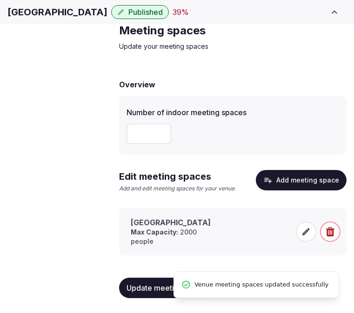
click at [256, 186] on button "Add meeting space" at bounding box center [301, 180] width 91 height 20
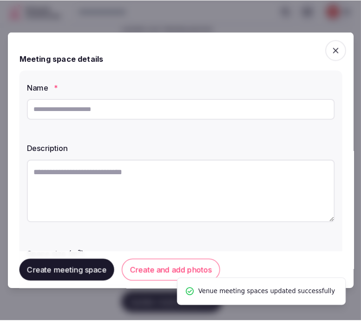
scroll to position [41, 81]
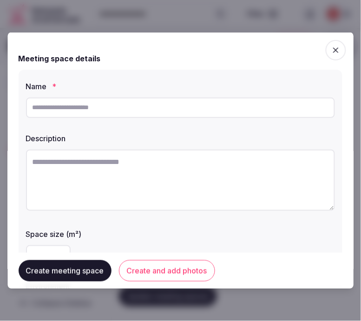
drag, startPoint x: 326, startPoint y: 42, endPoint x: 311, endPoint y: 49, distance: 16.0
click at [326, 42] on span "button" at bounding box center [336, 49] width 20 height 20
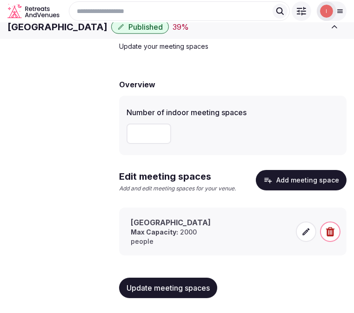
scroll to position [8, 0]
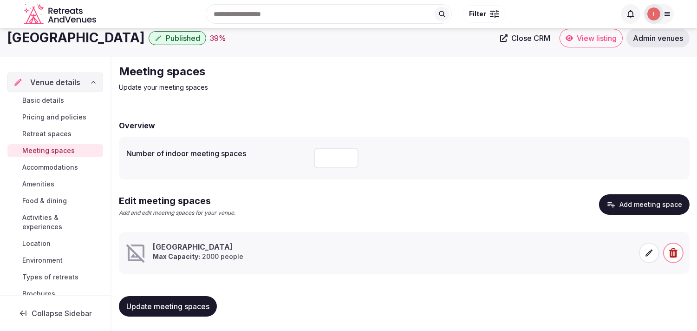
drag, startPoint x: 327, startPoint y: 160, endPoint x: 304, endPoint y: 160, distance: 23.2
click at [304, 160] on div "Number of indoor meeting spaces **" at bounding box center [404, 158] width 556 height 28
type input "**"
click at [199, 302] on span "Update meeting spaces" at bounding box center [167, 306] width 83 height 9
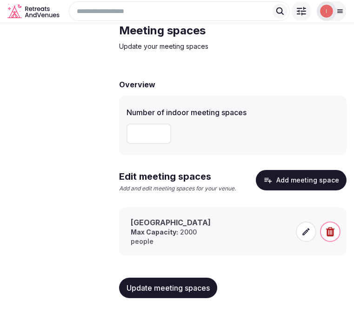
scroll to position [49, 0]
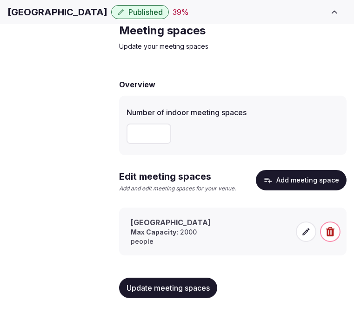
click at [299, 230] on span at bounding box center [306, 232] width 20 height 20
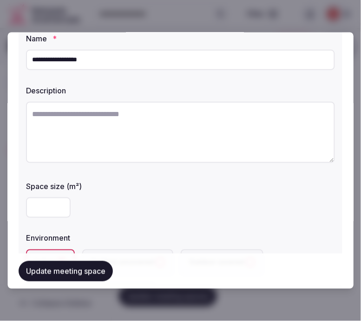
scroll to position [0, 0]
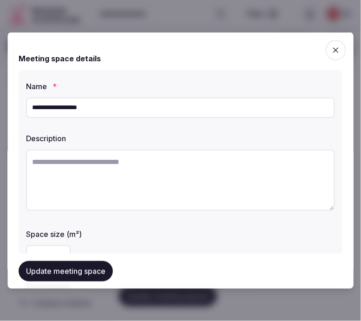
click at [169, 164] on textarea at bounding box center [180, 179] width 309 height 61
paste textarea "**********"
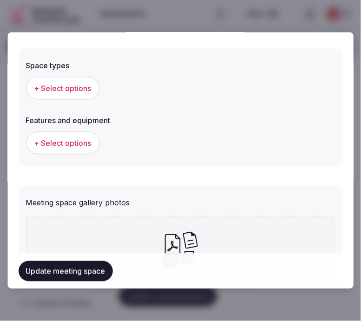
scroll to position [568, 0]
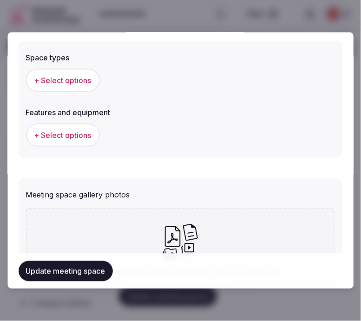
type textarea "**********"
click at [81, 79] on span "+ Select options" at bounding box center [62, 80] width 57 height 10
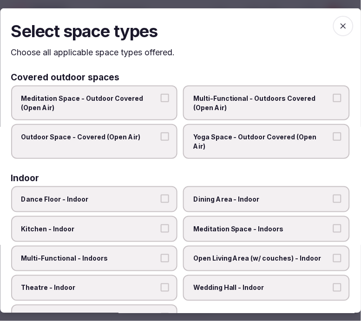
click at [340, 21] on icon "button" at bounding box center [343, 25] width 9 height 9
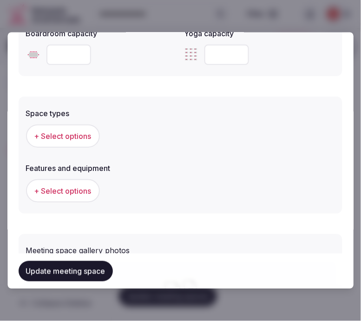
scroll to position [516, 0]
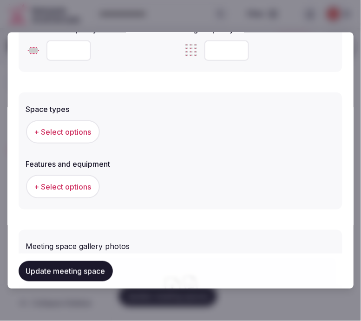
click at [50, 131] on span "+ Select options" at bounding box center [62, 131] width 57 height 10
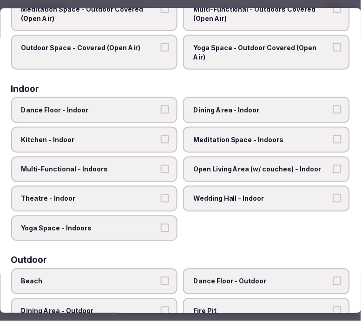
scroll to position [103, 0]
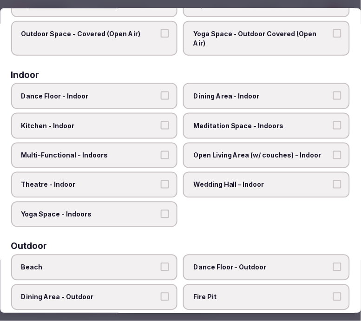
click at [218, 92] on span "Dining Area - Indoor" at bounding box center [262, 96] width 137 height 9
click at [333, 92] on button "Dining Area - Indoor" at bounding box center [337, 96] width 8 height 8
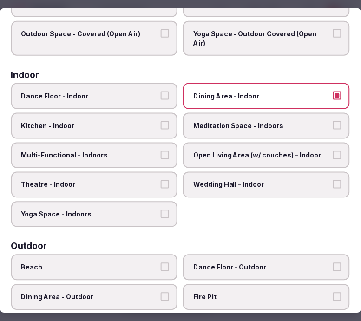
click at [135, 142] on label "Multi-Functional - Indoors" at bounding box center [94, 155] width 167 height 26
click at [161, 151] on button "Multi-Functional - Indoors" at bounding box center [165, 155] width 8 height 8
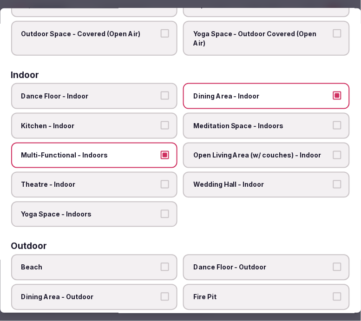
click at [152, 180] on span "Theatre - Indoor" at bounding box center [89, 184] width 137 height 9
click at [161, 180] on button "Theatre - Indoor" at bounding box center [165, 184] width 8 height 8
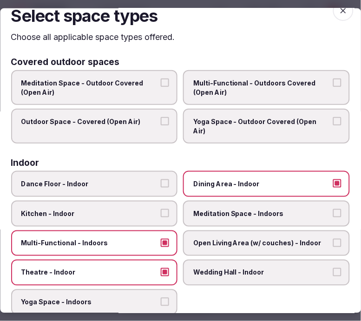
scroll to position [0, 0]
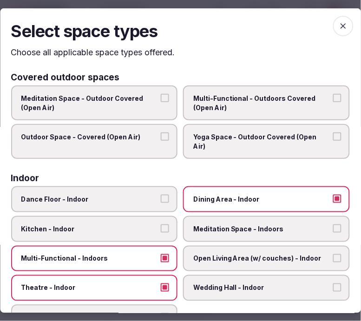
click at [333, 29] on span "button" at bounding box center [343, 25] width 20 height 20
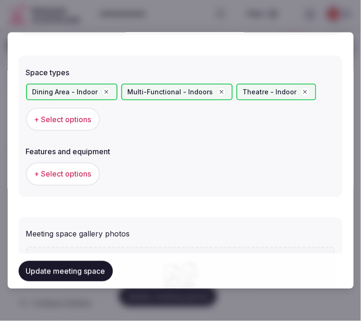
scroll to position [568, 0]
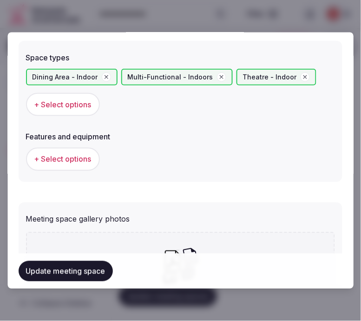
click at [85, 157] on span "+ Select options" at bounding box center [62, 159] width 57 height 10
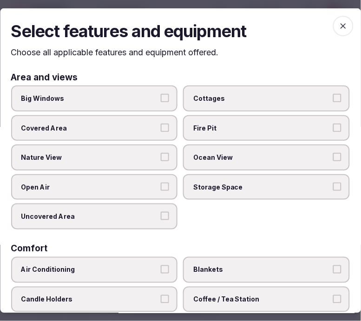
click at [145, 94] on span "Big Windows" at bounding box center [89, 98] width 137 height 9
click at [161, 94] on button "Big Windows" at bounding box center [165, 98] width 8 height 8
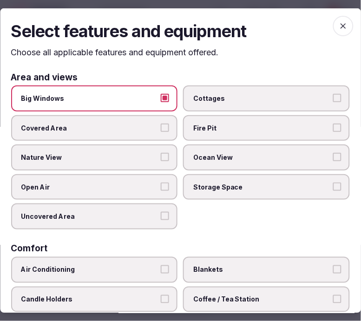
click at [145, 94] on span "Big Windows" at bounding box center [89, 98] width 137 height 9
click at [161, 94] on button "Big Windows" at bounding box center [165, 98] width 8 height 8
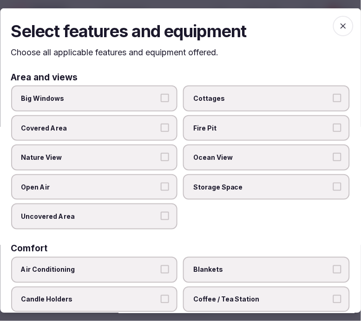
click at [157, 151] on label "Nature View" at bounding box center [94, 158] width 167 height 26
click at [161, 153] on button "Nature View" at bounding box center [165, 157] width 8 height 8
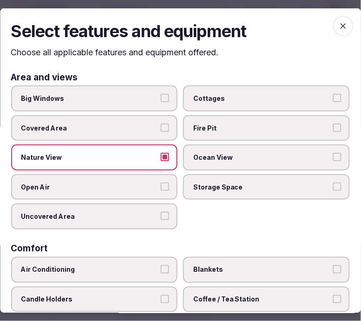
click at [157, 151] on label "Nature View" at bounding box center [94, 158] width 167 height 26
click at [161, 153] on button "Nature View" at bounding box center [165, 157] width 8 height 8
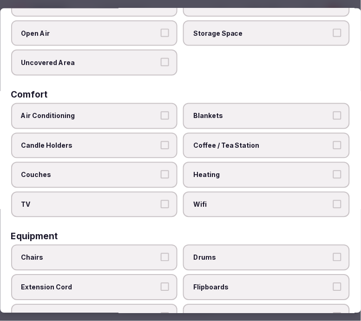
scroll to position [155, 0]
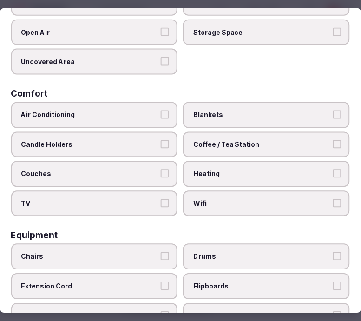
click at [133, 111] on span "Air Conditioning" at bounding box center [89, 115] width 137 height 9
click at [161, 111] on button "Air Conditioning" at bounding box center [165, 115] width 8 height 8
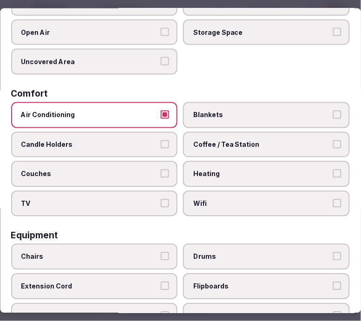
drag, startPoint x: 202, startPoint y: 140, endPoint x: 197, endPoint y: 164, distance: 24.2
click at [202, 141] on span "Coffee / Tea Station" at bounding box center [262, 144] width 137 height 9
click at [333, 141] on button "Coffee / Tea Station" at bounding box center [337, 144] width 8 height 8
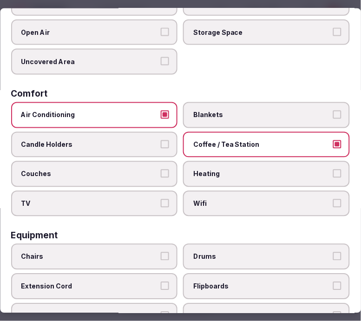
click at [199, 199] on span "Wifi" at bounding box center [262, 203] width 137 height 9
click at [333, 199] on button "Wifi" at bounding box center [337, 203] width 8 height 8
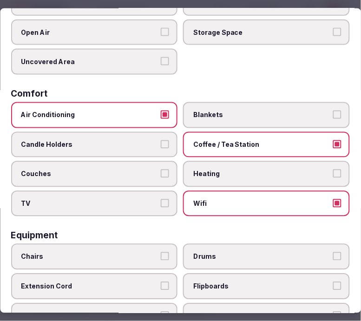
scroll to position [258, 0]
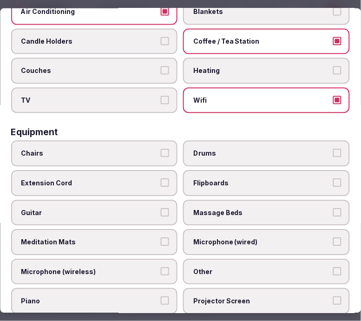
drag, startPoint x: 121, startPoint y: 138, endPoint x: 125, endPoint y: 142, distance: 5.6
click at [122, 141] on label "Chairs" at bounding box center [94, 154] width 167 height 26
click at [161, 149] on button "Chairs" at bounding box center [165, 153] width 8 height 8
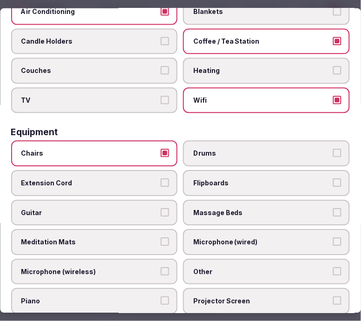
click at [205, 268] on span "Other" at bounding box center [262, 272] width 137 height 9
click at [333, 268] on button "Other" at bounding box center [337, 272] width 8 height 8
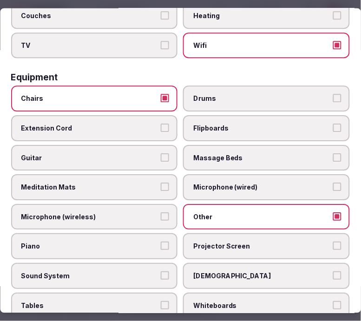
scroll to position [361, 0]
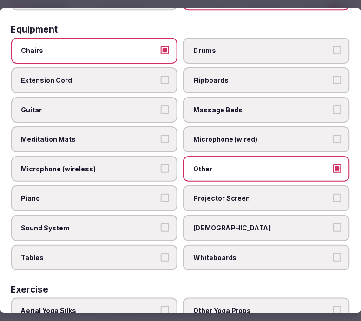
click at [116, 253] on span "Tables" at bounding box center [89, 257] width 137 height 9
click at [161, 253] on button "Tables" at bounding box center [165, 257] width 8 height 8
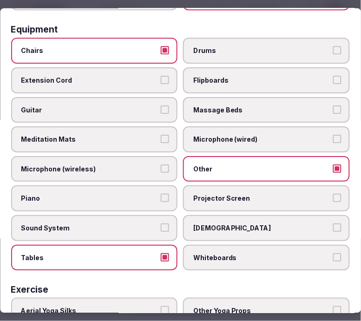
click at [223, 194] on span "Projector Screen" at bounding box center [262, 198] width 137 height 9
click at [333, 194] on button "Projector Screen" at bounding box center [337, 198] width 8 height 8
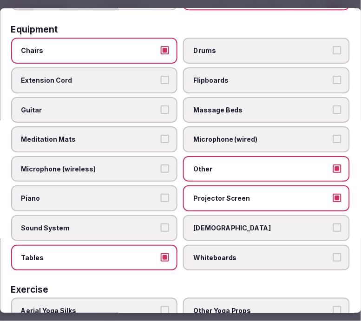
click at [110, 223] on span "Sound System" at bounding box center [89, 227] width 137 height 9
click at [161, 223] on button "Sound System" at bounding box center [165, 227] width 8 height 8
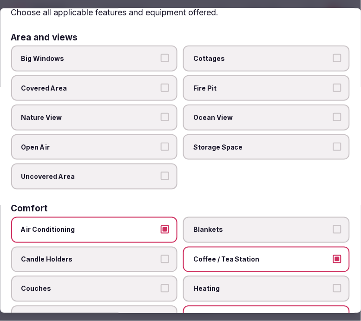
scroll to position [0, 0]
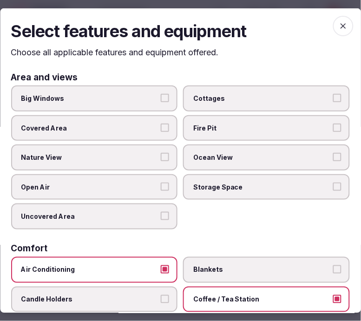
click at [341, 23] on icon "button" at bounding box center [344, 26] width 6 height 6
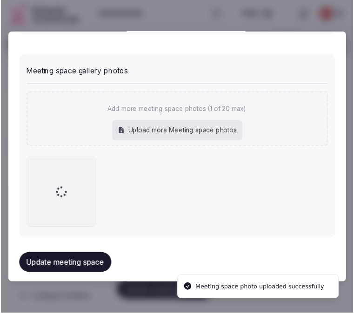
scroll to position [658, 0]
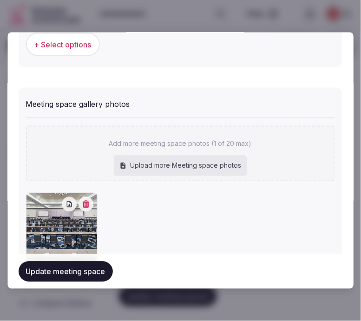
drag, startPoint x: 34, startPoint y: 276, endPoint x: 36, endPoint y: 265, distance: 10.9
click at [34, 274] on button "Update meeting space" at bounding box center [66, 271] width 94 height 20
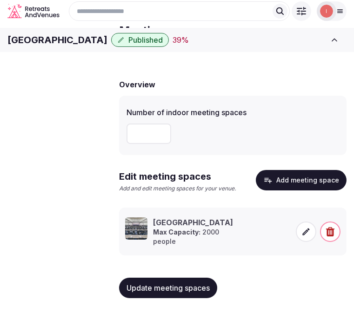
click at [163, 293] on span "Update meeting spaces" at bounding box center [167, 287] width 83 height 9
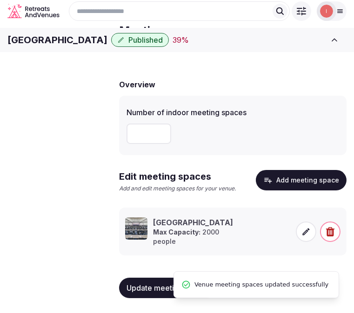
click at [0, 0] on span "Accommodations" at bounding box center [0, 0] width 0 height 0
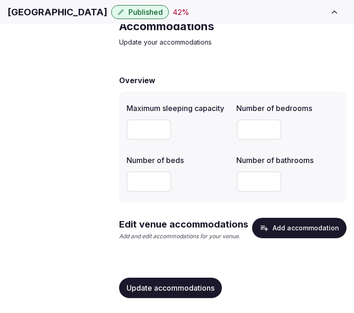
scroll to position [53, 0]
click at [301, 234] on button "Add accommodation" at bounding box center [299, 228] width 94 height 20
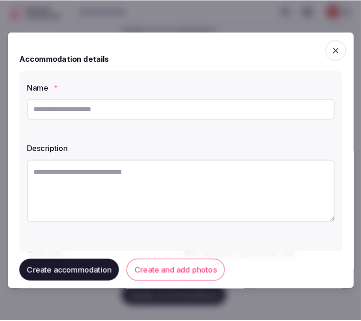
scroll to position [45, 0]
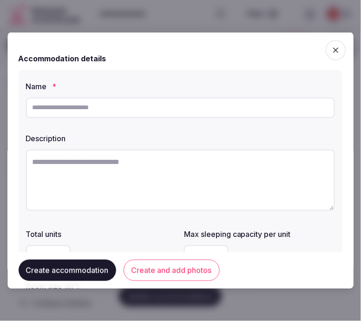
click at [152, 110] on input "text" at bounding box center [180, 107] width 309 height 20
paste input "**********"
click at [154, 106] on input "**********" at bounding box center [180, 107] width 309 height 20
click at [153, 106] on input "**********" at bounding box center [180, 107] width 309 height 20
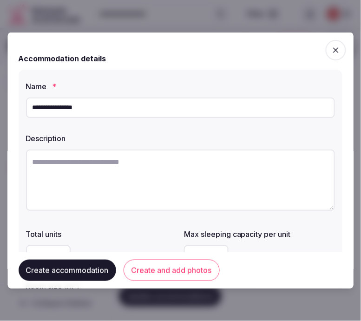
paste input "******"
drag, startPoint x: 70, startPoint y: 103, endPoint x: 240, endPoint y: 115, distance: 170.5
click at [239, 115] on input "**********" at bounding box center [180, 107] width 309 height 20
type input "**********"
click at [198, 155] on textarea at bounding box center [180, 179] width 309 height 61
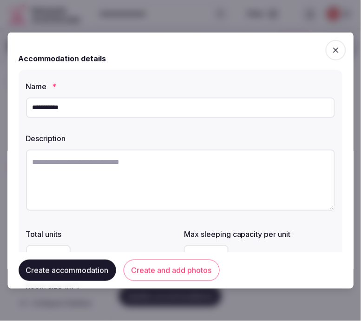
paste textarea "**********"
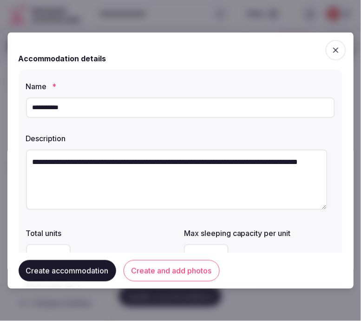
type textarea "**********"
click at [212, 110] on input "**********" at bounding box center [180, 107] width 309 height 20
type input "**********"
click at [220, 221] on div "**********" at bounding box center [181, 198] width 324 height 258
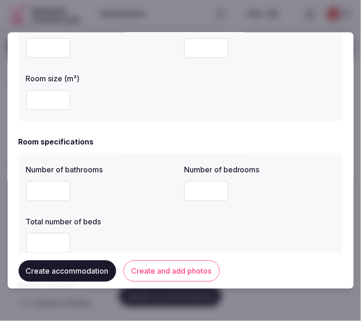
click at [55, 103] on input "number" at bounding box center [48, 100] width 45 height 20
type input "**"
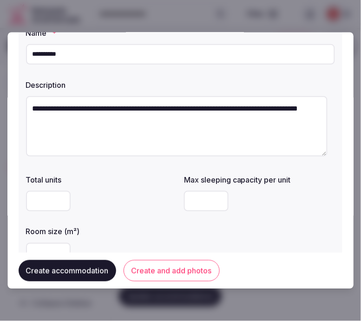
scroll to position [103, 0]
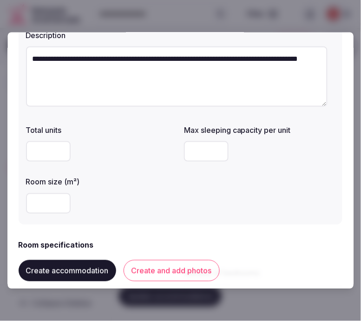
click at [188, 151] on input "number" at bounding box center [206, 151] width 45 height 20
type input "*"
click at [191, 190] on div "Total units Max sleeping capacity per unit * Room size (m²) **" at bounding box center [180, 168] width 309 height 97
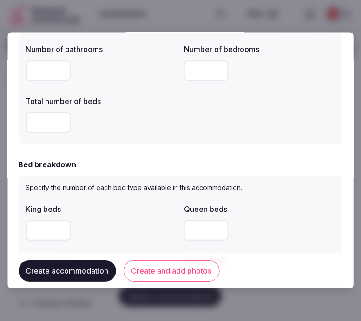
scroll to position [309, 0]
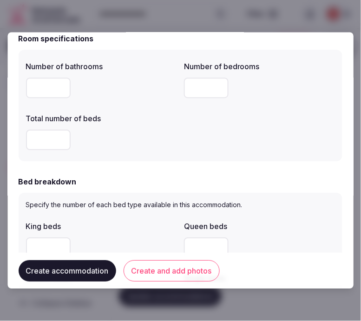
click at [42, 89] on input "number" at bounding box center [48, 88] width 45 height 20
type input "*"
click at [197, 86] on input "number" at bounding box center [206, 88] width 45 height 20
click at [43, 146] on input "number" at bounding box center [48, 140] width 45 height 20
type input "*"
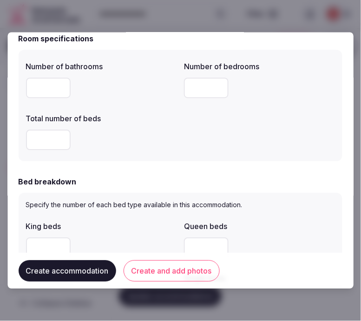
click at [200, 84] on input "number" at bounding box center [206, 88] width 45 height 20
drag, startPoint x: 131, startPoint y: 169, endPoint x: 124, endPoint y: 175, distance: 9.9
click at [131, 169] on form "**********" at bounding box center [181, 263] width 324 height 1058
click at [55, 239] on input "number" at bounding box center [48, 247] width 45 height 20
type input "*"
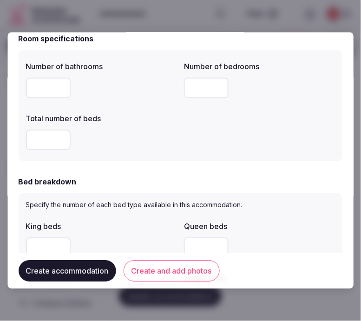
click at [156, 261] on button "Create and add photos" at bounding box center [172, 270] width 96 height 21
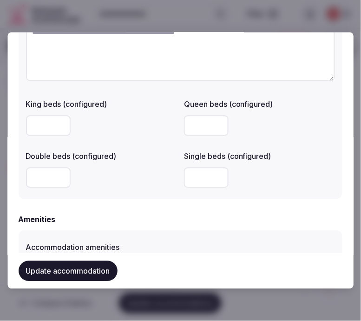
scroll to position [826, 0]
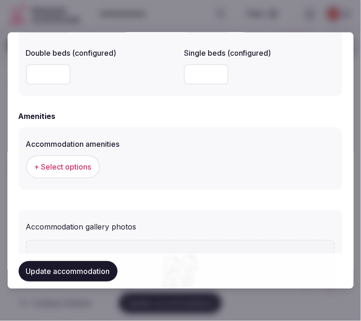
click at [80, 156] on button "+ Select options" at bounding box center [63, 166] width 74 height 23
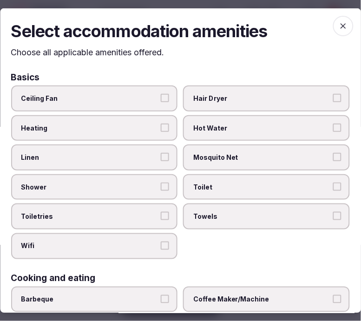
click at [82, 158] on span "Linen" at bounding box center [89, 157] width 137 height 9
click at [161, 158] on button "Linen" at bounding box center [165, 157] width 8 height 8
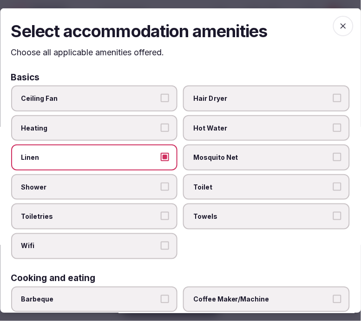
click at [90, 185] on span "Shower" at bounding box center [89, 187] width 137 height 9
click at [161, 185] on button "Shower" at bounding box center [165, 187] width 8 height 8
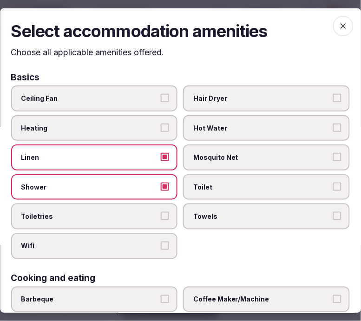
click at [117, 206] on label "Toiletries" at bounding box center [94, 217] width 167 height 26
click at [161, 212] on button "Toiletries" at bounding box center [165, 216] width 8 height 8
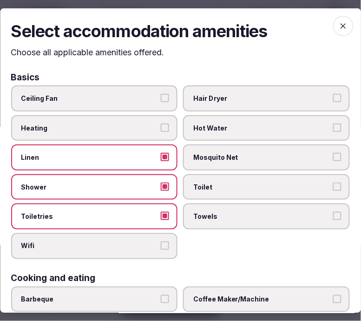
drag, startPoint x: 115, startPoint y: 244, endPoint x: 136, endPoint y: 242, distance: 20.6
click at [118, 244] on span "Wifi" at bounding box center [89, 246] width 137 height 9
click at [161, 244] on button "Wifi" at bounding box center [165, 246] width 8 height 8
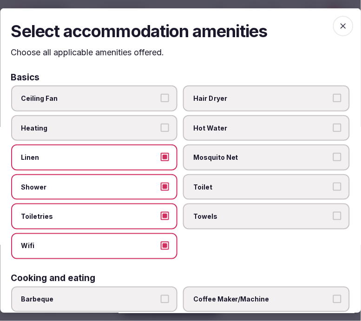
drag, startPoint x: 234, startPoint y: 215, endPoint x: 238, endPoint y: 205, distance: 10.2
click at [236, 212] on span "Towels" at bounding box center [262, 216] width 137 height 9
click at [333, 212] on button "Towels" at bounding box center [337, 216] width 8 height 8
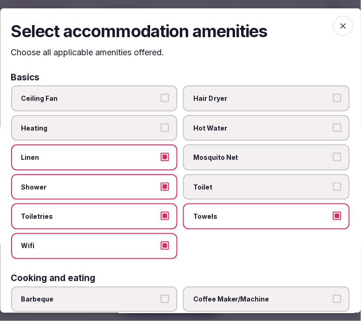
click at [243, 183] on span "Toilet" at bounding box center [262, 187] width 137 height 9
click at [333, 183] on button "Toilet" at bounding box center [337, 187] width 8 height 8
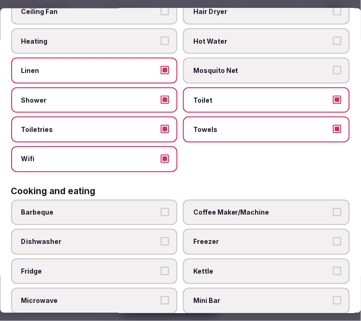
scroll to position [103, 0]
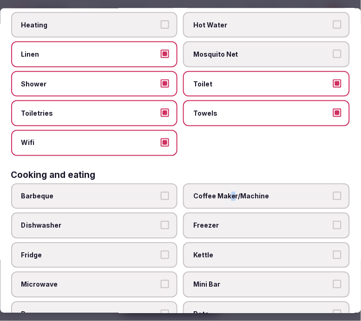
click at [229, 199] on label "Coffee Maker/Machine" at bounding box center [267, 196] width 167 height 26
click at [135, 280] on span "Microwave" at bounding box center [89, 284] width 137 height 9
click at [161, 280] on button "Microwave" at bounding box center [165, 284] width 8 height 8
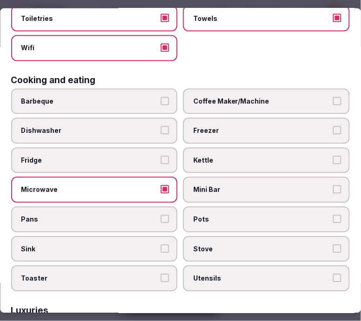
scroll to position [206, 0]
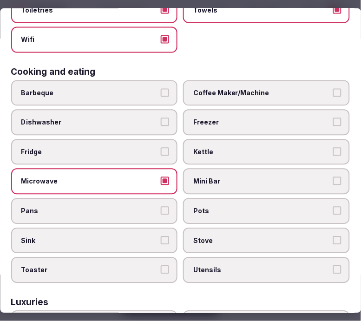
click at [123, 148] on span "Fridge" at bounding box center [89, 152] width 137 height 9
click at [161, 148] on button "Fridge" at bounding box center [165, 152] width 8 height 8
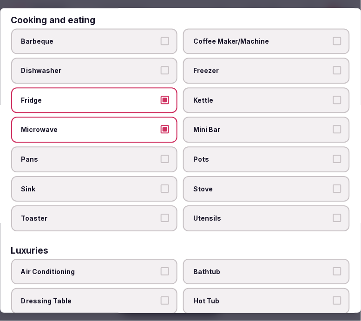
scroll to position [309, 0]
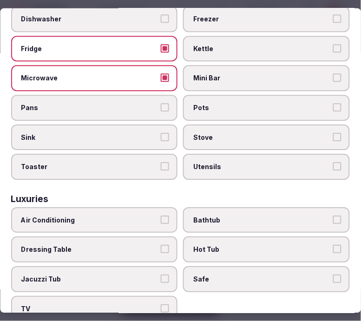
click at [154, 216] on span "Air Conditioning" at bounding box center [89, 220] width 137 height 9
click at [161, 216] on button "Air Conditioning" at bounding box center [165, 220] width 8 height 8
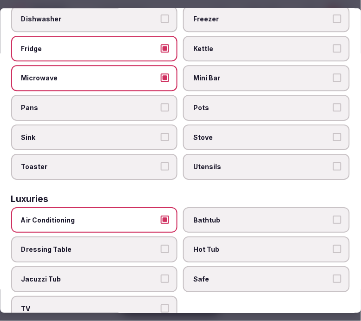
click at [240, 208] on label "Bathtub" at bounding box center [267, 221] width 167 height 26
click at [333, 216] on button "Bathtub" at bounding box center [337, 220] width 8 height 8
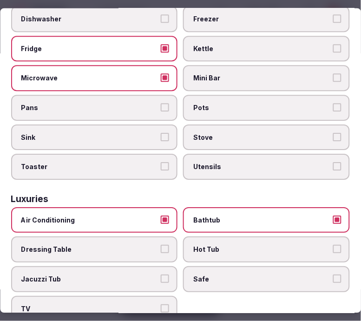
drag, startPoint x: 223, startPoint y: 267, endPoint x: 197, endPoint y: 276, distance: 27.3
click at [207, 275] on span "Safe" at bounding box center [262, 279] width 137 height 9
click at [333, 275] on button "Safe" at bounding box center [337, 279] width 8 height 8
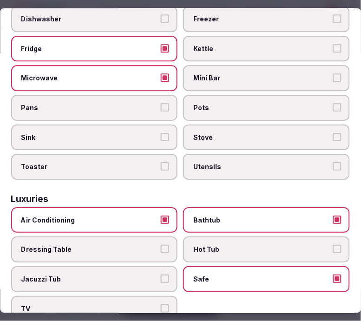
drag, startPoint x: 140, startPoint y: 289, endPoint x: 144, endPoint y: 285, distance: 5.6
click at [141, 296] on label "TV" at bounding box center [94, 309] width 167 height 26
click at [161, 304] on button "TV" at bounding box center [165, 308] width 8 height 8
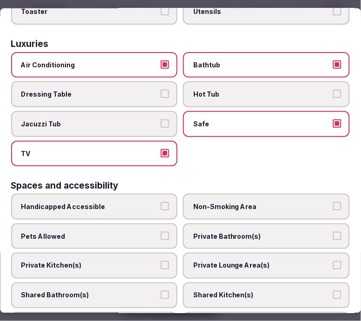
scroll to position [516, 0]
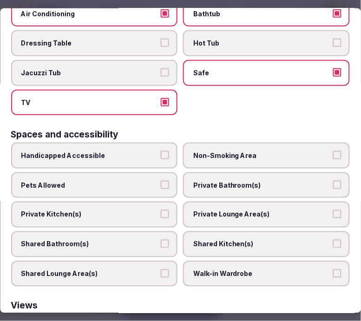
click at [247, 181] on span "Private Bathroom(s)" at bounding box center [262, 185] width 137 height 9
click at [333, 181] on button "Private Bathroom(s)" at bounding box center [337, 185] width 8 height 8
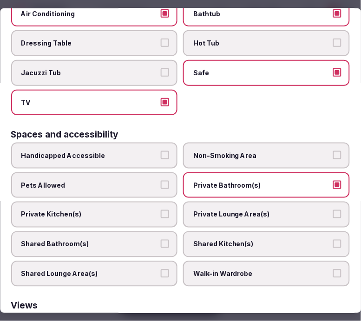
click at [247, 210] on span "Private Lounge Area(s)" at bounding box center [262, 214] width 137 height 9
click at [333, 210] on button "Private Lounge Area(s)" at bounding box center [337, 214] width 8 height 8
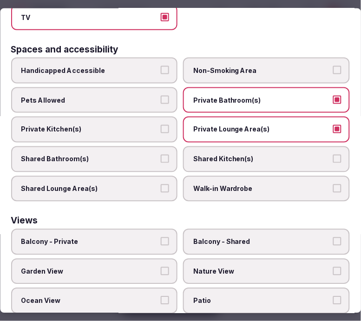
scroll to position [620, 0]
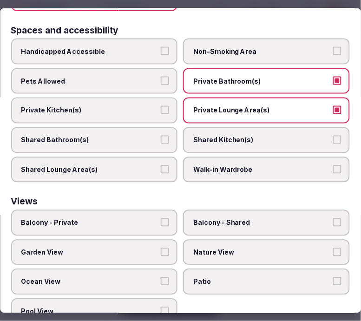
click at [136, 277] on span "Ocean View" at bounding box center [89, 281] width 137 height 9
click at [161, 277] on button "Ocean View" at bounding box center [165, 281] width 8 height 8
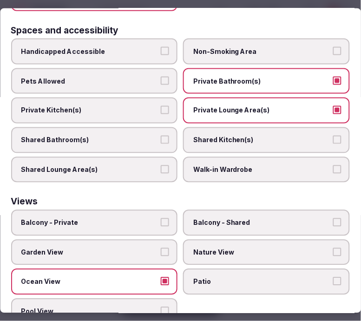
click at [165, 218] on button "Balcony - Private" at bounding box center [165, 222] width 8 height 8
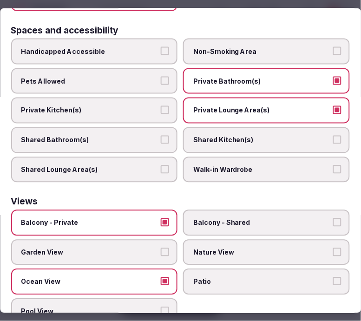
click at [219, 248] on span "Nature View" at bounding box center [262, 252] width 137 height 9
click at [333, 248] on button "Nature View" at bounding box center [337, 252] width 8 height 8
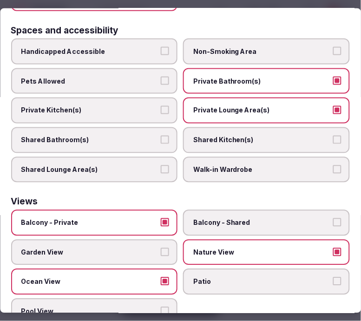
click at [319, 240] on label "Nature View" at bounding box center [267, 253] width 167 height 26
click at [333, 248] on button "Nature View" at bounding box center [337, 252] width 8 height 8
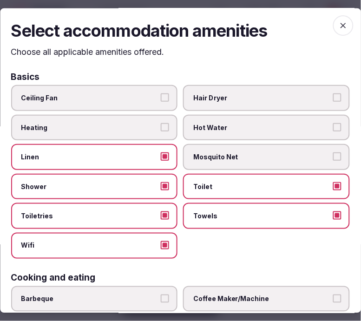
scroll to position [0, 0]
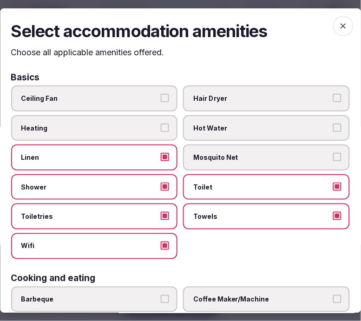
click at [333, 32] on span "button" at bounding box center [343, 25] width 20 height 20
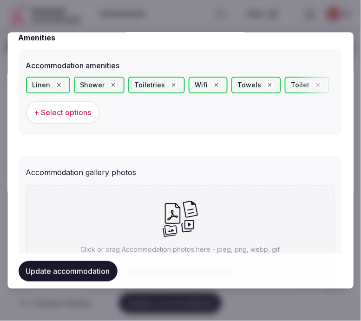
scroll to position [974, 0]
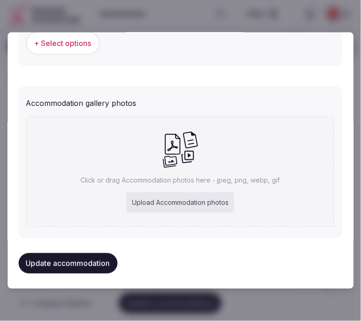
click at [76, 263] on button "Update accommodation" at bounding box center [68, 263] width 99 height 20
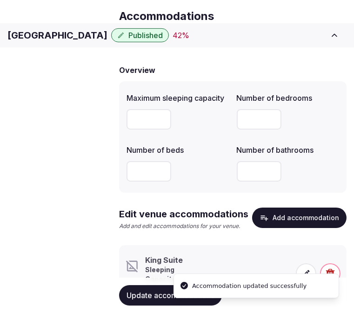
scroll to position [110, 0]
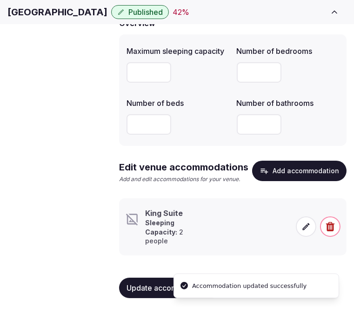
click at [305, 229] on icon at bounding box center [305, 226] width 9 height 9
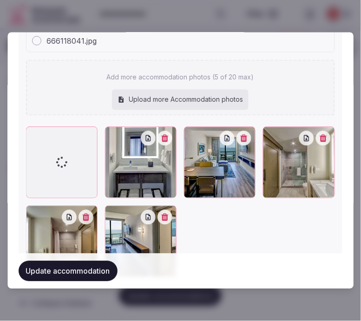
scroll to position [1176, 0]
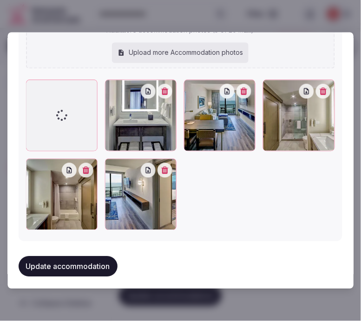
click at [99, 262] on button "Update accommodation" at bounding box center [68, 266] width 99 height 20
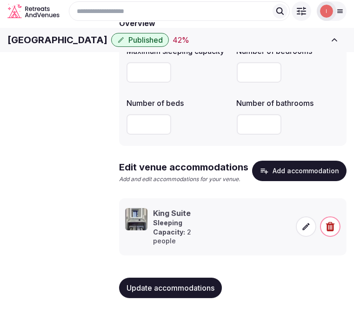
click at [307, 227] on span at bounding box center [306, 227] width 20 height 20
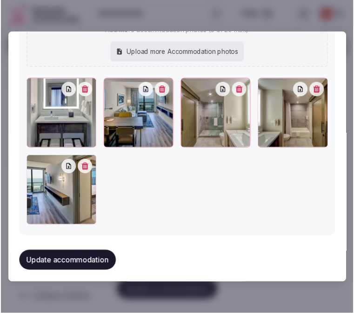
scroll to position [1085, 0]
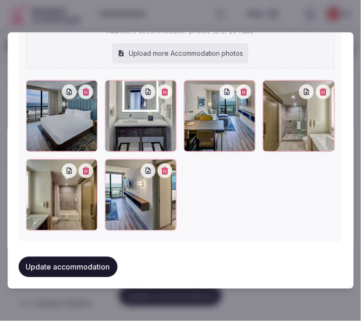
click at [78, 263] on button "Update accommodation" at bounding box center [68, 267] width 99 height 20
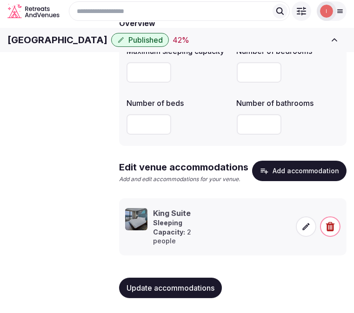
click at [174, 293] on span "Update accommodations" at bounding box center [170, 287] width 88 height 9
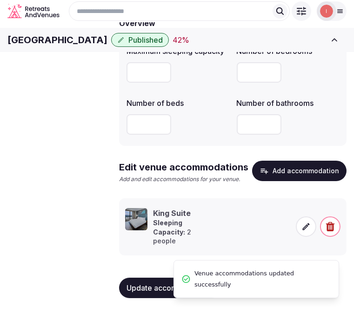
click at [0, 0] on span "Amenities" at bounding box center [0, 0] width 0 height 0
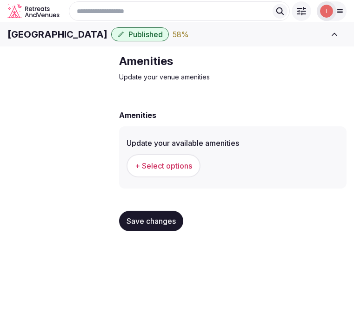
scroll to position [52, 0]
click at [167, 177] on button "+ Select options" at bounding box center [163, 165] width 74 height 23
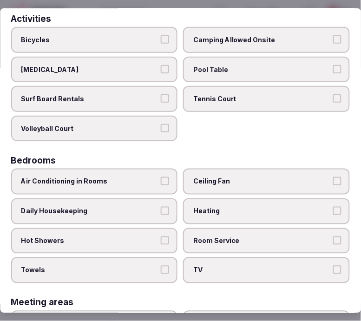
scroll to position [103, 0]
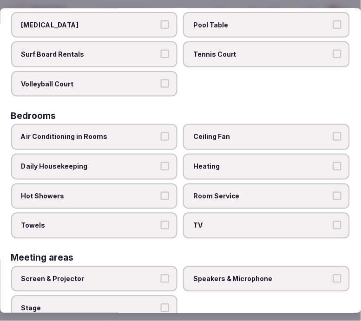
click at [174, 140] on div "Air Conditioning in Rooms" at bounding box center [94, 137] width 167 height 26
drag, startPoint x: 163, startPoint y: 136, endPoint x: 186, endPoint y: 138, distance: 23.3
click at [163, 136] on button "Air Conditioning in Rooms" at bounding box center [165, 136] width 8 height 8
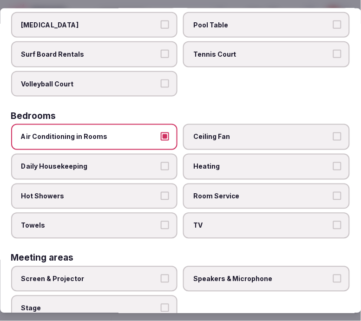
click at [161, 162] on button "Daily Housekeeping" at bounding box center [165, 166] width 8 height 8
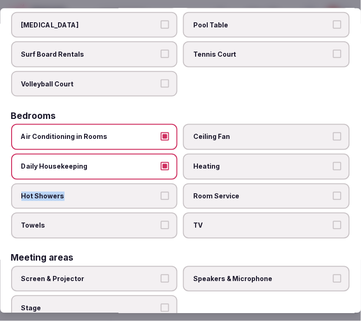
click at [165, 191] on label "Hot Showers" at bounding box center [94, 196] width 167 height 26
click at [166, 213] on label "Towels" at bounding box center [94, 226] width 167 height 26
click at [166, 221] on button "Towels" at bounding box center [165, 225] width 8 height 8
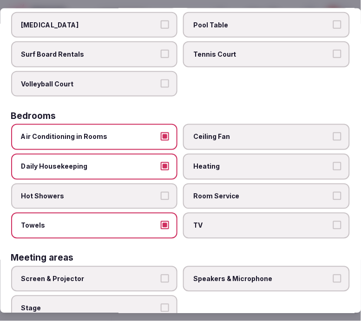
click at [165, 192] on button "Hot Showers" at bounding box center [165, 195] width 8 height 8
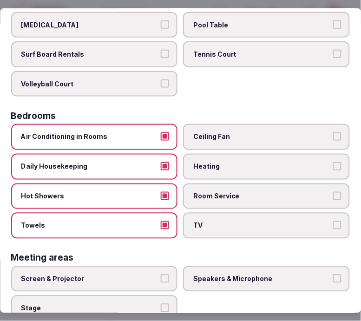
drag, startPoint x: 224, startPoint y: 198, endPoint x: 228, endPoint y: 202, distance: 5.6
click at [223, 198] on label "Room Service" at bounding box center [267, 196] width 167 height 26
click at [333, 198] on button "Room Service" at bounding box center [337, 195] width 8 height 8
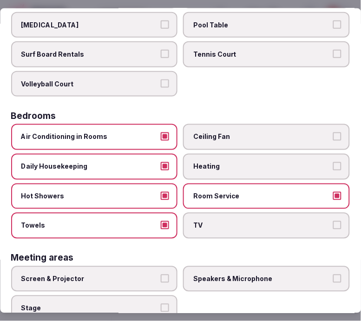
click at [239, 221] on span "TV" at bounding box center [262, 225] width 137 height 9
click at [333, 221] on button "TV" at bounding box center [337, 225] width 8 height 8
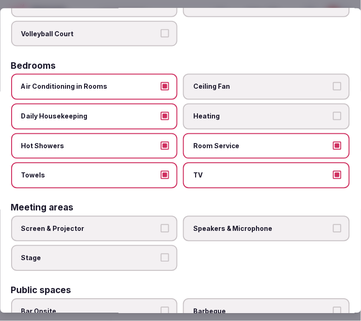
scroll to position [206, 0]
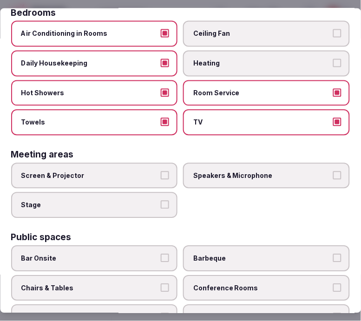
click at [193, 175] on label "Speakers & Microphone" at bounding box center [267, 176] width 167 height 26
click at [333, 175] on button "Speakers & Microphone" at bounding box center [337, 175] width 8 height 8
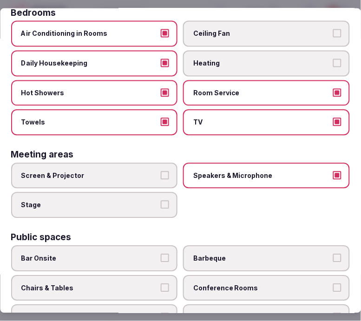
click at [153, 172] on span "Screen & Projector" at bounding box center [89, 175] width 137 height 9
click at [161, 172] on button "Screen & Projector" at bounding box center [165, 175] width 8 height 8
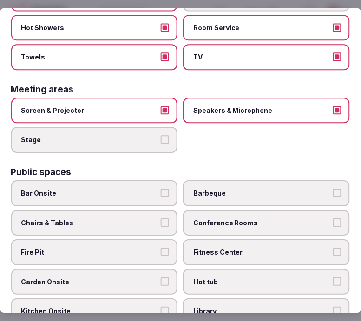
scroll to position [361, 0]
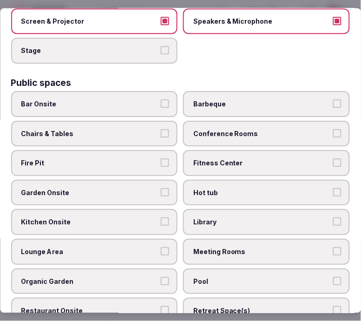
click at [122, 129] on span "Chairs & Tables" at bounding box center [89, 133] width 137 height 9
click at [161, 129] on button "Chairs & Tables" at bounding box center [165, 133] width 8 height 8
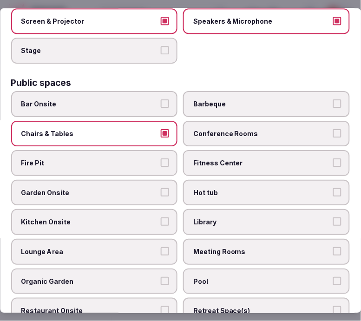
click at [204, 131] on label "Conference Rooms" at bounding box center [267, 133] width 167 height 26
click at [333, 131] on button "Conference Rooms" at bounding box center [337, 133] width 8 height 8
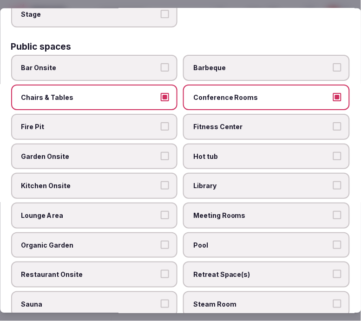
scroll to position [413, 0]
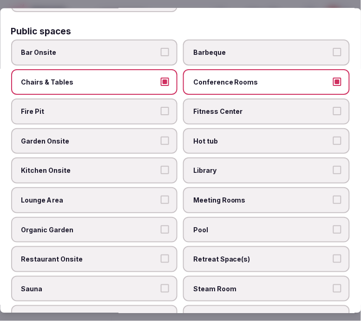
click at [207, 107] on span "Fitness Center" at bounding box center [262, 111] width 137 height 9
click at [333, 107] on button "Fitness Center" at bounding box center [337, 111] width 8 height 8
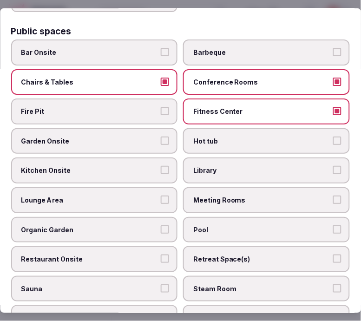
click at [103, 138] on label "Garden Onsite" at bounding box center [94, 141] width 167 height 26
click at [161, 138] on button "Garden Onsite" at bounding box center [165, 141] width 8 height 8
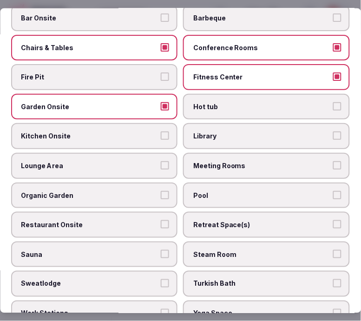
scroll to position [465, 0]
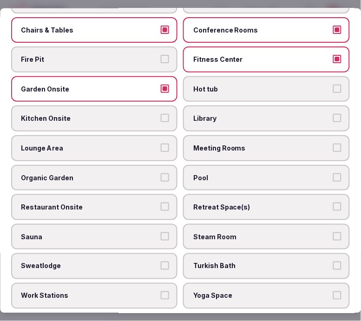
click at [234, 144] on span "Meeting Rooms" at bounding box center [262, 148] width 137 height 9
click at [333, 144] on button "Meeting Rooms" at bounding box center [337, 148] width 8 height 8
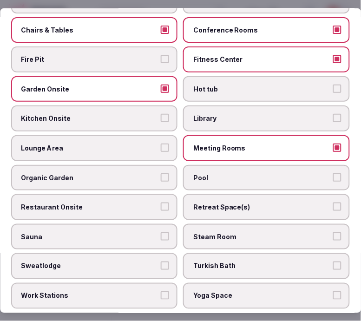
click at [150, 144] on span "Lounge Area" at bounding box center [89, 148] width 137 height 9
click at [161, 144] on button "Lounge Area" at bounding box center [165, 148] width 8 height 8
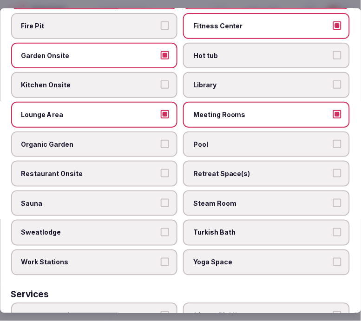
scroll to position [516, 0]
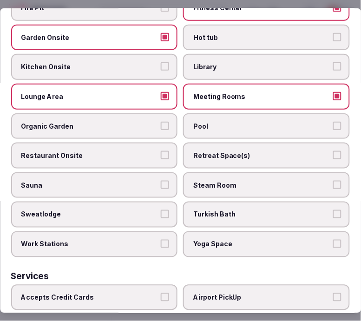
click at [220, 121] on span "Pool" at bounding box center [262, 125] width 137 height 9
click at [333, 121] on button "Pool" at bounding box center [337, 125] width 8 height 8
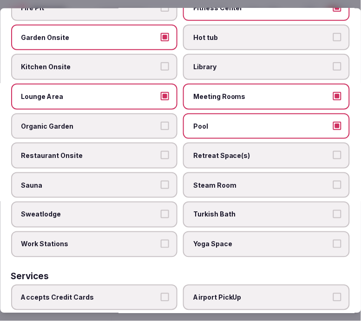
click at [152, 151] on span "Restaurant Onsite" at bounding box center [89, 155] width 137 height 9
click at [161, 151] on button "Restaurant Onsite" at bounding box center [165, 155] width 8 height 8
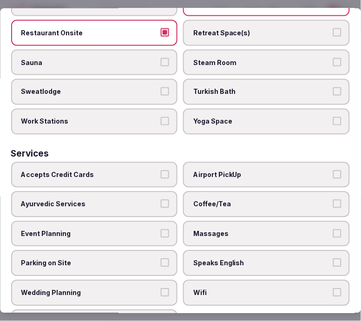
scroll to position [649, 0]
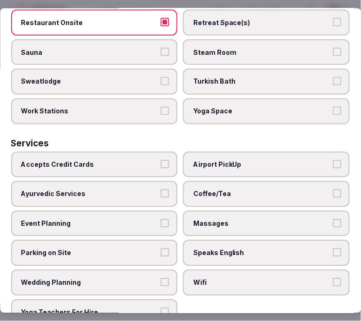
click at [155, 154] on label "Accepts Credit Cards" at bounding box center [94, 164] width 167 height 26
click at [161, 160] on button "Accepts Credit Cards" at bounding box center [165, 164] width 8 height 8
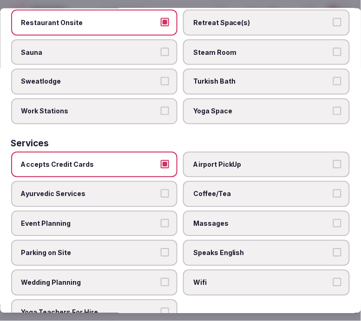
drag, startPoint x: 203, startPoint y: 176, endPoint x: 230, endPoint y: 206, distance: 40.8
click at [204, 190] on span "Coffee/Tea" at bounding box center [262, 194] width 137 height 9
click at [333, 190] on button "Coffee/Tea" at bounding box center [337, 194] width 8 height 8
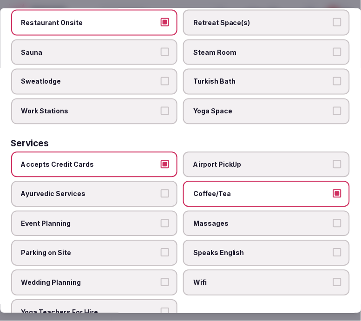
click at [230, 219] on span "Massages" at bounding box center [262, 223] width 137 height 9
click at [333, 219] on button "Massages" at bounding box center [337, 223] width 8 height 8
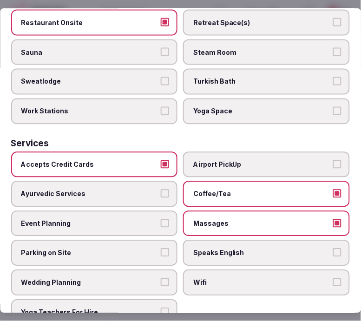
click at [234, 240] on label "Speaks English" at bounding box center [267, 253] width 167 height 26
click at [333, 249] on button "Speaks English" at bounding box center [337, 253] width 8 height 8
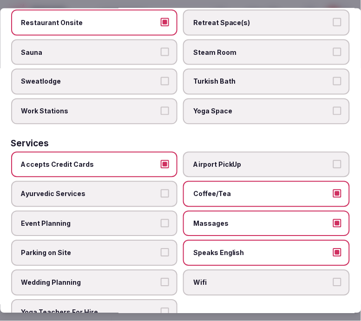
click at [236, 278] on span "Wifi" at bounding box center [262, 282] width 137 height 9
click at [333, 278] on button "Wifi" at bounding box center [337, 282] width 8 height 8
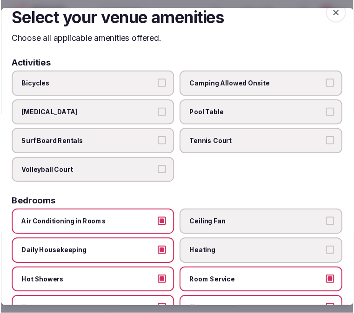
scroll to position [0, 0]
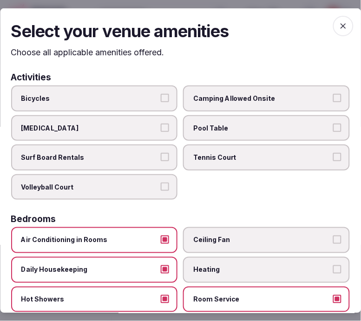
drag, startPoint x: 340, startPoint y: 20, endPoint x: 334, endPoint y: 26, distance: 8.9
click at [339, 20] on span "button" at bounding box center [343, 25] width 20 height 20
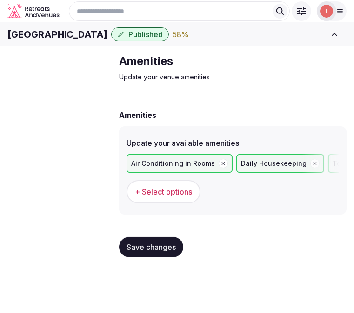
click at [140, 252] on span "Save changes" at bounding box center [150, 247] width 49 height 9
drag, startPoint x: 143, startPoint y: 264, endPoint x: 154, endPoint y: 257, distance: 12.9
click at [143, 252] on span "Save changes" at bounding box center [150, 247] width 49 height 9
click at [0, 0] on span "Food & dining" at bounding box center [0, 0] width 0 height 0
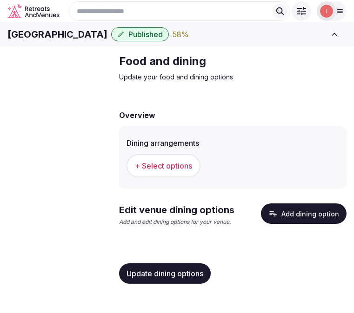
click at [107, 41] on h1 "Embassy Suites Oceanfront Resort" at bounding box center [57, 34] width 100 height 13
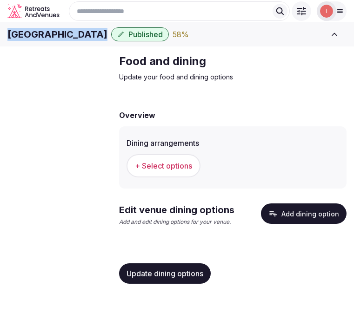
click at [107, 41] on h1 "Embassy Suites Oceanfront Resort" at bounding box center [57, 34] width 100 height 13
copy div "Embassy Suites Oceanfront Resort"
click at [154, 171] on span "+ Select options" at bounding box center [163, 166] width 57 height 10
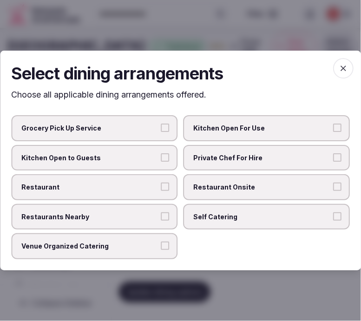
click at [220, 189] on span "Restaurant Onsite" at bounding box center [262, 187] width 137 height 9
click at [333, 189] on button "Restaurant Onsite" at bounding box center [337, 187] width 8 height 8
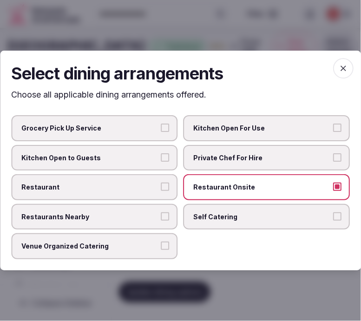
drag, startPoint x: 165, startPoint y: 186, endPoint x: 172, endPoint y: 198, distance: 13.3
click at [166, 187] on button "Restaurant" at bounding box center [165, 187] width 8 height 8
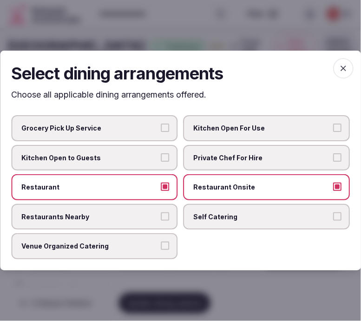
click at [154, 239] on label "Venue Organized Catering" at bounding box center [94, 247] width 167 height 26
click at [161, 242] on button "Venue Organized Catering" at bounding box center [165, 246] width 8 height 8
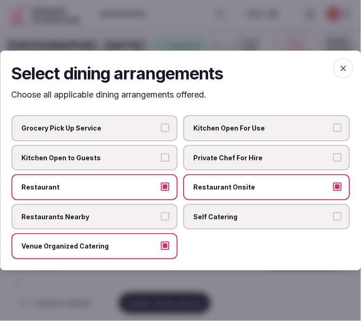
click at [335, 65] on span "button" at bounding box center [343, 68] width 20 height 20
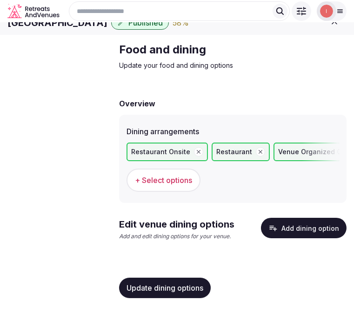
click at [270, 228] on icon "button" at bounding box center [272, 227] width 9 height 9
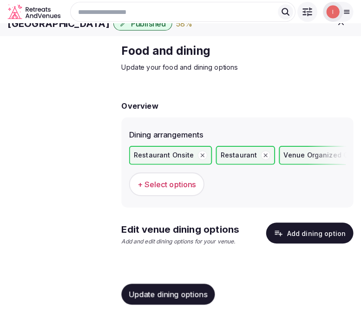
scroll to position [19, 0]
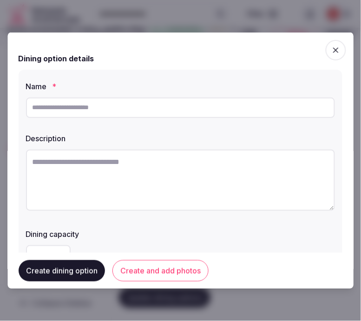
click at [169, 110] on input "text" at bounding box center [180, 107] width 309 height 20
paste input "**********"
type input "**********"
click at [299, 182] on textarea at bounding box center [180, 179] width 309 height 61
paste textarea "**********"
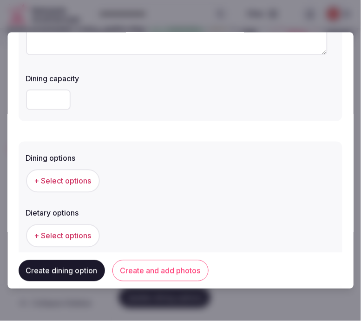
scroll to position [258, 0]
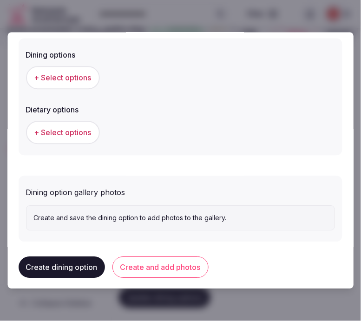
type textarea "**********"
click at [71, 87] on button "+ Select options" at bounding box center [63, 77] width 74 height 23
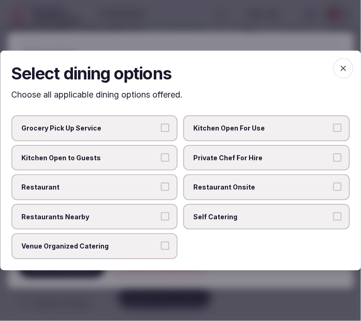
click at [236, 184] on span "Restaurant Onsite" at bounding box center [262, 187] width 137 height 9
click at [333, 184] on button "Restaurant Onsite" at bounding box center [337, 187] width 8 height 8
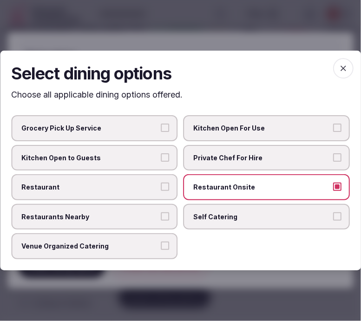
click at [164, 183] on button "Restaurant" at bounding box center [165, 187] width 8 height 8
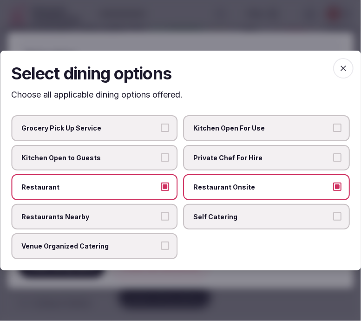
click at [351, 71] on span "button" at bounding box center [343, 68] width 20 height 20
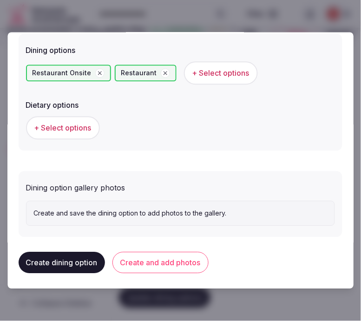
scroll to position [263, 0]
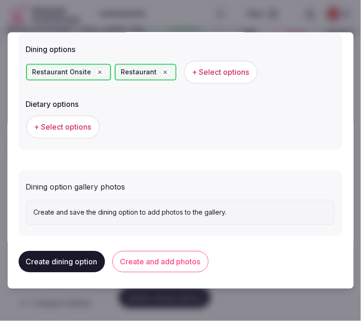
click at [166, 261] on button "Create and add photos" at bounding box center [160, 261] width 96 height 21
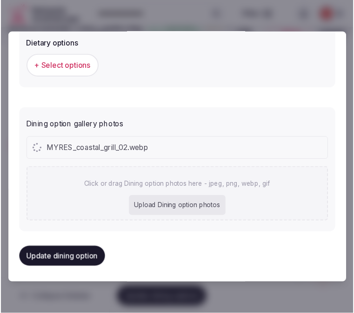
scroll to position [349, 0]
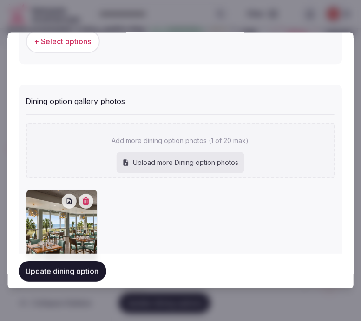
click at [85, 275] on button "Update dining option" at bounding box center [63, 271] width 88 height 20
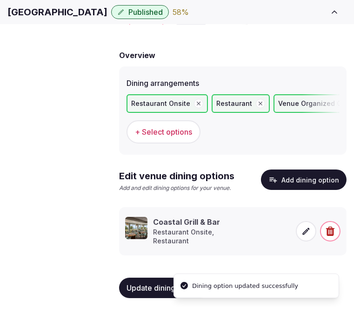
scroll to position [70, 0]
drag, startPoint x: 134, startPoint y: 299, endPoint x: 164, endPoint y: 287, distance: 32.5
click at [138, 298] on button "Update dining options" at bounding box center [165, 288] width 92 height 20
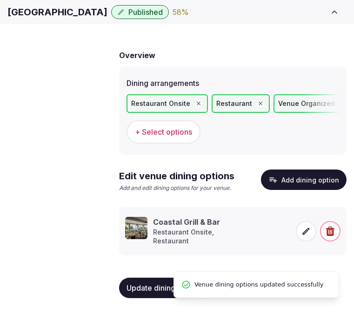
click at [0, 0] on span "Activities & experiences" at bounding box center [0, 0] width 0 height 0
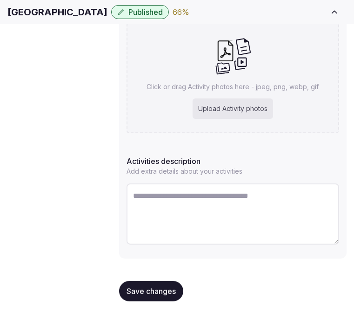
scroll to position [201, 0]
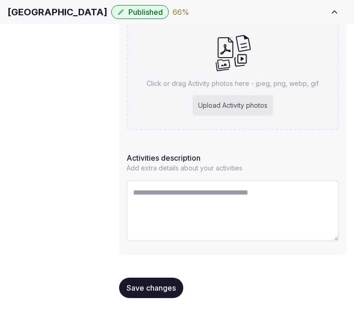
click at [210, 206] on textarea at bounding box center [232, 210] width 212 height 61
paste textarea "**********"
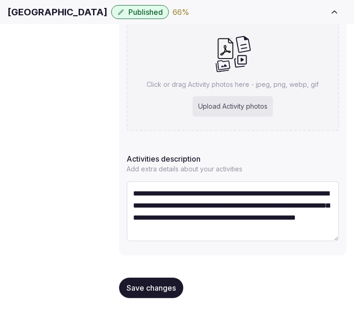
scroll to position [0, 0]
type textarea "**********"
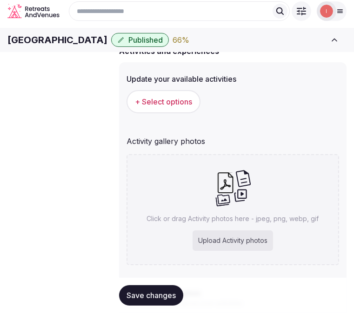
scroll to position [46, 0]
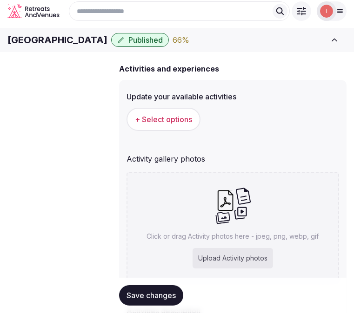
drag, startPoint x: 233, startPoint y: 170, endPoint x: 226, endPoint y: 222, distance: 52.1
click at [228, 225] on div "Activity gallery photos Click or drag Activity photos here - jpeg, png, webp, g…" at bounding box center [232, 218] width 212 height 137
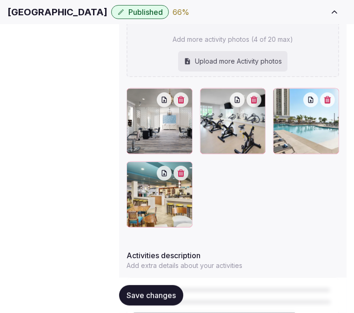
scroll to position [327, 0]
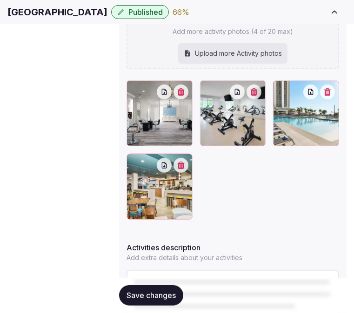
click at [175, 293] on span "Save changes" at bounding box center [150, 295] width 49 height 9
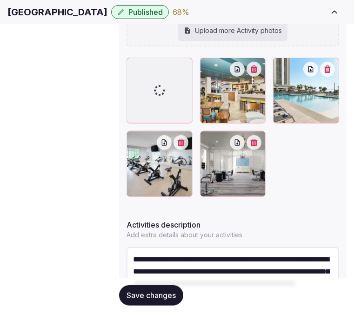
click at [0, 0] on span "Location" at bounding box center [0, 0] width 0 height 0
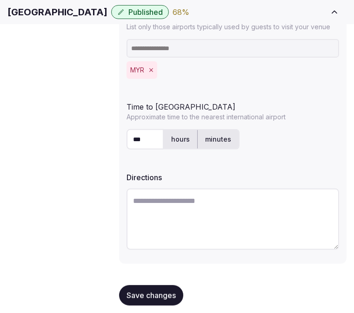
scroll to position [335, 0]
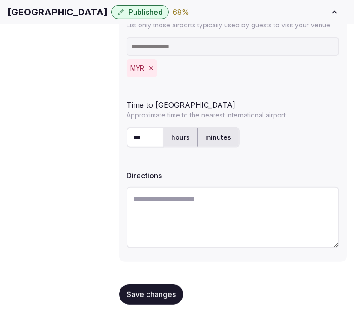
click at [0, 0] on span "Environment" at bounding box center [0, 0] width 0 height 0
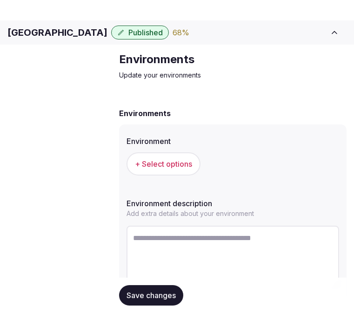
scroll to position [57, 0]
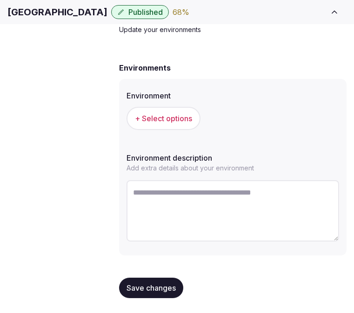
click at [187, 124] on span "+ Select options" at bounding box center [163, 118] width 57 height 10
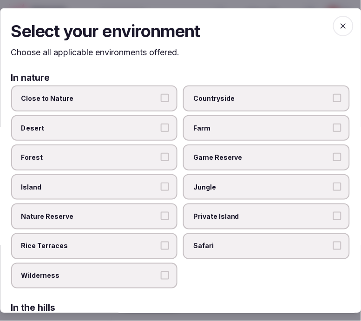
scroll to position [52, 0]
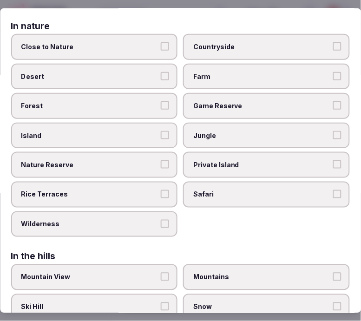
click at [144, 49] on span "Close to Nature" at bounding box center [89, 46] width 137 height 9
click at [161, 49] on button "Close to Nature" at bounding box center [165, 46] width 8 height 8
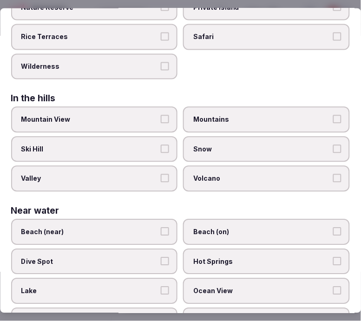
scroll to position [258, 0]
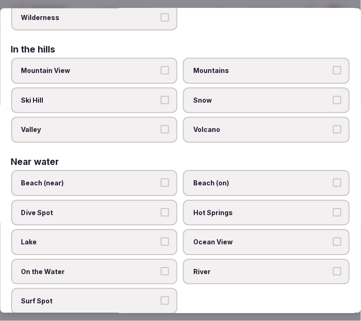
click at [161, 179] on button "Beach (near)" at bounding box center [165, 183] width 8 height 8
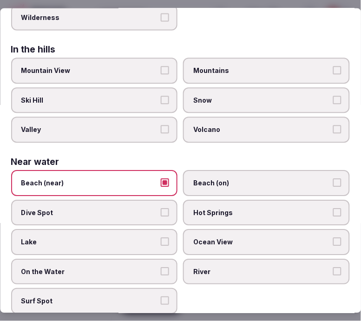
drag, startPoint x: 220, startPoint y: 172, endPoint x: 188, endPoint y: 171, distance: 31.6
click at [217, 179] on span "Beach (on)" at bounding box center [262, 183] width 137 height 9
click at [168, 173] on label "Beach (near)" at bounding box center [94, 184] width 167 height 26
click at [168, 179] on button "Beach (near)" at bounding box center [165, 183] width 8 height 8
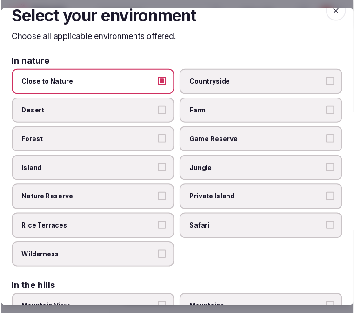
scroll to position [0, 0]
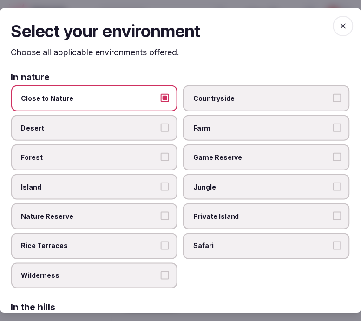
click at [338, 19] on span "button" at bounding box center [343, 25] width 20 height 20
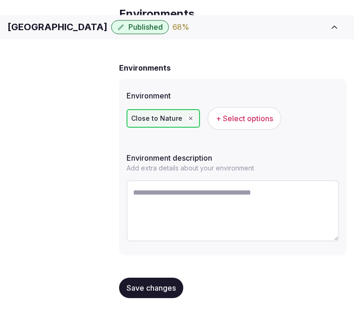
scroll to position [57, 0]
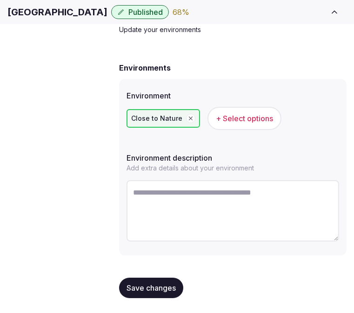
click at [160, 280] on button "Save changes" at bounding box center [151, 288] width 64 height 20
click at [159, 289] on span "Save changes" at bounding box center [150, 287] width 49 height 9
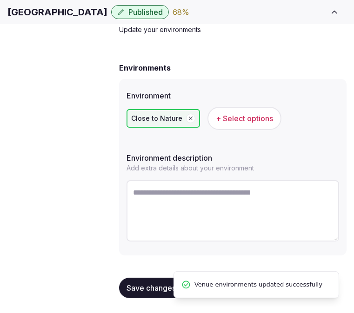
click at [0, 0] on span "Types of retreats" at bounding box center [0, 0] width 0 height 0
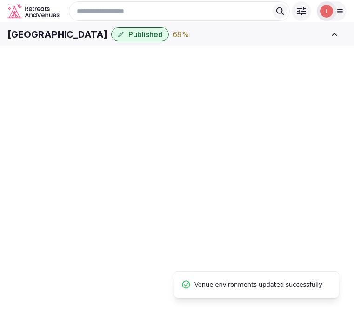
scroll to position [57, 0]
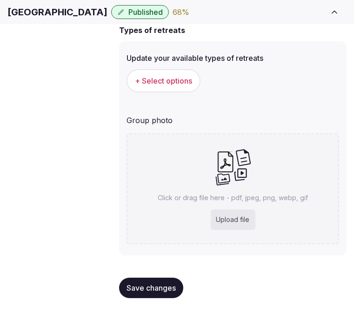
click at [177, 86] on span "+ Select options" at bounding box center [163, 81] width 57 height 10
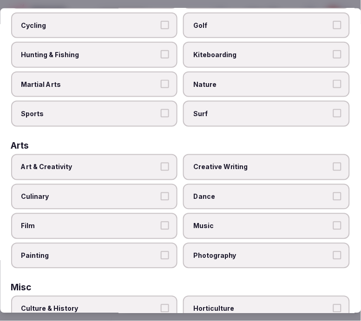
scroll to position [103, 0]
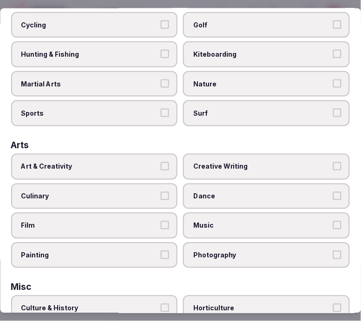
click at [157, 161] on label "Art & Creativity" at bounding box center [94, 167] width 167 height 26
click at [161, 162] on button "Art & Creativity" at bounding box center [165, 166] width 8 height 8
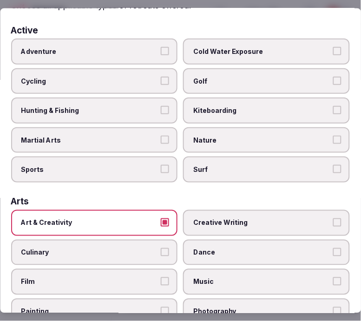
scroll to position [0, 0]
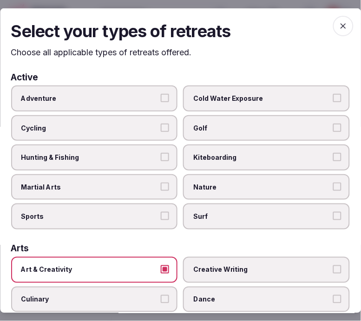
click at [132, 98] on span "Adventure" at bounding box center [89, 98] width 137 height 9
click at [161, 98] on button "Adventure" at bounding box center [165, 98] width 8 height 8
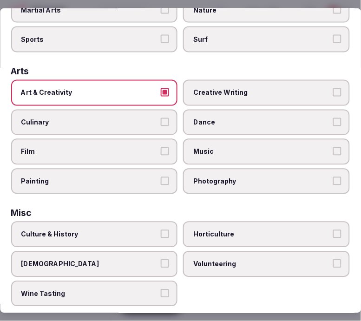
scroll to position [258, 0]
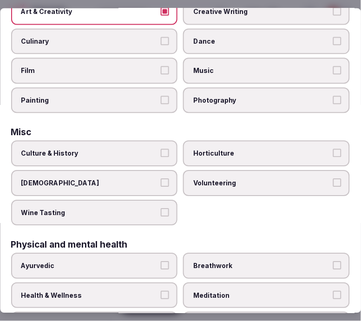
click at [142, 153] on label "Culture & History" at bounding box center [94, 154] width 167 height 26
click at [161, 153] on button "Culture & History" at bounding box center [165, 153] width 8 height 8
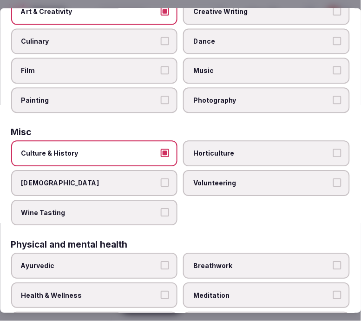
click at [257, 181] on label "Volunteering" at bounding box center [267, 184] width 167 height 26
click at [333, 181] on button "Volunteering" at bounding box center [337, 183] width 8 height 8
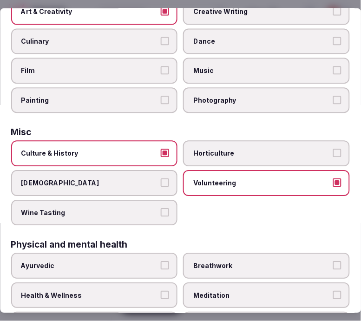
click at [256, 179] on span "Volunteering" at bounding box center [262, 183] width 137 height 9
click at [333, 179] on button "Volunteering" at bounding box center [337, 183] width 8 height 8
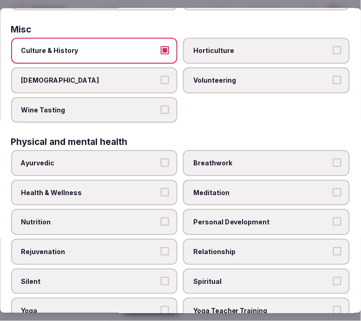
scroll to position [413, 0]
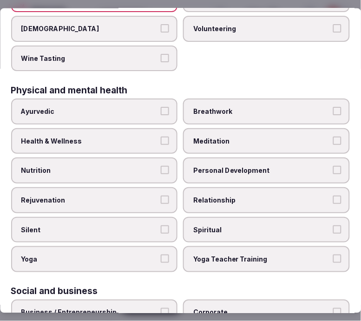
click at [207, 158] on label "Personal Development" at bounding box center [267, 171] width 167 height 26
click at [333, 166] on button "Personal Development" at bounding box center [337, 170] width 8 height 8
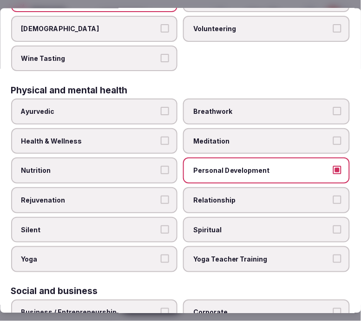
click at [216, 196] on span "Relationship" at bounding box center [262, 200] width 137 height 9
click at [333, 196] on button "Relationship" at bounding box center [337, 200] width 8 height 8
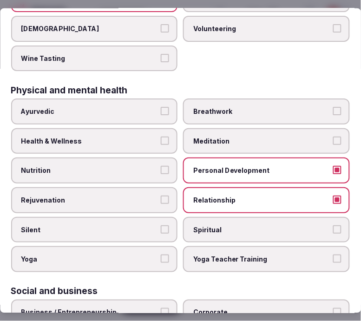
click at [127, 196] on span "Rejuvenation" at bounding box center [89, 200] width 137 height 9
click at [161, 196] on button "Rejuvenation" at bounding box center [165, 200] width 8 height 8
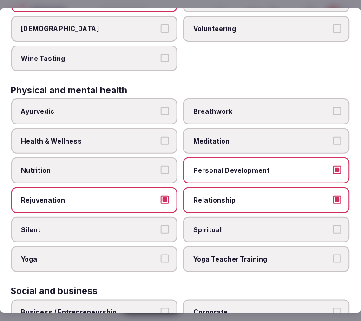
click at [136, 137] on span "Health & Wellness" at bounding box center [89, 141] width 137 height 9
click at [161, 137] on button "Health & Wellness" at bounding box center [165, 141] width 8 height 8
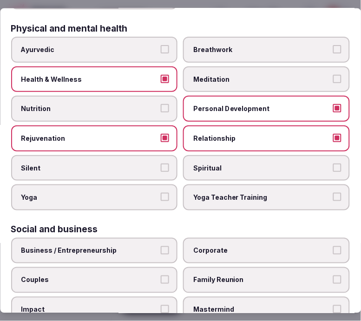
scroll to position [535, 0]
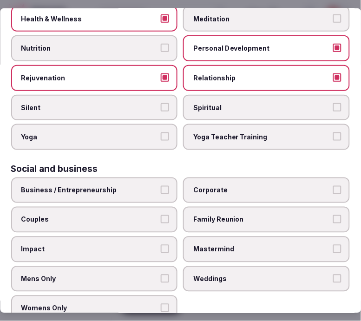
click at [148, 186] on span "Business / Entrepreneurship" at bounding box center [89, 190] width 137 height 9
click at [161, 186] on button "Business / Entrepreneurship" at bounding box center [165, 190] width 8 height 8
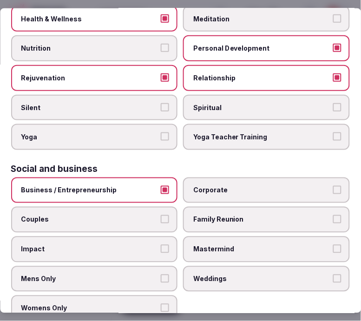
click at [217, 183] on label "Corporate" at bounding box center [267, 190] width 167 height 26
click at [333, 186] on button "Corporate" at bounding box center [337, 190] width 8 height 8
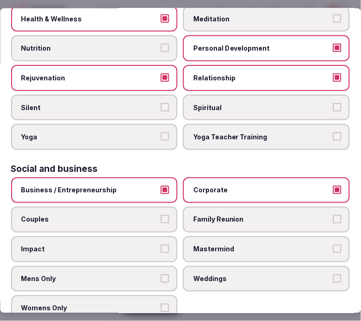
drag, startPoint x: 227, startPoint y: 204, endPoint x: 221, endPoint y: 206, distance: 6.2
click at [225, 215] on span "Family Reunion" at bounding box center [262, 219] width 137 height 9
click at [82, 215] on span "Couples" at bounding box center [89, 219] width 137 height 9
click at [161, 215] on button "Couples" at bounding box center [165, 219] width 8 height 8
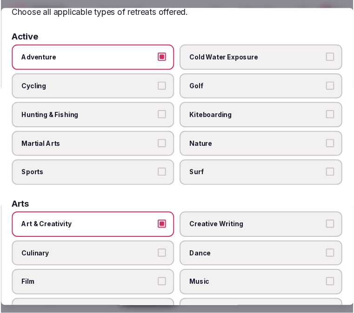
scroll to position [0, 0]
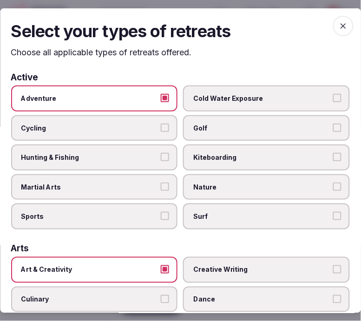
click at [339, 28] on icon "button" at bounding box center [343, 25] width 9 height 9
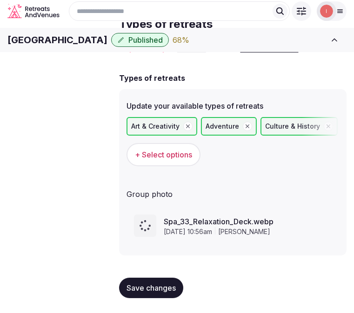
scroll to position [52, 0]
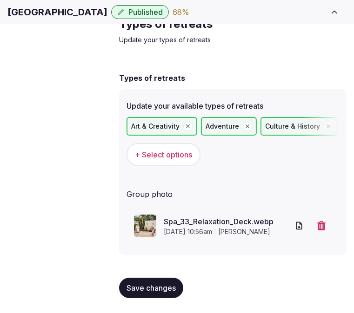
click at [138, 291] on span "Save changes" at bounding box center [150, 287] width 49 height 9
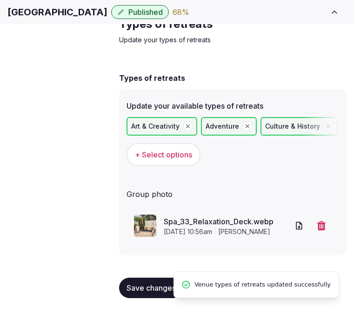
click at [138, 291] on span "Save changes" at bounding box center [150, 287] width 49 height 9
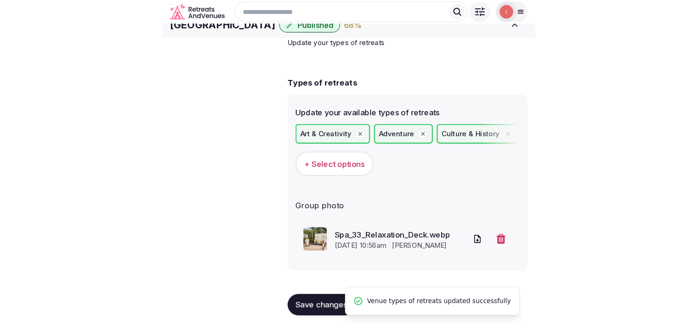
scroll to position [0, 0]
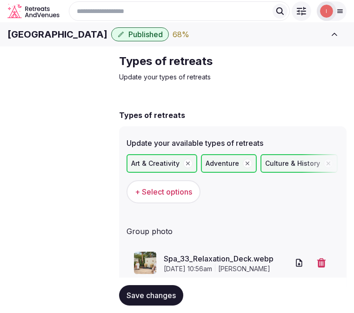
click at [0, 0] on span "Basic details" at bounding box center [0, 0] width 0 height 0
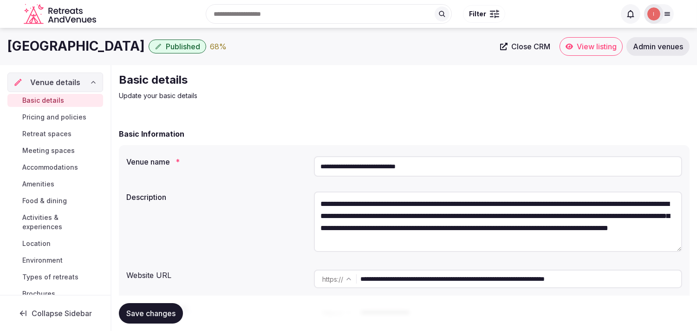
click at [361, 42] on link "Close CRM" at bounding box center [525, 46] width 61 height 19
click at [33, 225] on span "Activities & experiences" at bounding box center [60, 222] width 77 height 19
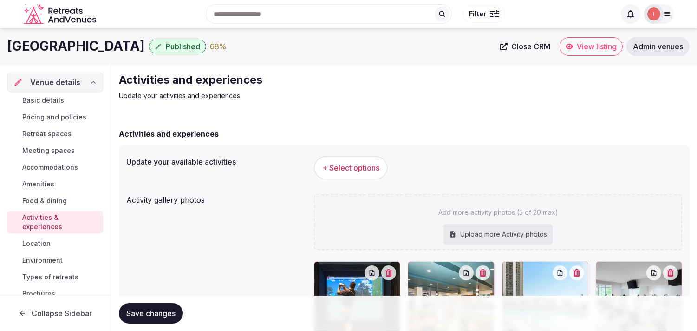
click at [352, 159] on button "+ Select options" at bounding box center [351, 167] width 74 height 23
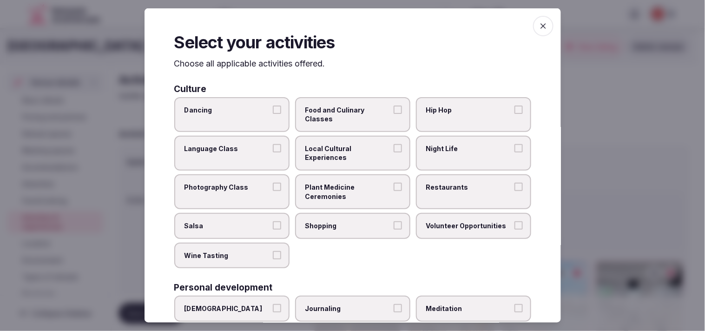
drag, startPoint x: 345, startPoint y: 159, endPoint x: 361, endPoint y: 164, distance: 17.0
click at [345, 159] on span "Local Cultural Experiences" at bounding box center [347, 153] width 85 height 18
click at [361, 152] on button "Local Cultural Experiences" at bounding box center [398, 148] width 8 height 8
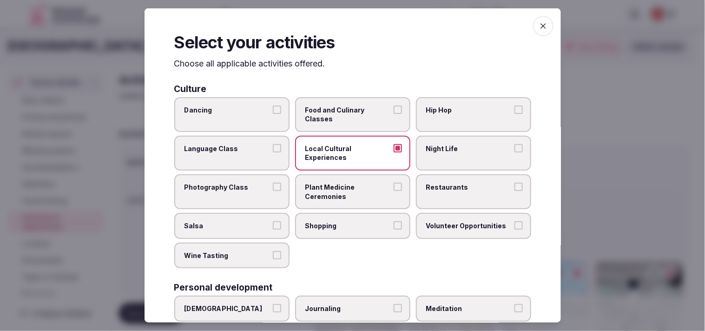
click at [361, 186] on span "Restaurants" at bounding box center [468, 187] width 85 height 9
click at [361, 186] on button "Restaurants" at bounding box center [518, 187] width 8 height 8
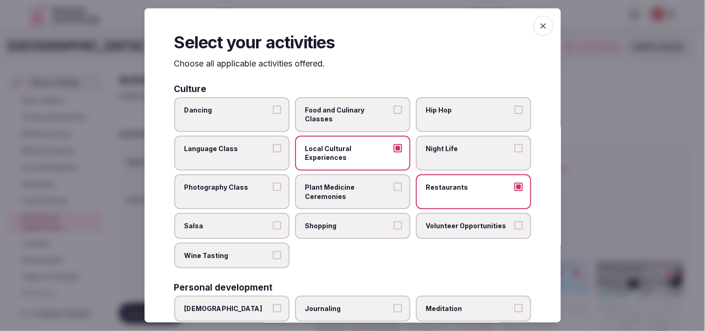
click at [361, 149] on span "Night Life" at bounding box center [468, 148] width 85 height 9
click at [361, 149] on button "Night Life" at bounding box center [518, 148] width 8 height 8
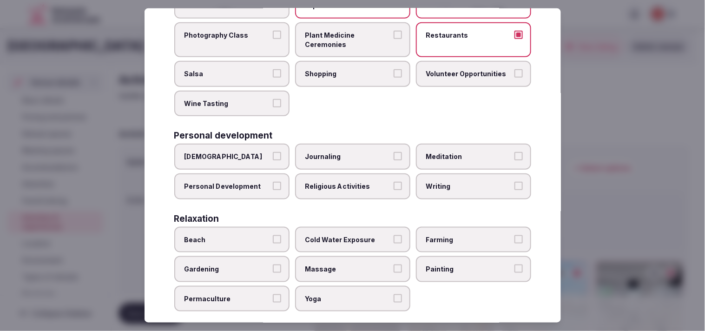
scroll to position [155, 0]
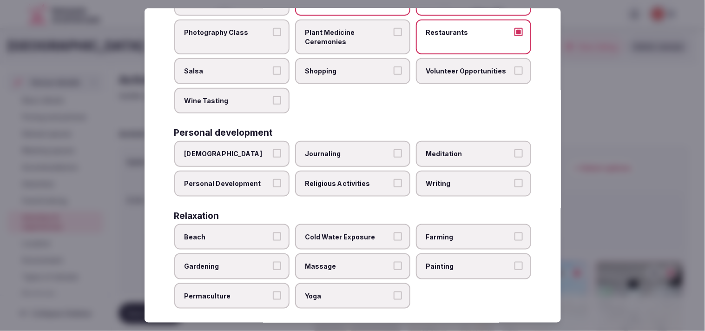
click at [252, 179] on span "Personal Development" at bounding box center [226, 183] width 85 height 9
click at [273, 179] on button "Personal Development" at bounding box center [277, 183] width 8 height 8
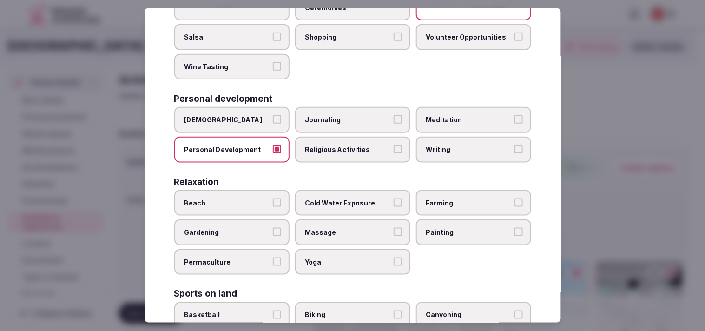
scroll to position [206, 0]
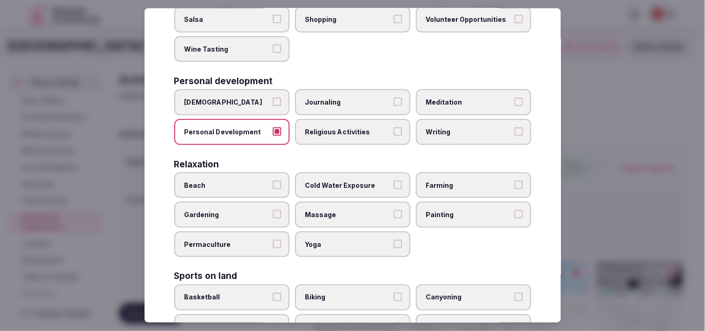
click at [310, 210] on span "Massage" at bounding box center [347, 214] width 85 height 9
click at [361, 210] on button "Massage" at bounding box center [398, 214] width 8 height 8
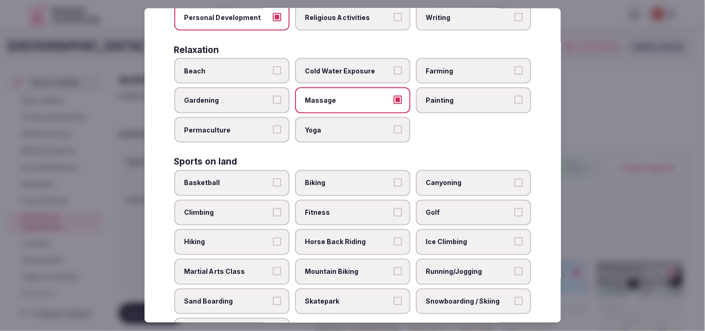
scroll to position [361, 0]
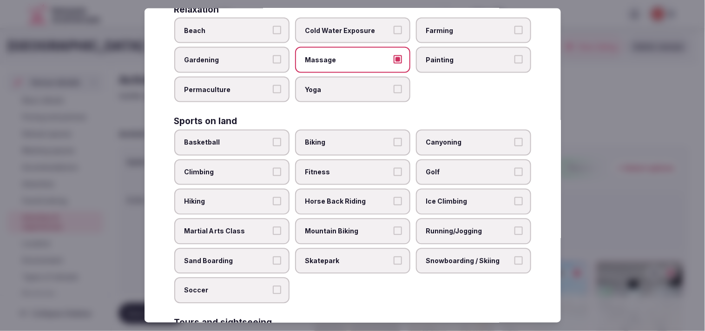
click at [358, 168] on span "Fitness" at bounding box center [347, 172] width 85 height 9
click at [361, 168] on button "Fitness" at bounding box center [398, 172] width 8 height 8
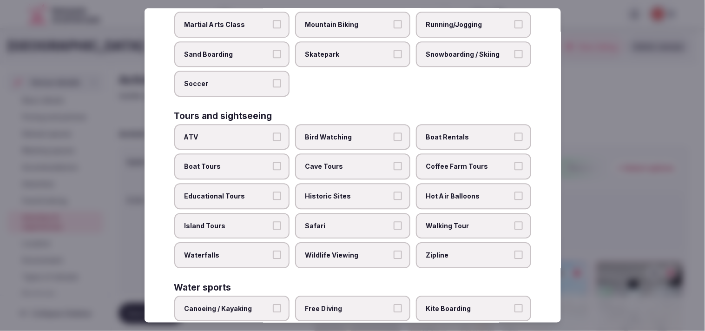
scroll to position [568, 0]
click at [361, 221] on span "Walking Tour" at bounding box center [468, 225] width 85 height 9
click at [361, 221] on button "Walking Tour" at bounding box center [518, 225] width 8 height 8
click at [361, 191] on button "Historic Sites" at bounding box center [398, 195] width 8 height 8
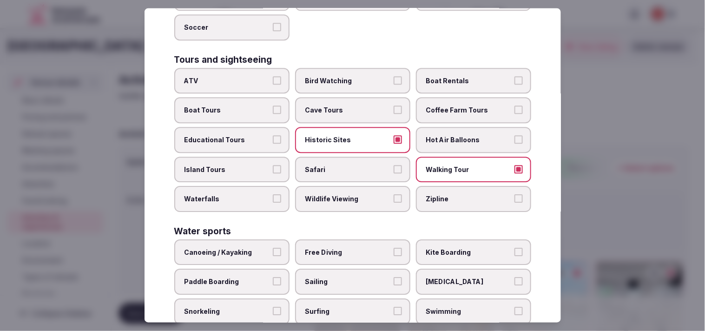
scroll to position [665, 0]
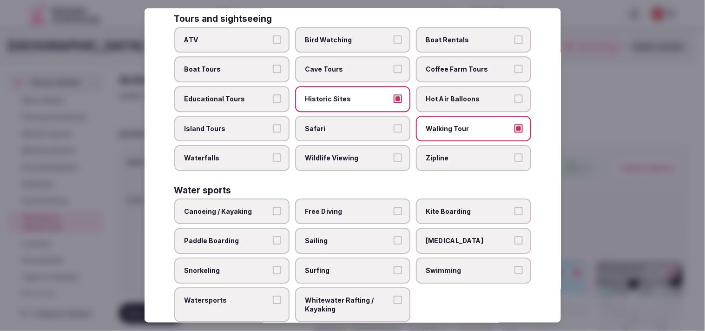
click at [361, 266] on span "Swimming" at bounding box center [468, 270] width 85 height 9
click at [361, 266] on button "Swimming" at bounding box center [518, 270] width 8 height 8
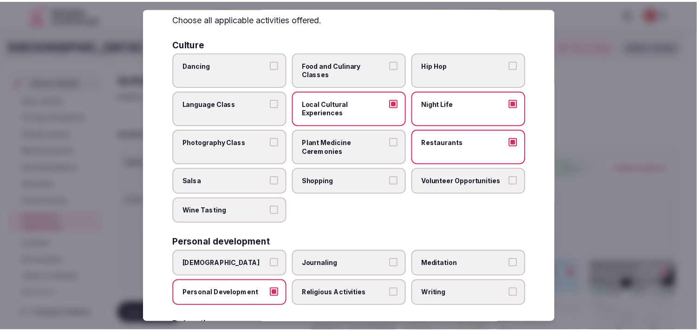
scroll to position [0, 0]
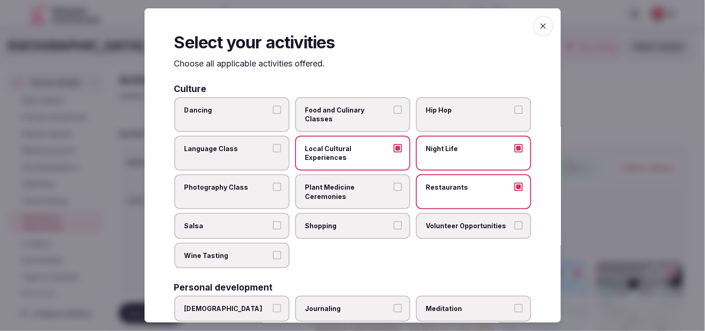
click at [361, 17] on span "button" at bounding box center [543, 26] width 20 height 20
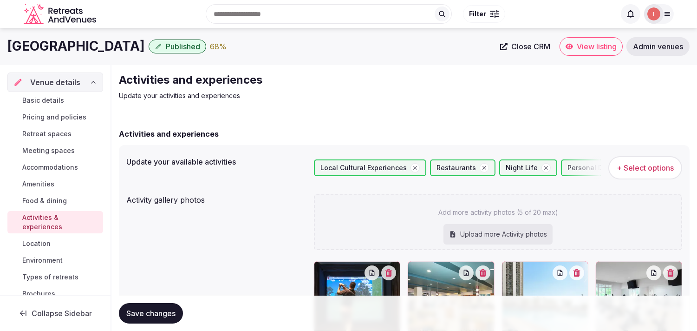
click at [144, 309] on span "Save changes" at bounding box center [150, 313] width 49 height 9
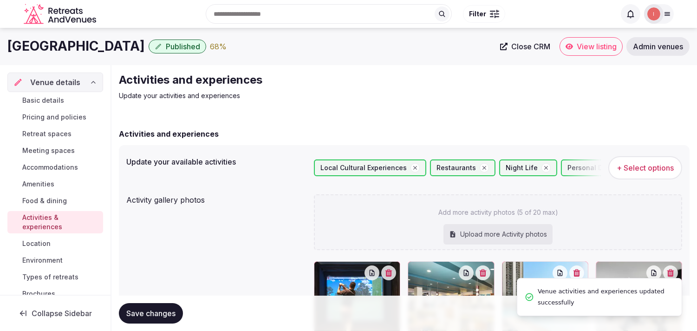
click at [48, 100] on span "Basic details" at bounding box center [43, 100] width 42 height 9
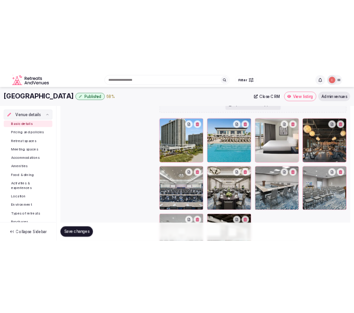
scroll to position [1025, 0]
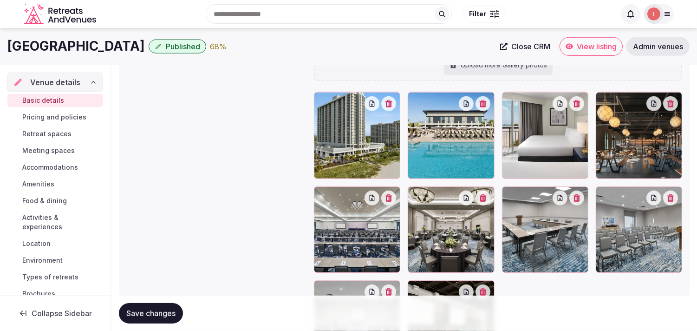
click at [149, 311] on span "Save changes" at bounding box center [150, 313] width 49 height 9
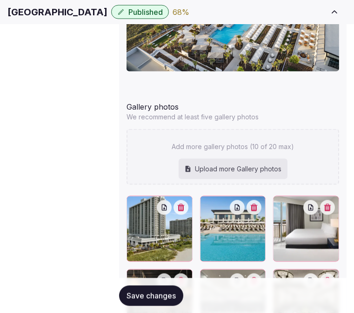
scroll to position [1128, 0]
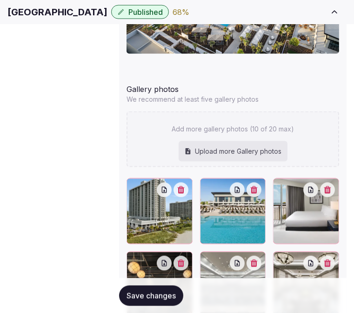
drag, startPoint x: 170, startPoint y: 289, endPoint x: 200, endPoint y: 262, distance: 40.4
click at [170, 289] on button "Save changes" at bounding box center [151, 295] width 64 height 20
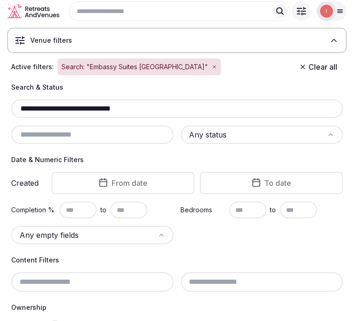
scroll to position [25, 0]
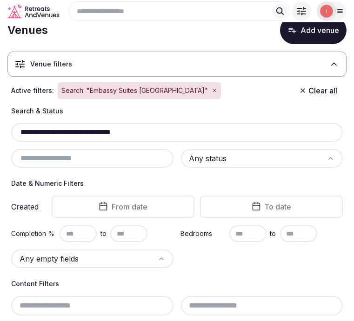
drag, startPoint x: 153, startPoint y: 140, endPoint x: -16, endPoint y: 138, distance: 169.6
click at [0, 138] on html "**********" at bounding box center [177, 135] width 354 height 321
paste input "text"
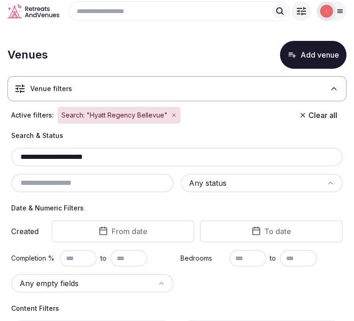
click at [42, 156] on div "**********" at bounding box center [176, 157] width 331 height 19
drag, startPoint x: 40, startPoint y: 160, endPoint x: 12, endPoint y: 151, distance: 29.7
click at [0, 155] on html "**********" at bounding box center [177, 160] width 354 height 321
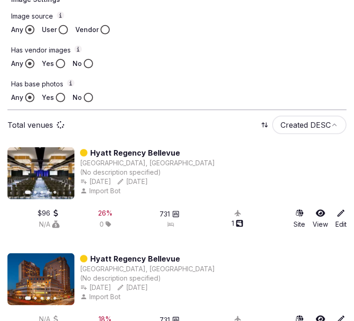
scroll to position [493, 0]
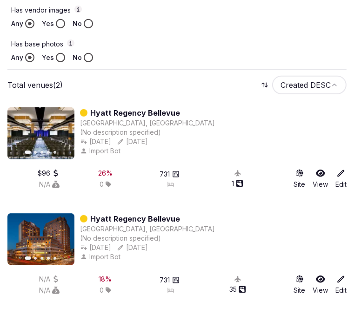
type input "**********"
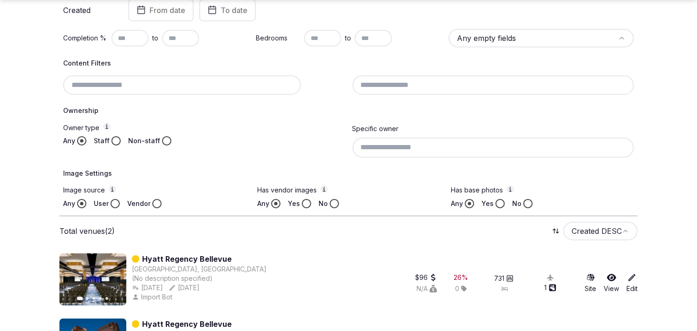
scroll to position [253, 0]
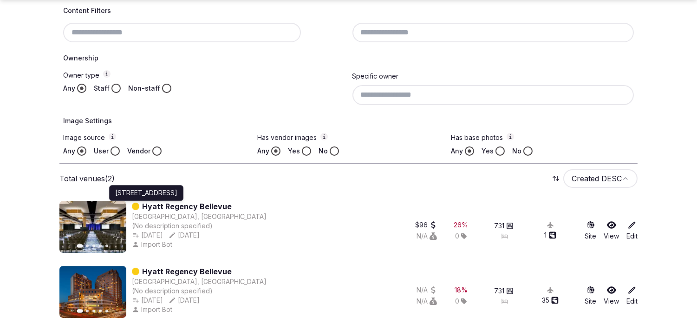
drag, startPoint x: 186, startPoint y: 201, endPoint x: 256, endPoint y: 214, distance: 71.8
drag, startPoint x: 256, startPoint y: 214, endPoint x: 211, endPoint y: 206, distance: 45.8
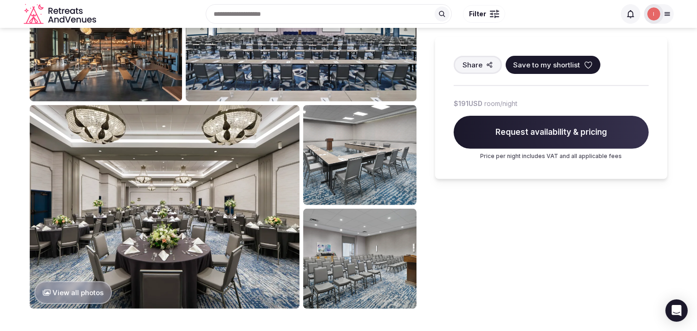
scroll to position [361, 0]
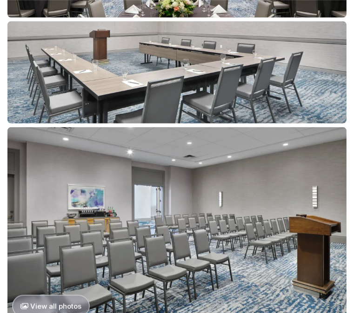
scroll to position [929, 0]
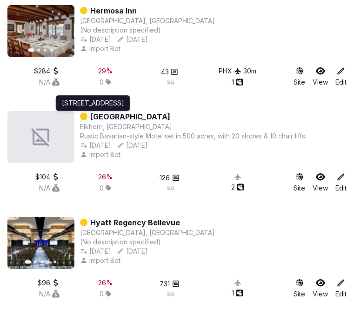
scroll to position [651, 0]
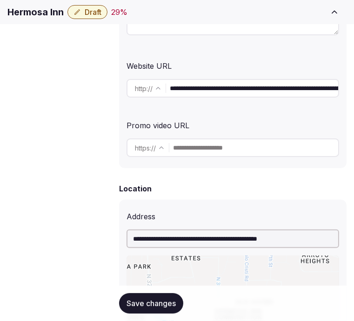
scroll to position [258, 0]
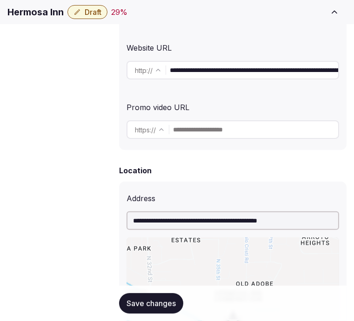
click at [252, 72] on input "**********" at bounding box center [254, 70] width 168 height 19
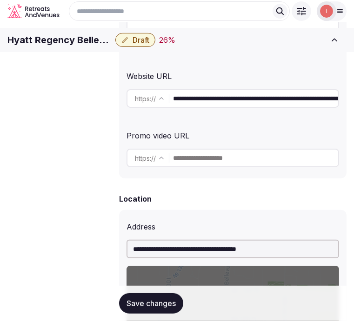
scroll to position [206, 0]
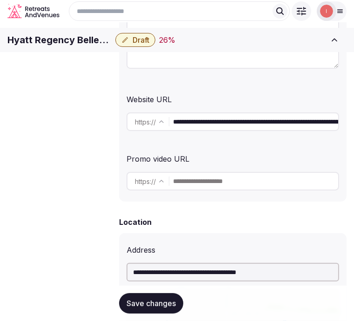
click at [112, 46] on h1 "Hyatt Regency Bellevue" at bounding box center [59, 39] width 104 height 13
copy div "Hyatt Regency Bellevue"
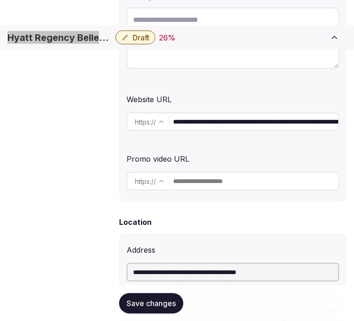
scroll to position [258, 0]
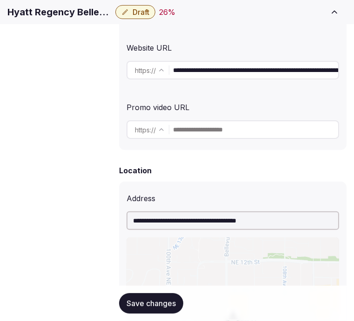
click at [249, 78] on input "**********" at bounding box center [255, 70] width 165 height 19
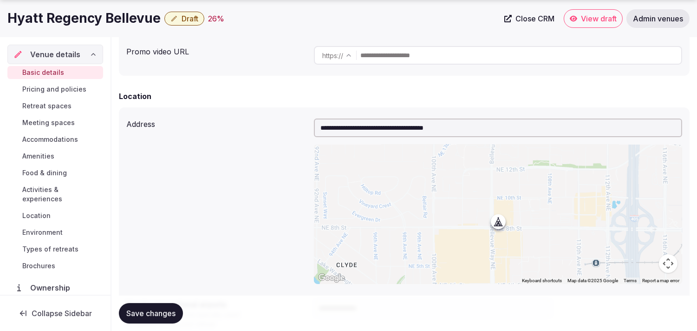
click at [353, 14] on span "Close CRM" at bounding box center [535, 18] width 39 height 9
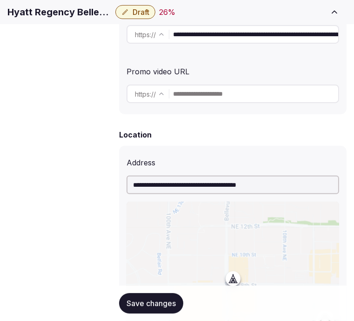
scroll to position [309, 0]
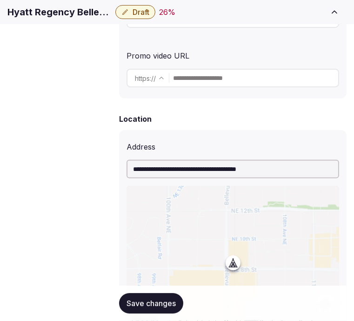
click at [0, 0] on span "Transfer venue" at bounding box center [0, 0] width 0 height 0
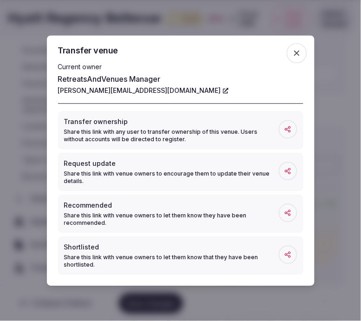
drag, startPoint x: 301, startPoint y: 48, endPoint x: 276, endPoint y: 50, distance: 24.2
click at [301, 48] on icon "button" at bounding box center [296, 52] width 9 height 9
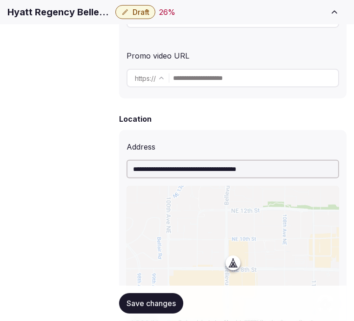
click at [82, 19] on h1 "Hyatt Regency Bellevue" at bounding box center [59, 12] width 104 height 13
click at [84, 19] on h1 "Hyatt Regency Bellevue" at bounding box center [59, 12] width 104 height 13
copy div "Hyatt Regency Bellevue"
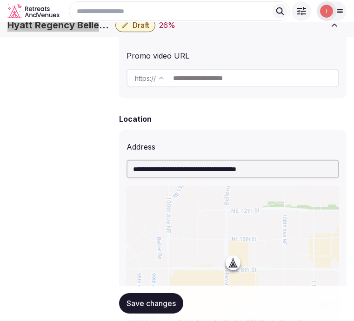
scroll to position [155, 0]
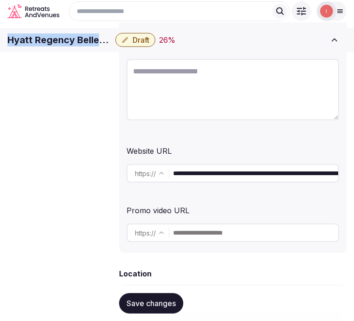
copy div "Hyatt Regency Bellevue"
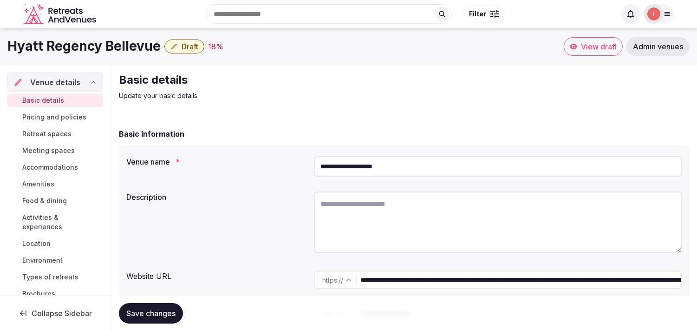
click at [190, 50] on span "Draft" at bounding box center [190, 46] width 17 height 9
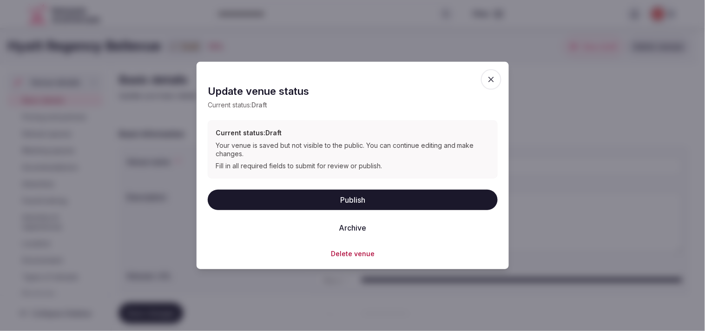
click at [361, 228] on button "Archive" at bounding box center [352, 227] width 42 height 20
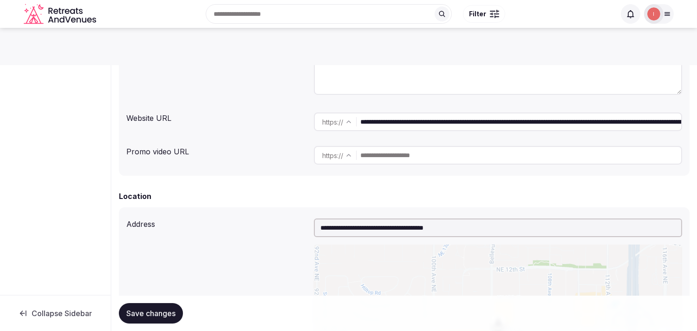
scroll to position [29, 0]
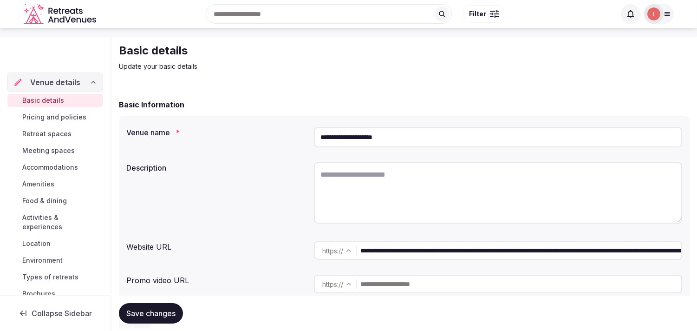
drag, startPoint x: 505, startPoint y: 249, endPoint x: 479, endPoint y: 244, distance: 26.0
click at [479, 244] on input "**********" at bounding box center [521, 250] width 321 height 19
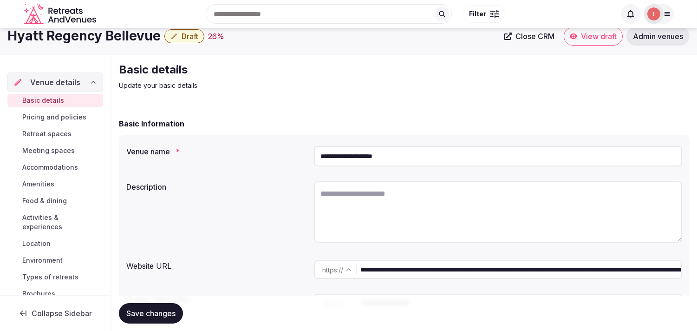
scroll to position [0, 0]
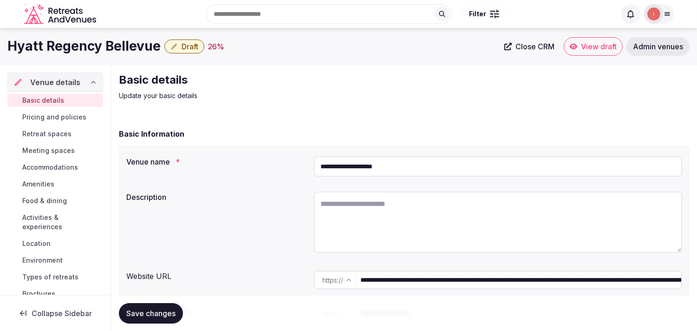
click at [358, 163] on input "**********" at bounding box center [498, 166] width 368 height 20
